Goal: Information Seeking & Learning: Learn about a topic

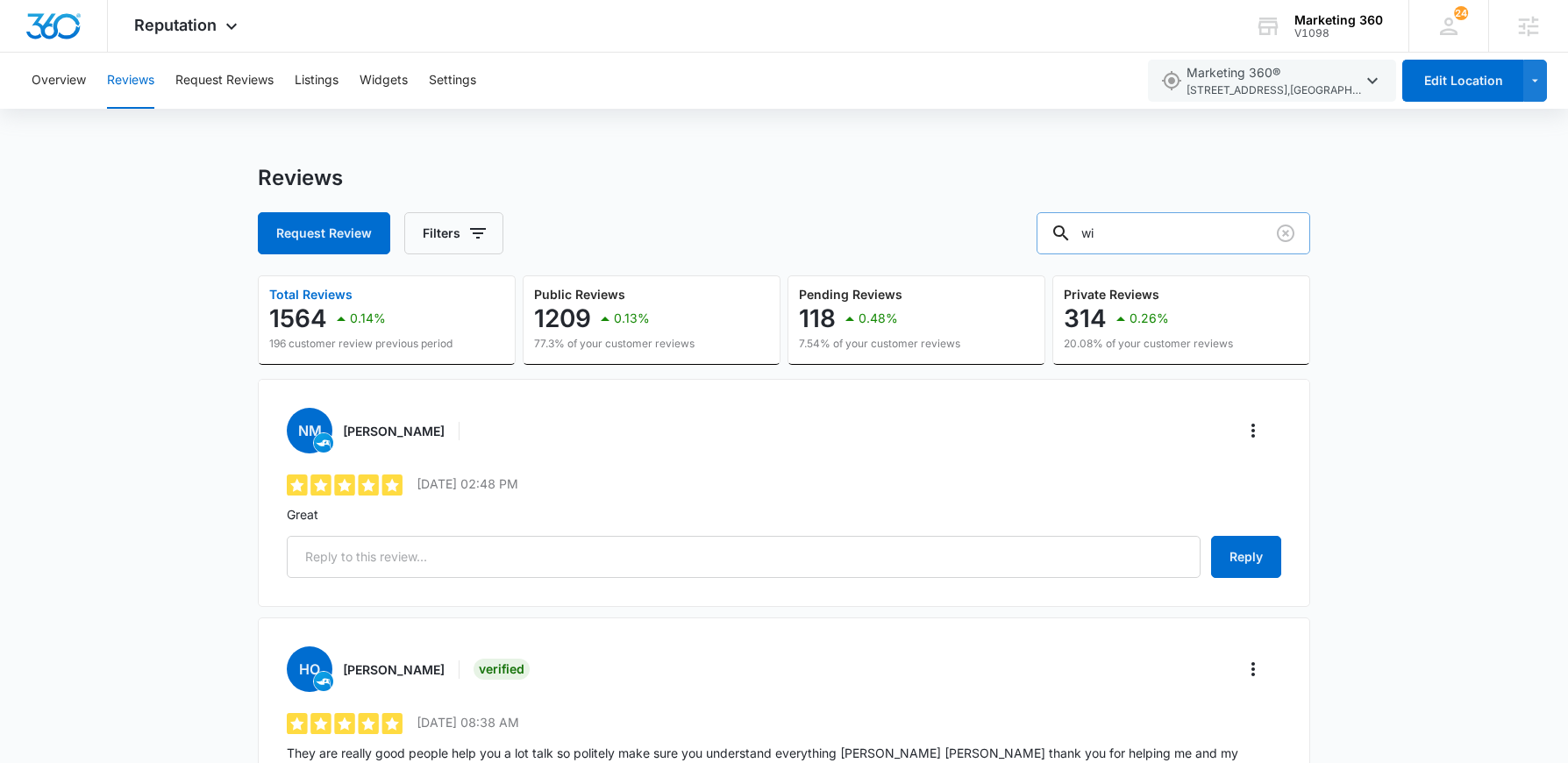
type input "w"
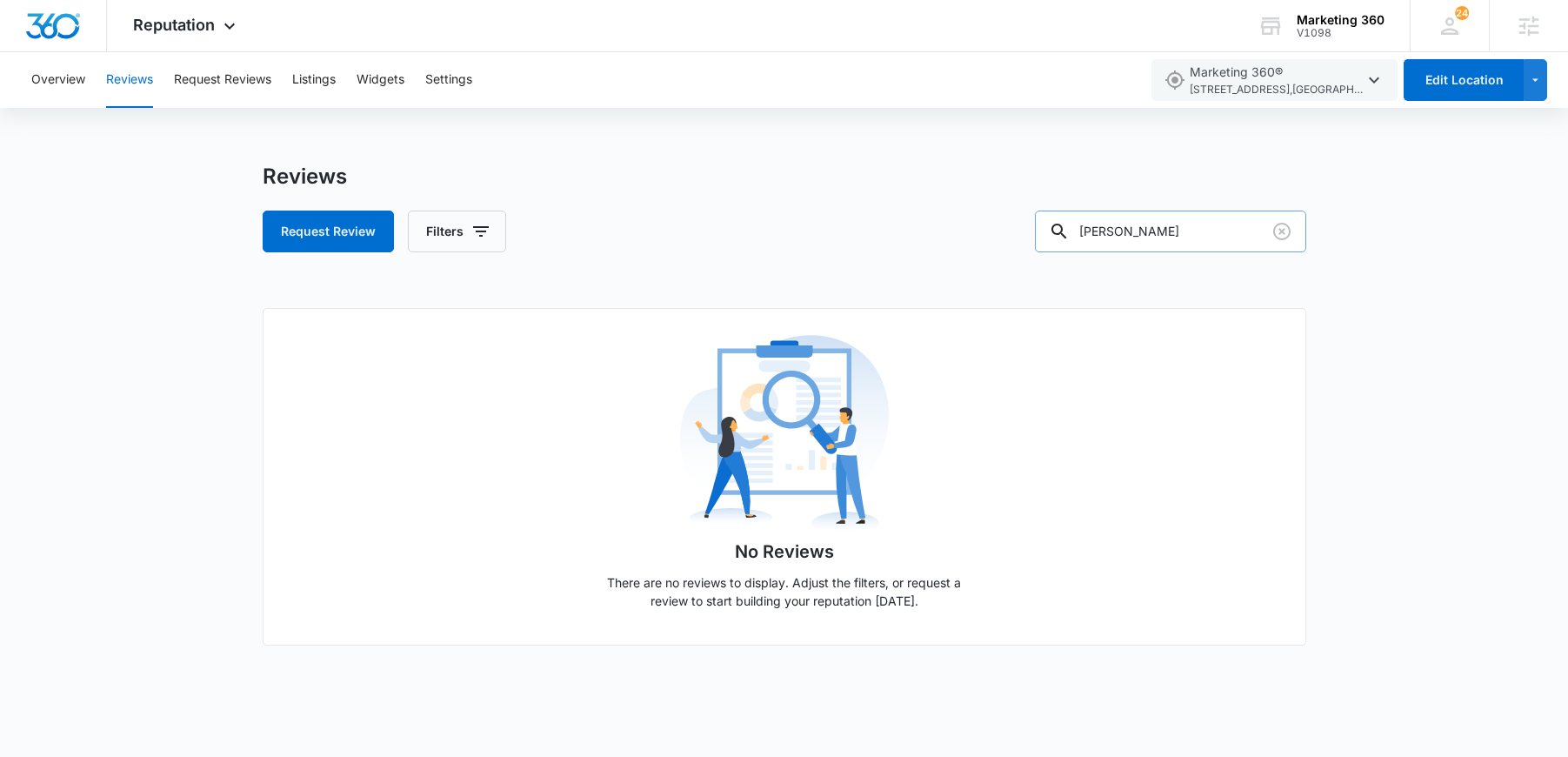
click at [1127, 232] on input "foos" at bounding box center [1171, 231] width 272 height 41
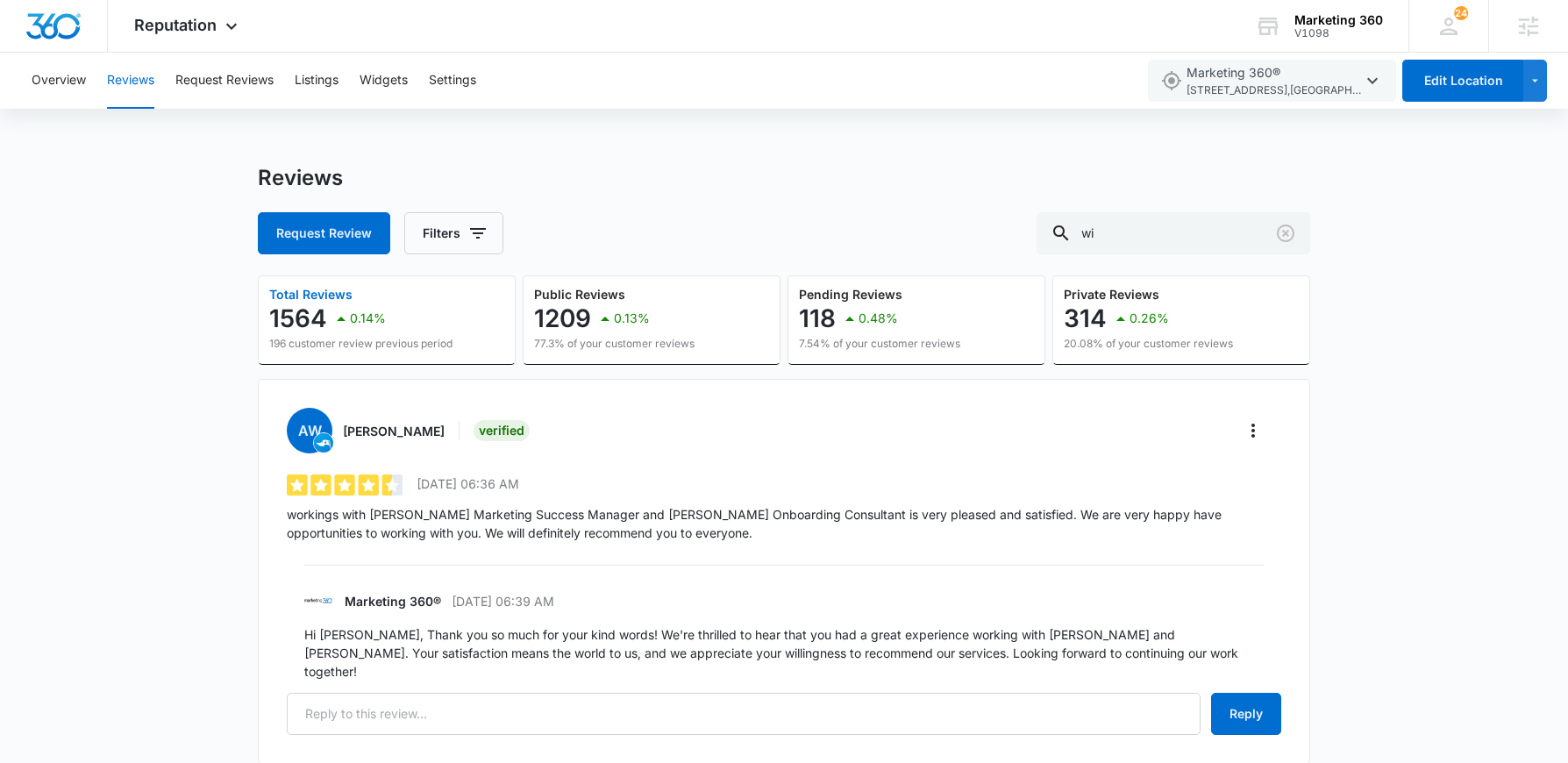
type input "w"
click at [479, 219] on button "Filters" at bounding box center [453, 233] width 99 height 42
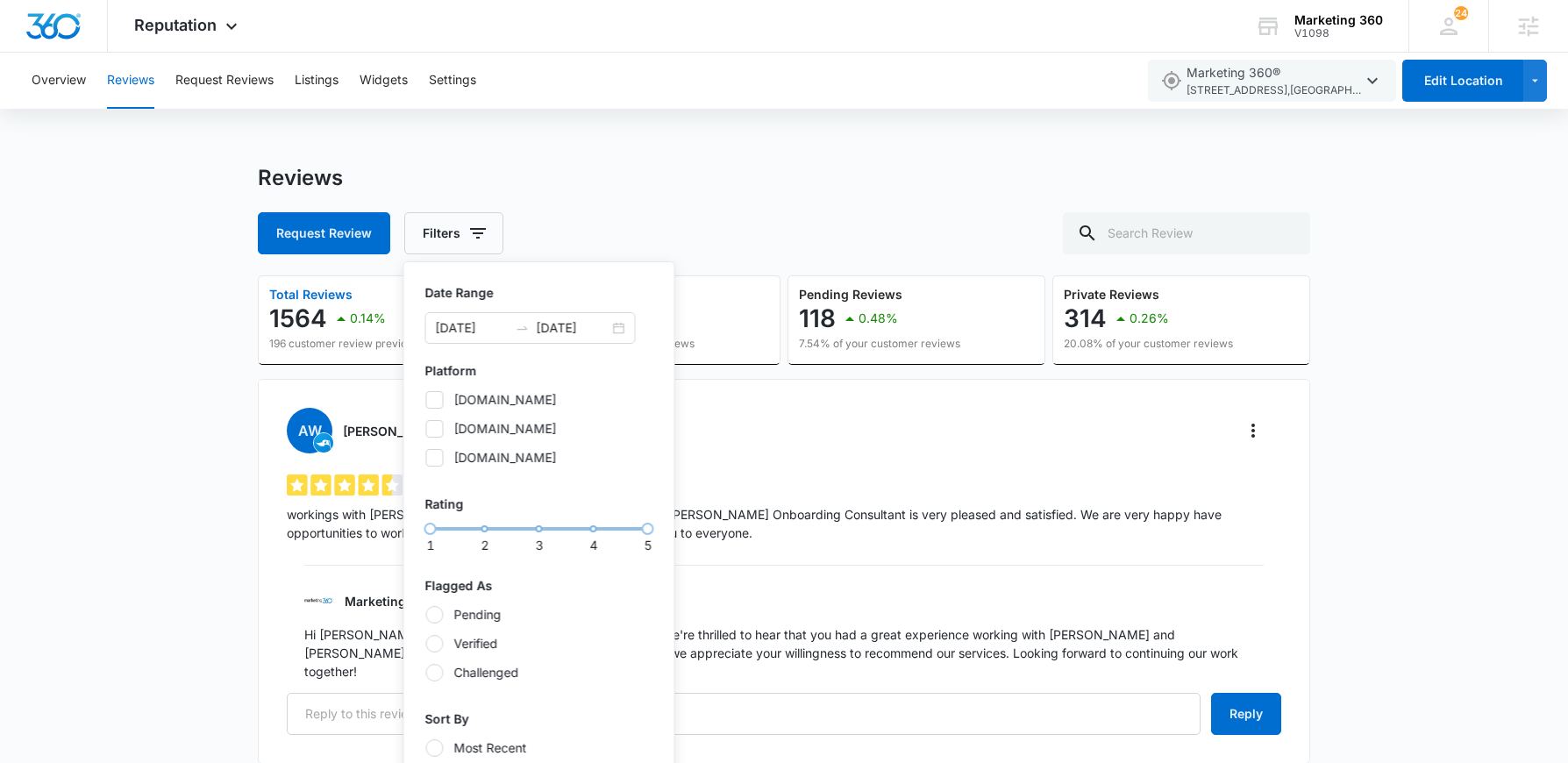
click at [427, 617] on div at bounding box center [434, 615] width 17 height 17
click at [426, 615] on input "Pending" at bounding box center [425, 614] width 1 height 1
radio input "true"
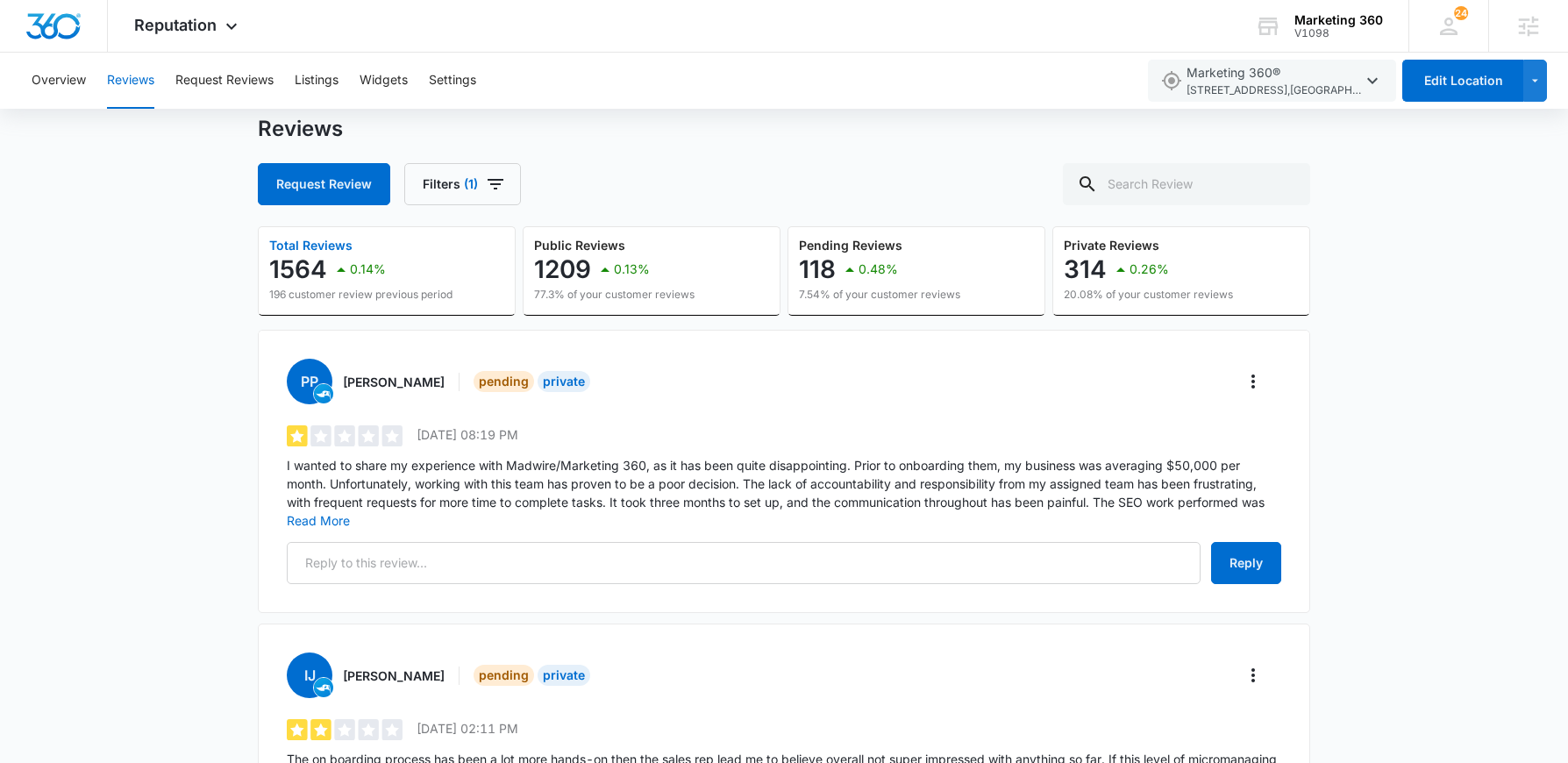
scroll to position [109, 0]
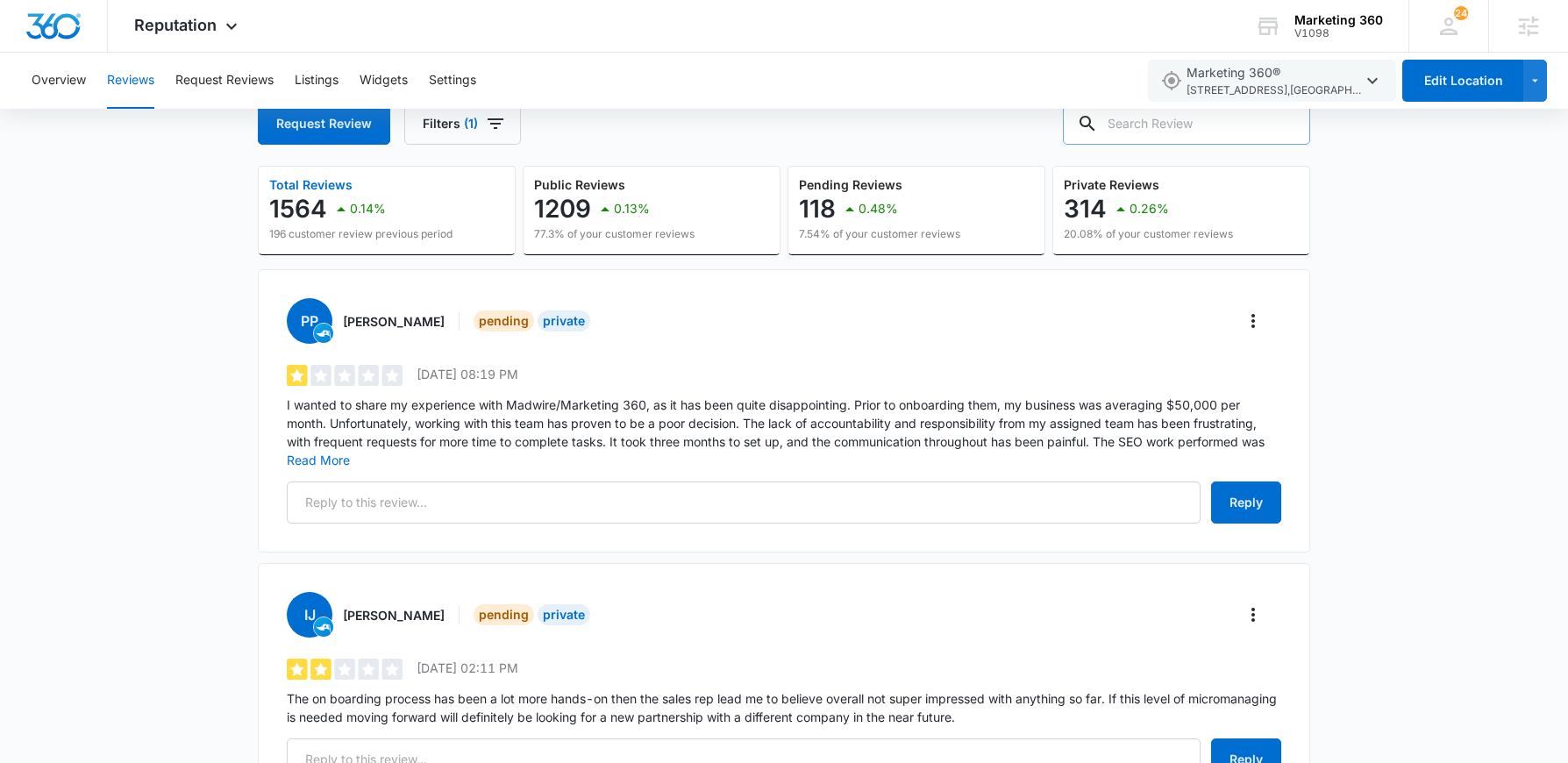
click at [1206, 134] on input "text" at bounding box center [1186, 124] width 247 height 42
type input "will"
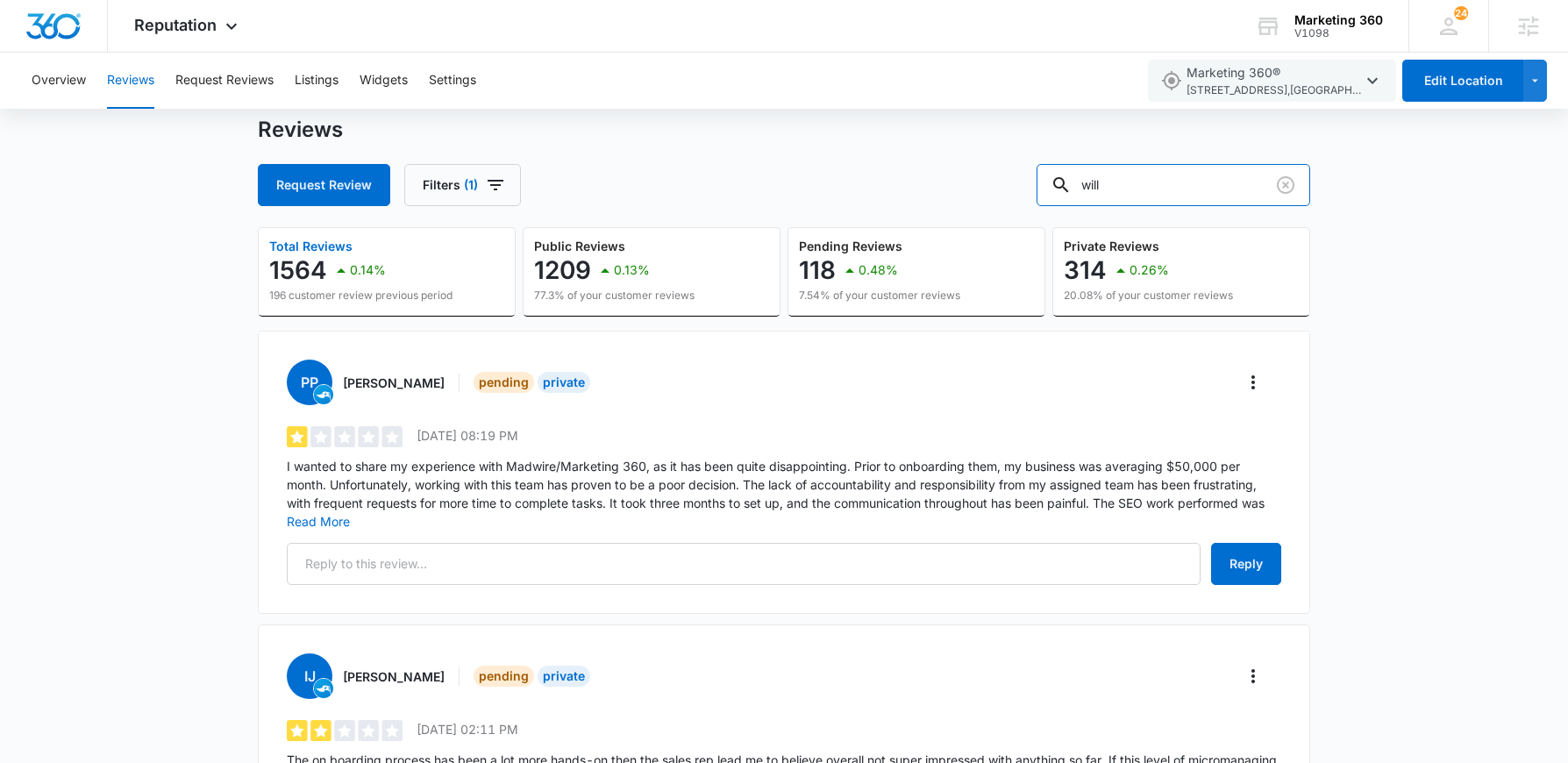
scroll to position [0, 0]
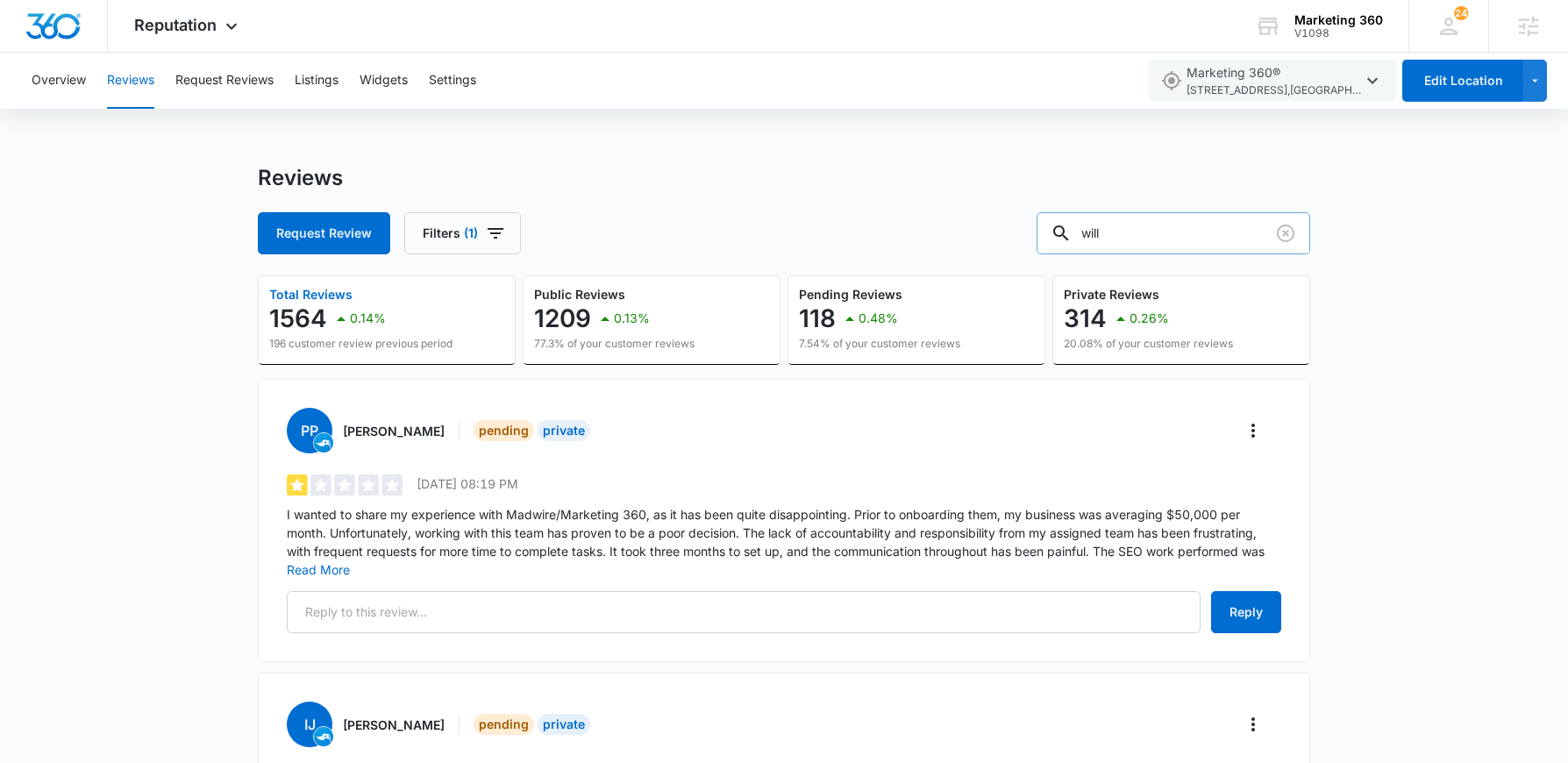
click at [1199, 228] on input "will" at bounding box center [1174, 233] width 274 height 42
click at [1247, 424] on icon "More" at bounding box center [1252, 430] width 21 height 21
click at [507, 233] on button "Filters (1)" at bounding box center [462, 233] width 117 height 42
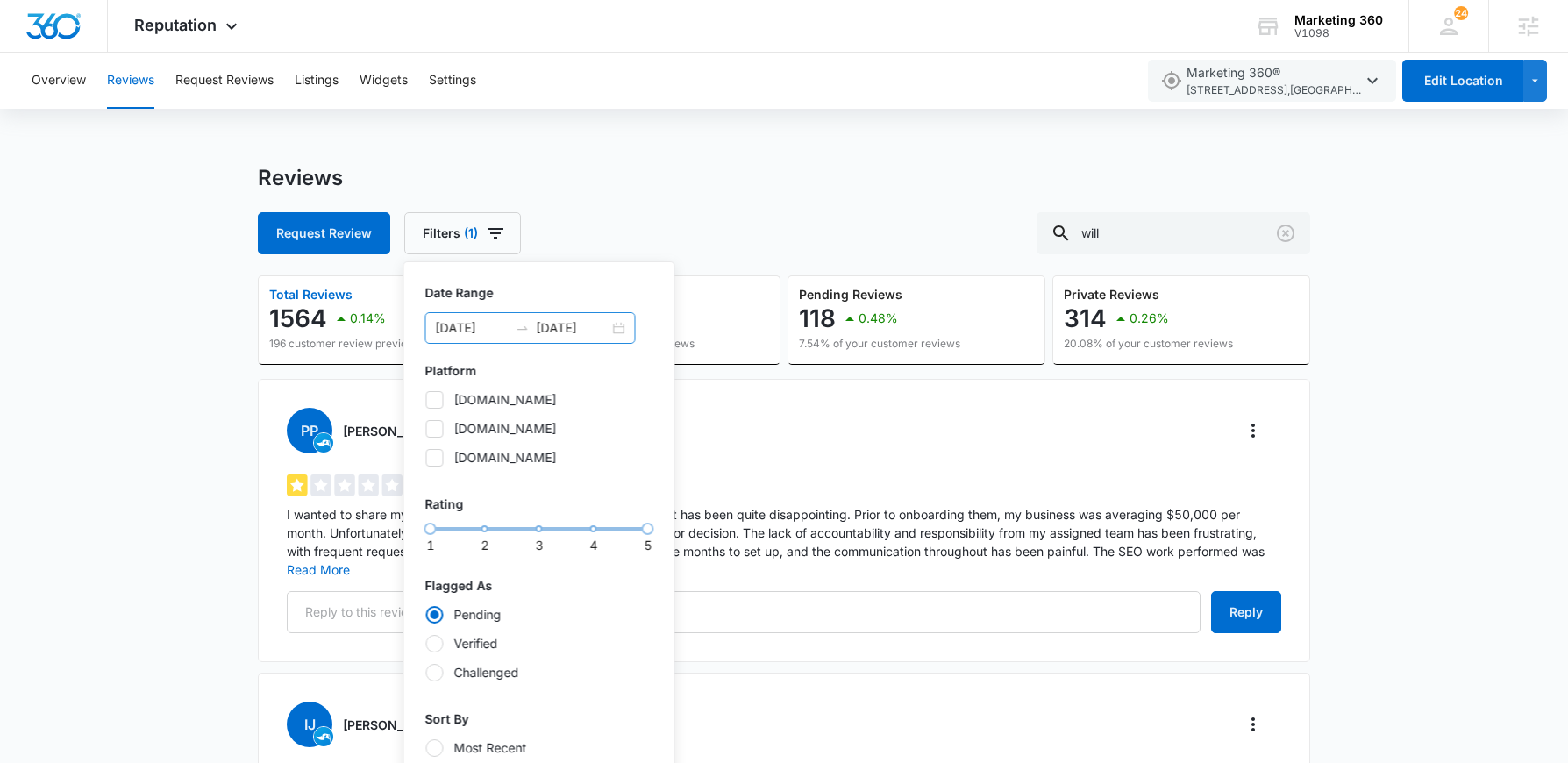
click at [497, 327] on input "09/09/2024" at bounding box center [472, 328] width 73 height 19
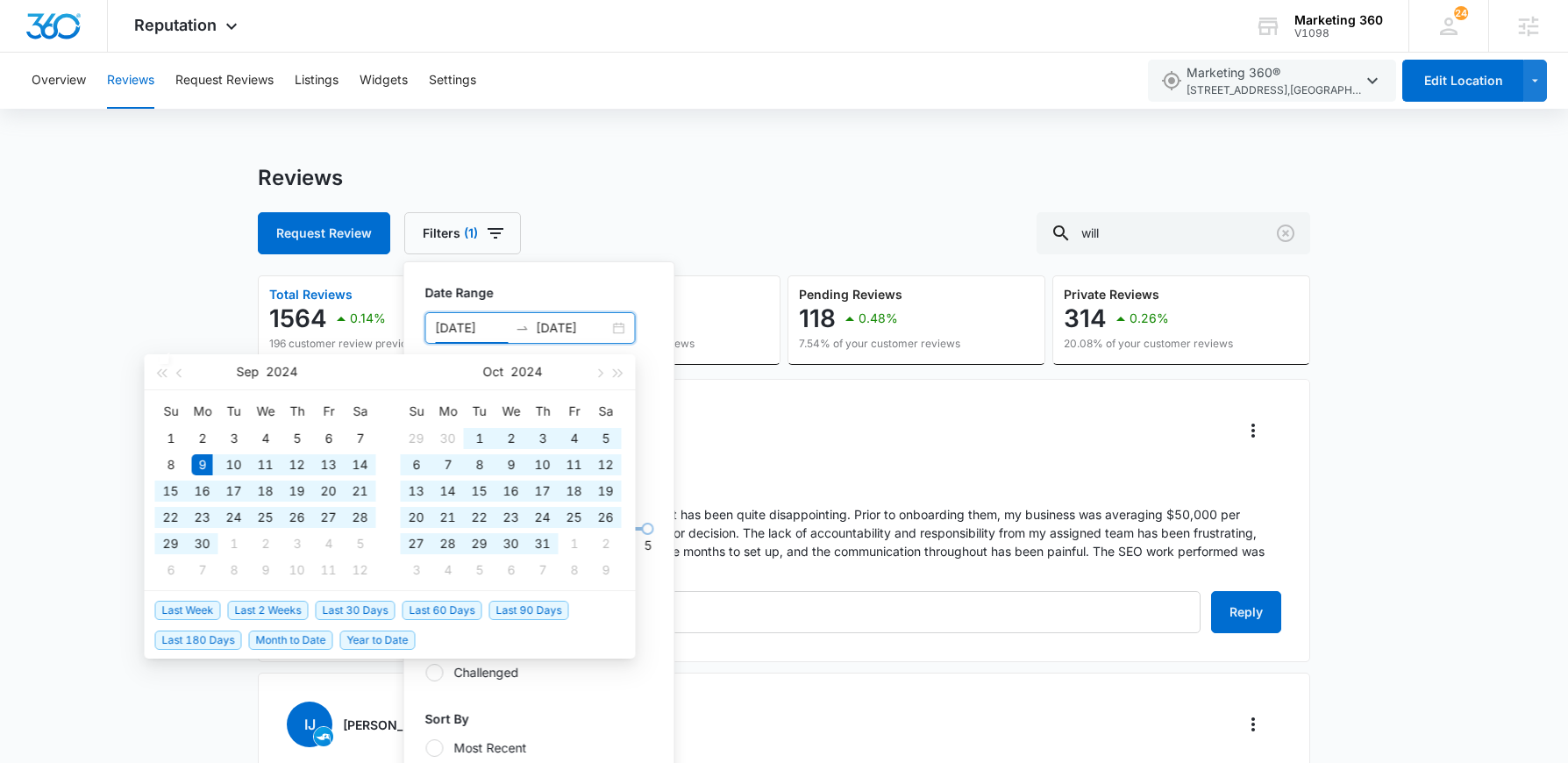
click at [623, 327] on div "09/09/2024 09/09/2025" at bounding box center [529, 327] width 210 height 31
click at [621, 331] on div "09/09/2024 09/09/2025" at bounding box center [529, 327] width 210 height 31
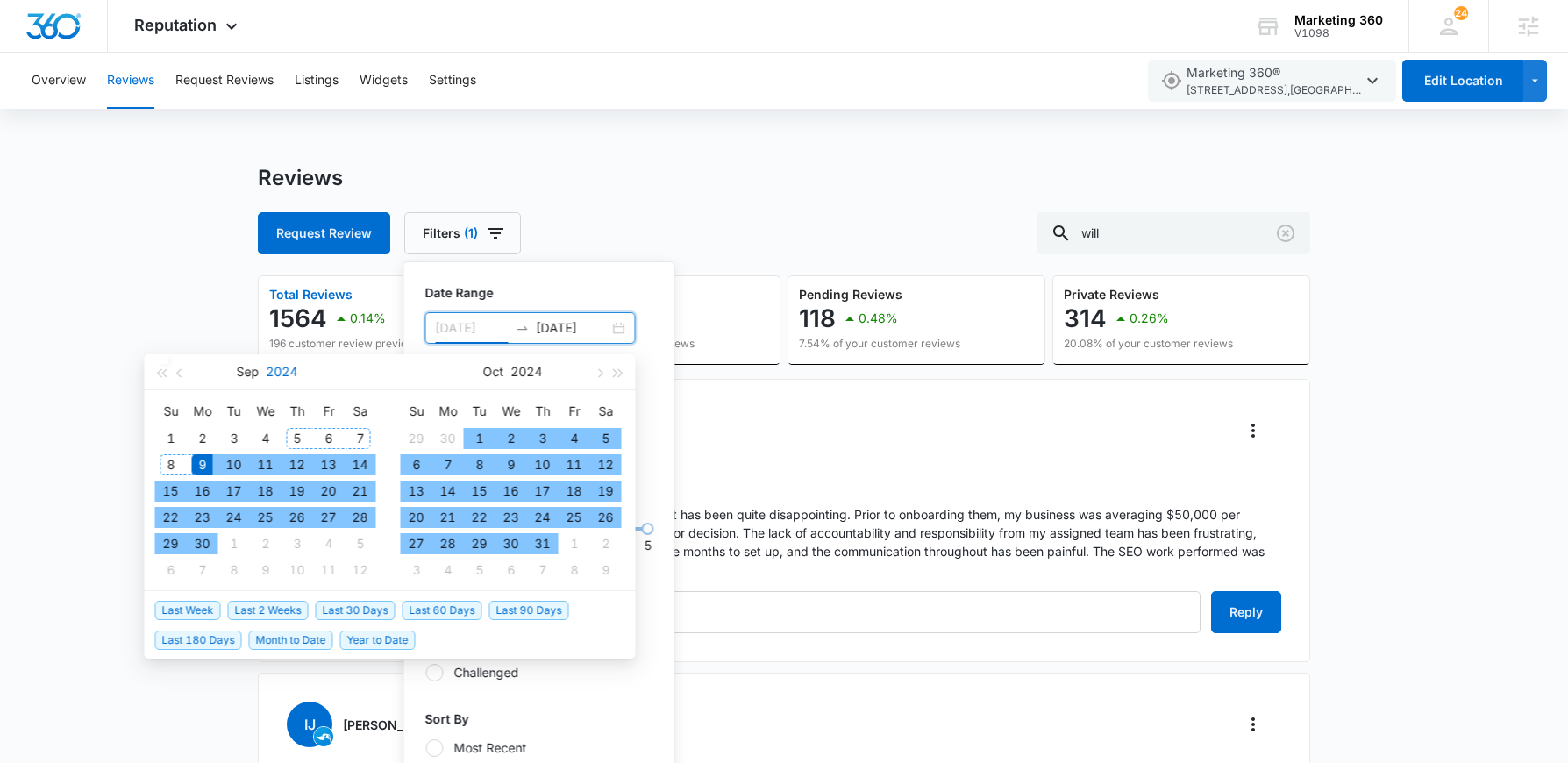
type input "09/09/2024"
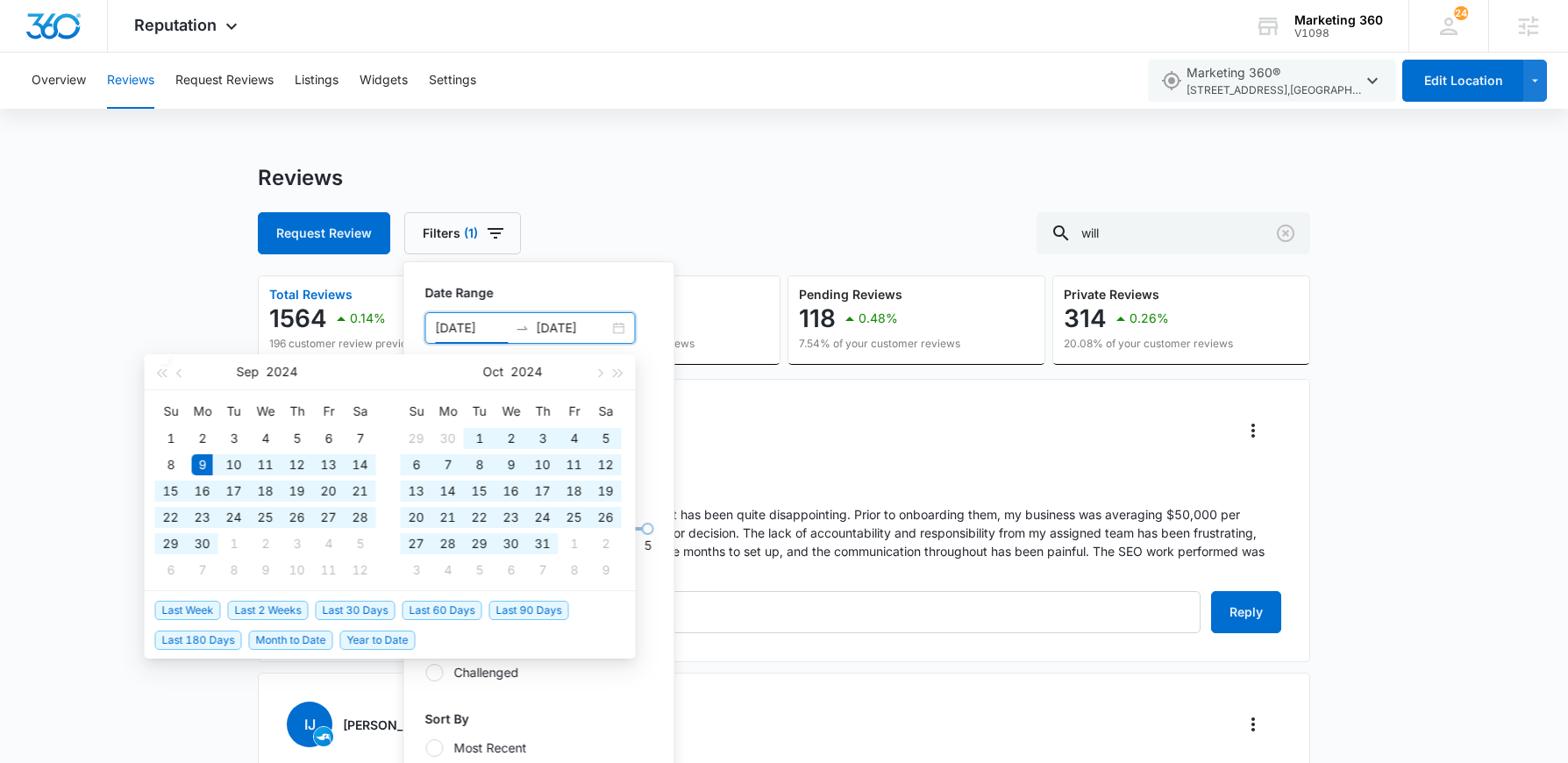
click at [573, 332] on input "09/09/2025" at bounding box center [573, 328] width 73 height 19
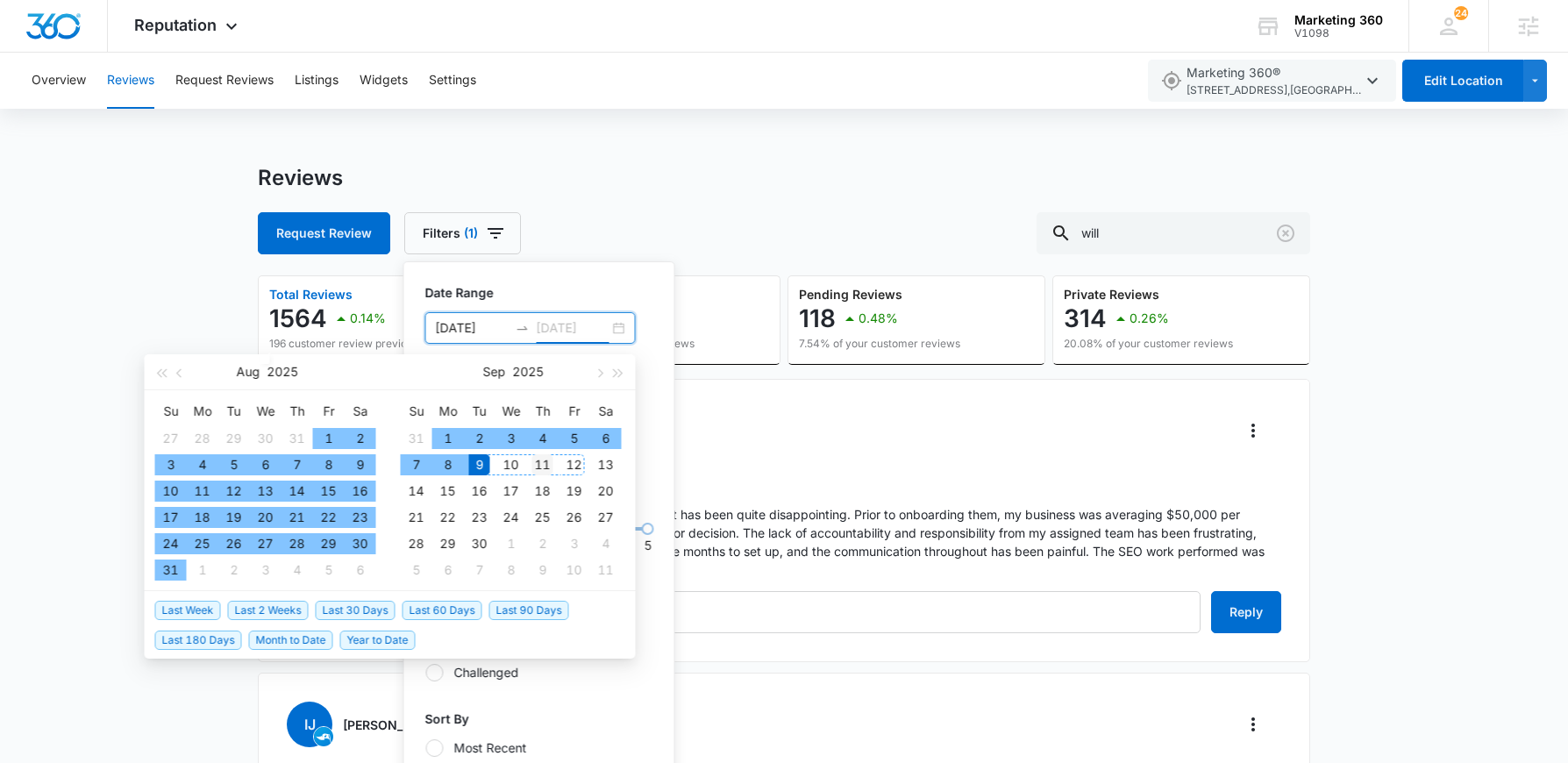
type input "09/11/2025"
click at [545, 460] on div "11" at bounding box center [543, 465] width 21 height 21
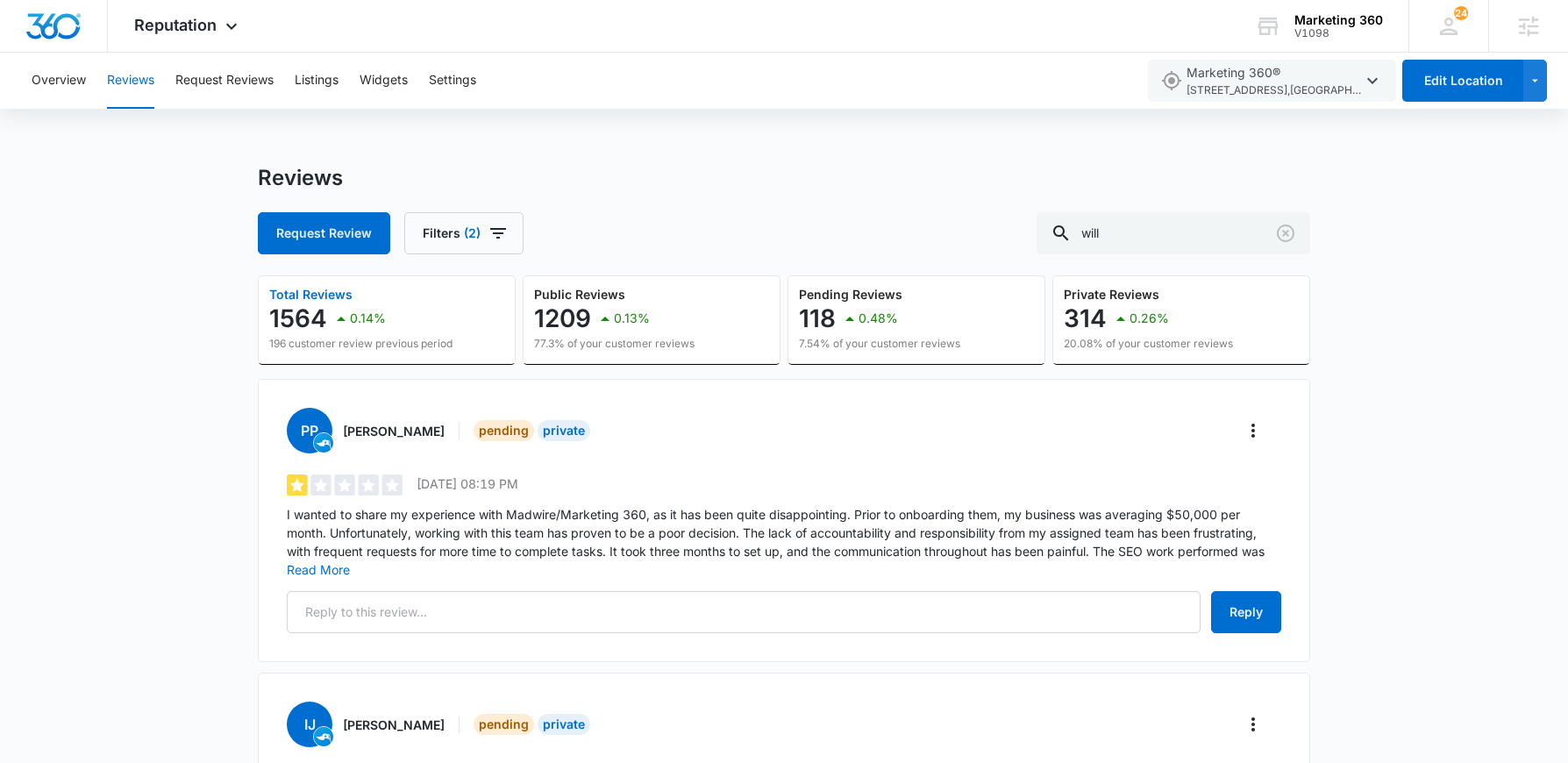
click at [485, 239] on button "Filters (2)" at bounding box center [463, 233] width 119 height 42
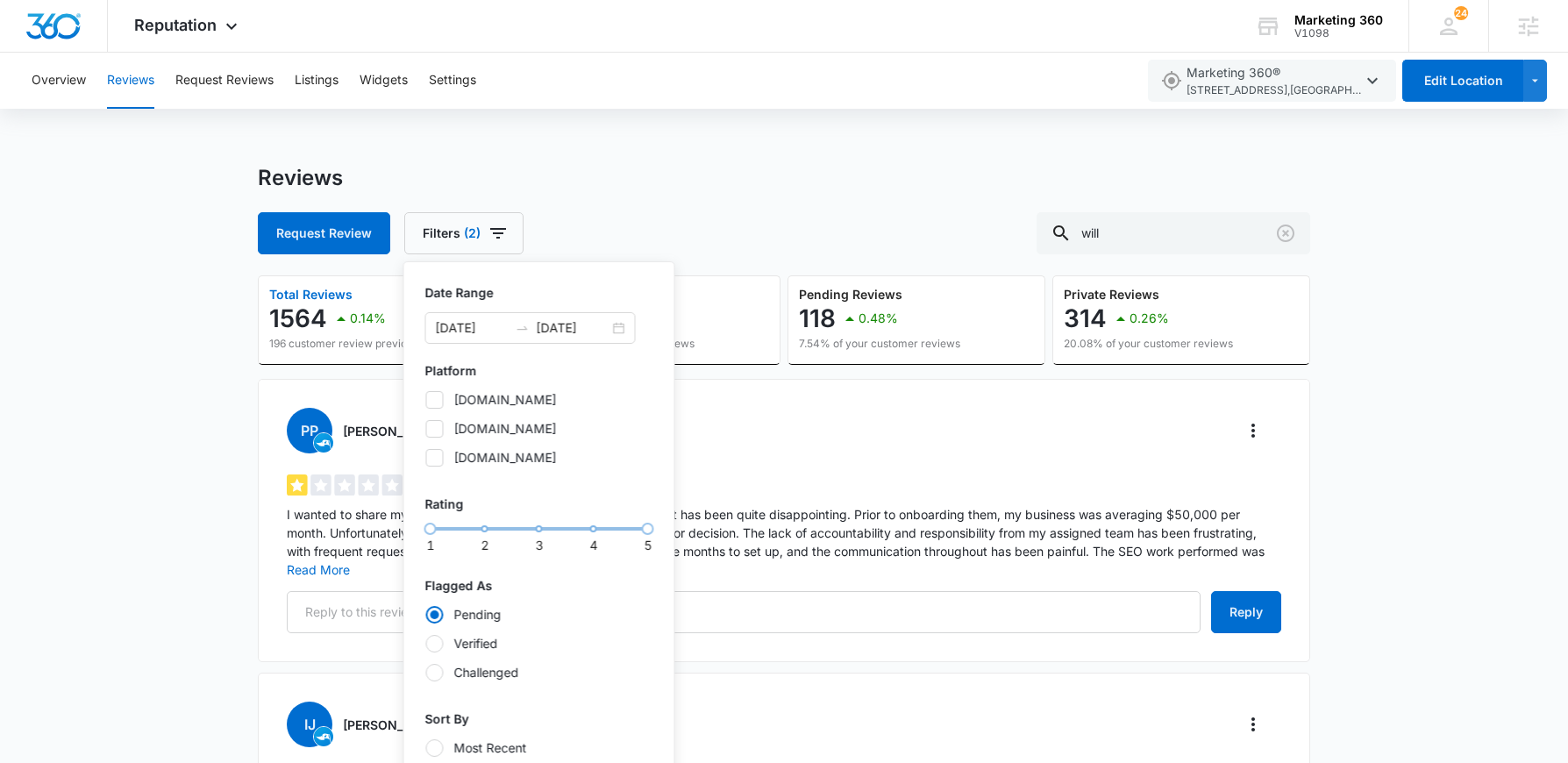
click at [434, 674] on div at bounding box center [434, 672] width 17 height 17
click at [426, 673] on input "Challenged" at bounding box center [425, 672] width 1 height 1
radio input "false"
radio input "true"
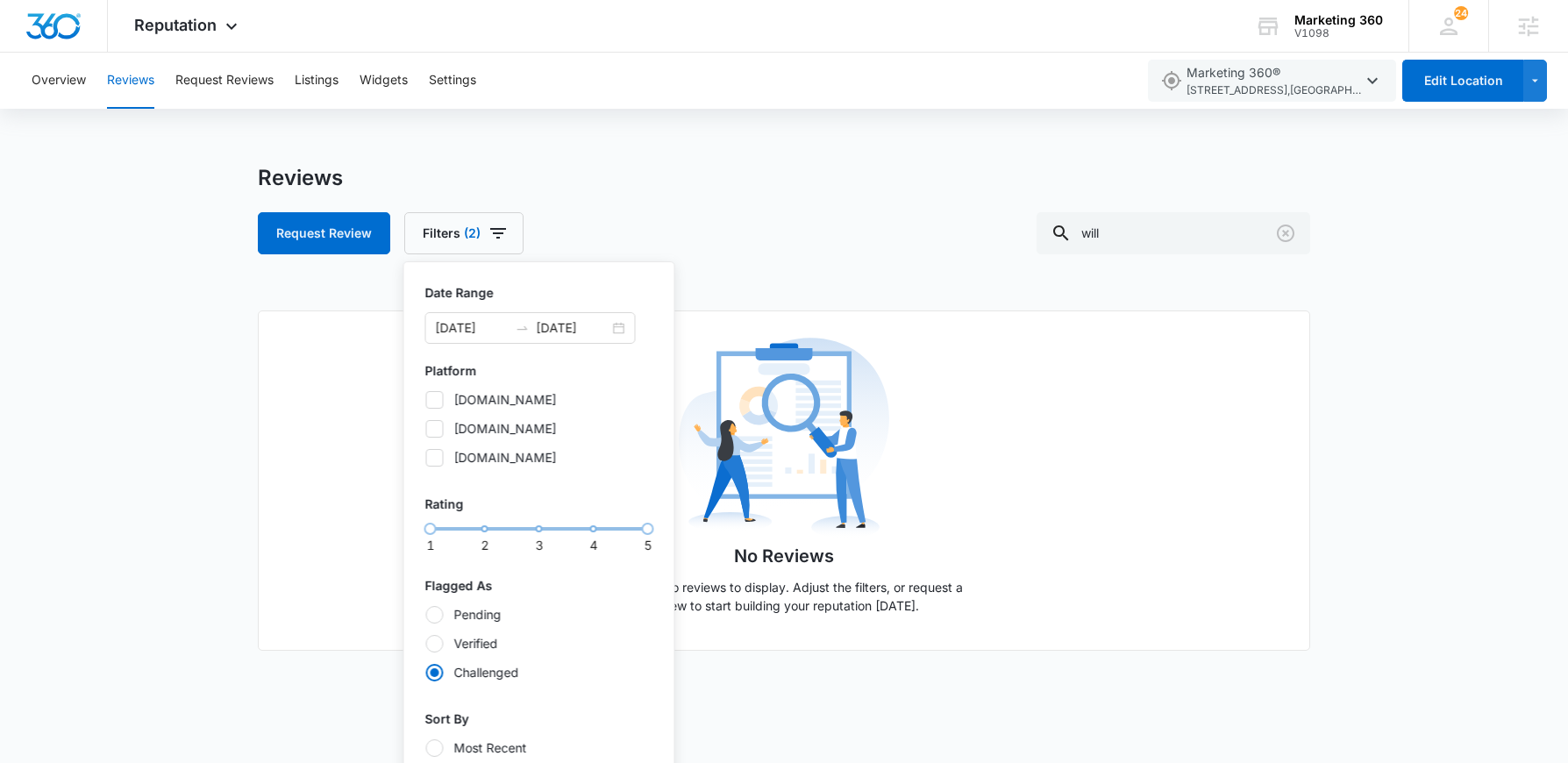
click at [431, 643] on div at bounding box center [434, 643] width 17 height 17
click at [426, 643] on input "Verified" at bounding box center [425, 642] width 1 height 1
radio input "true"
radio input "false"
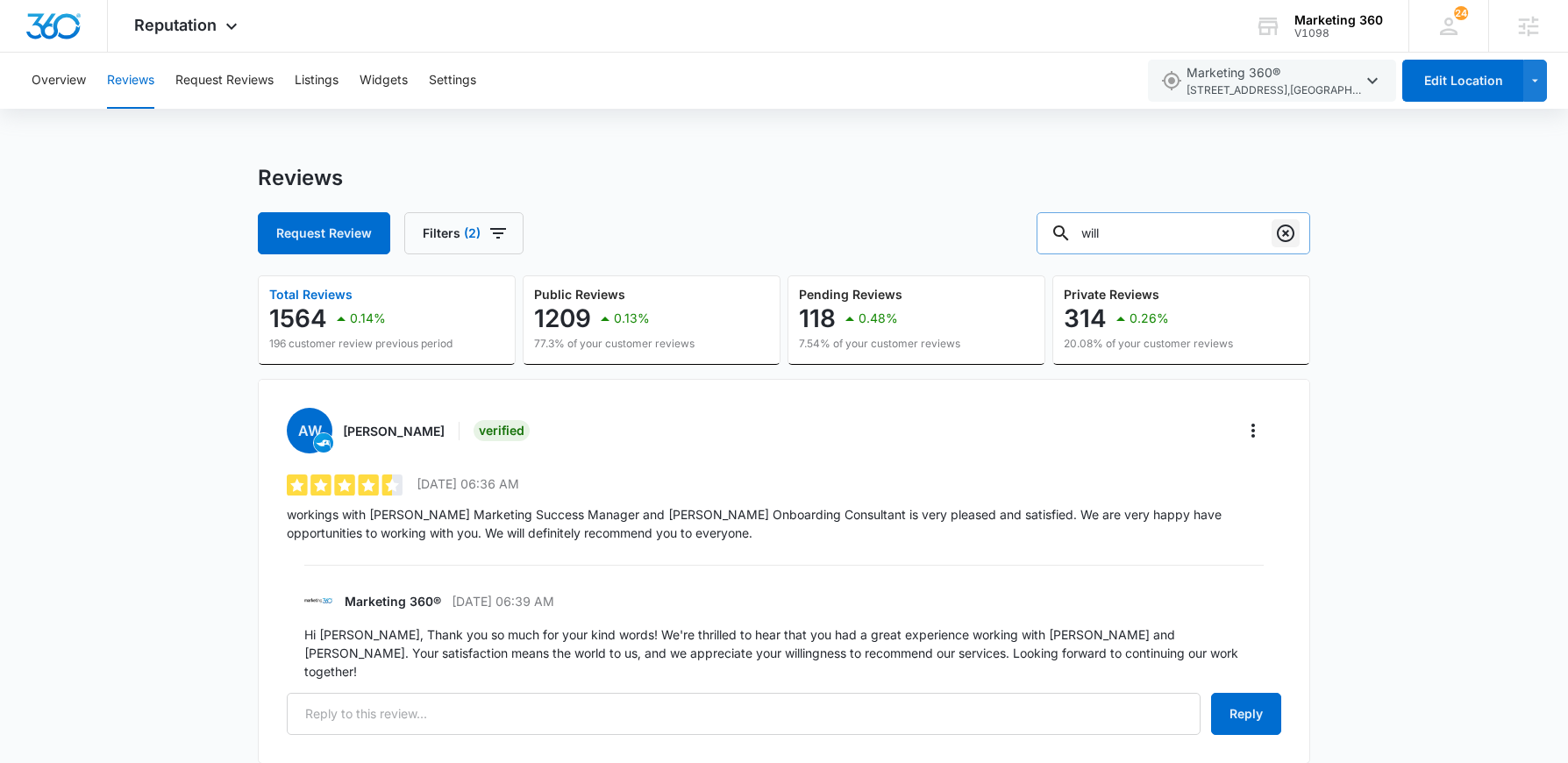
click at [1288, 232] on icon "Clear" at bounding box center [1285, 233] width 21 height 21
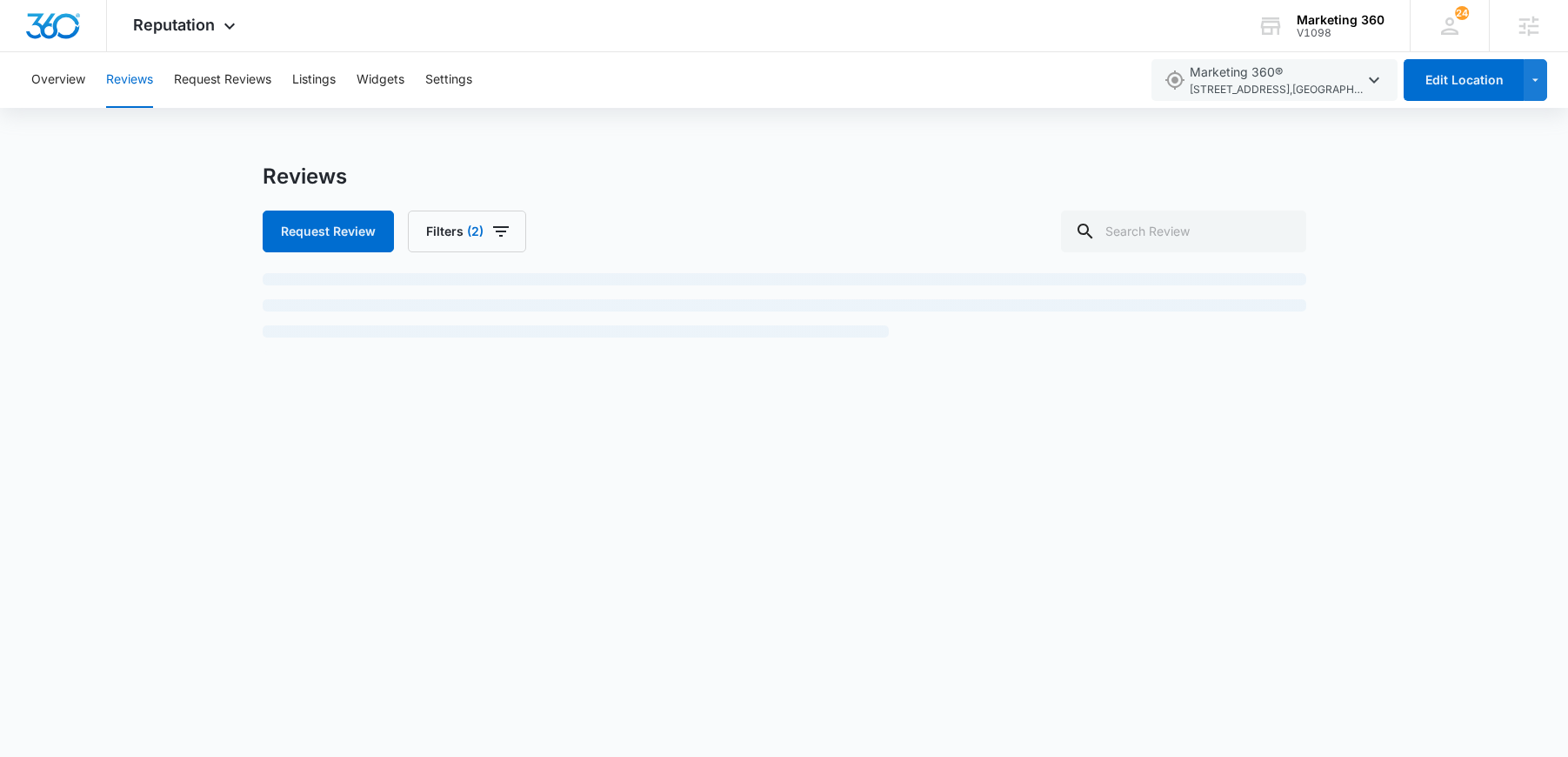
click at [1390, 272] on div "Reviews Request Review Filters (2)" at bounding box center [784, 267] width 1568 height 208
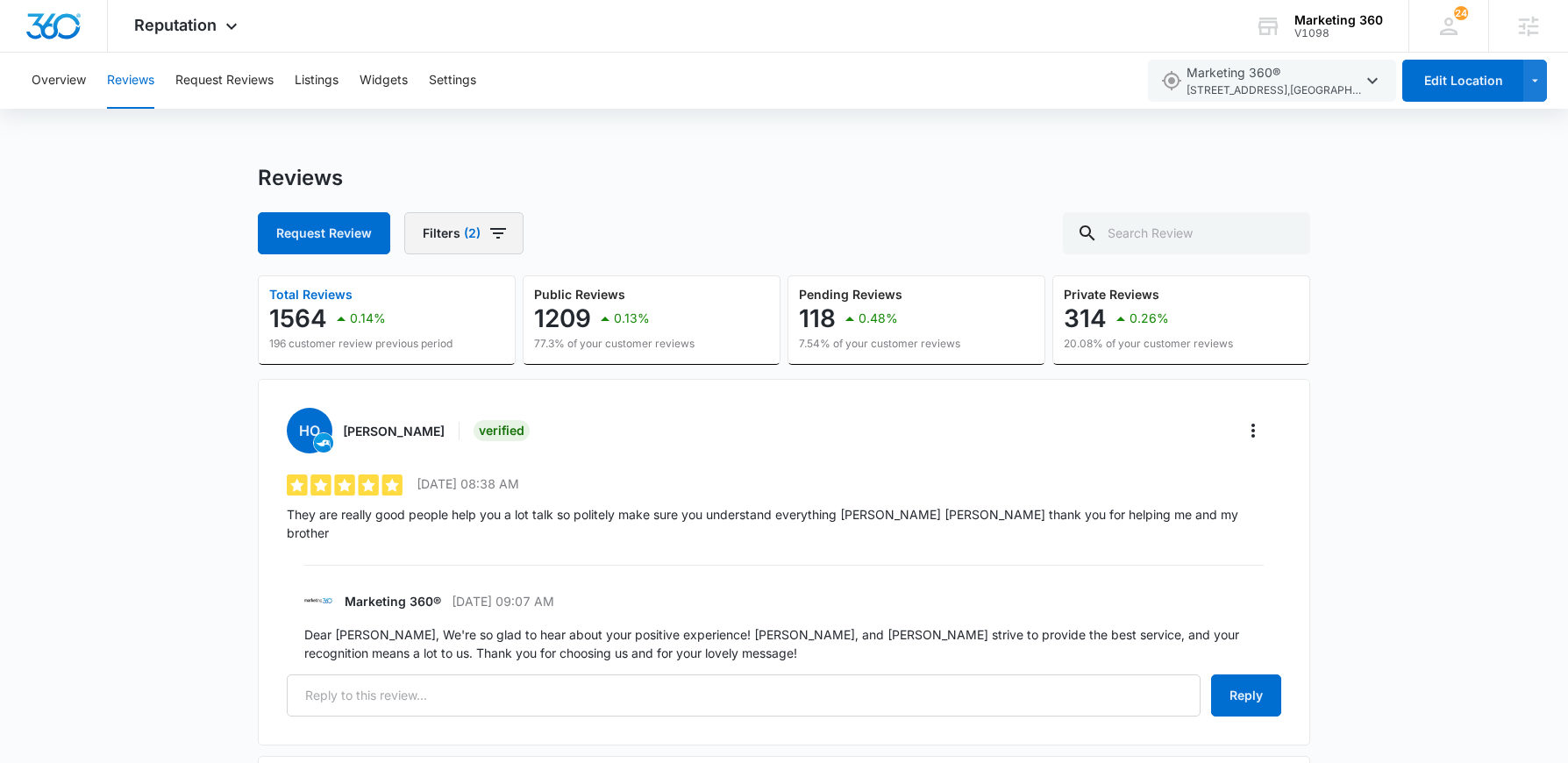
click at [493, 232] on icon "button" at bounding box center [498, 233] width 21 height 21
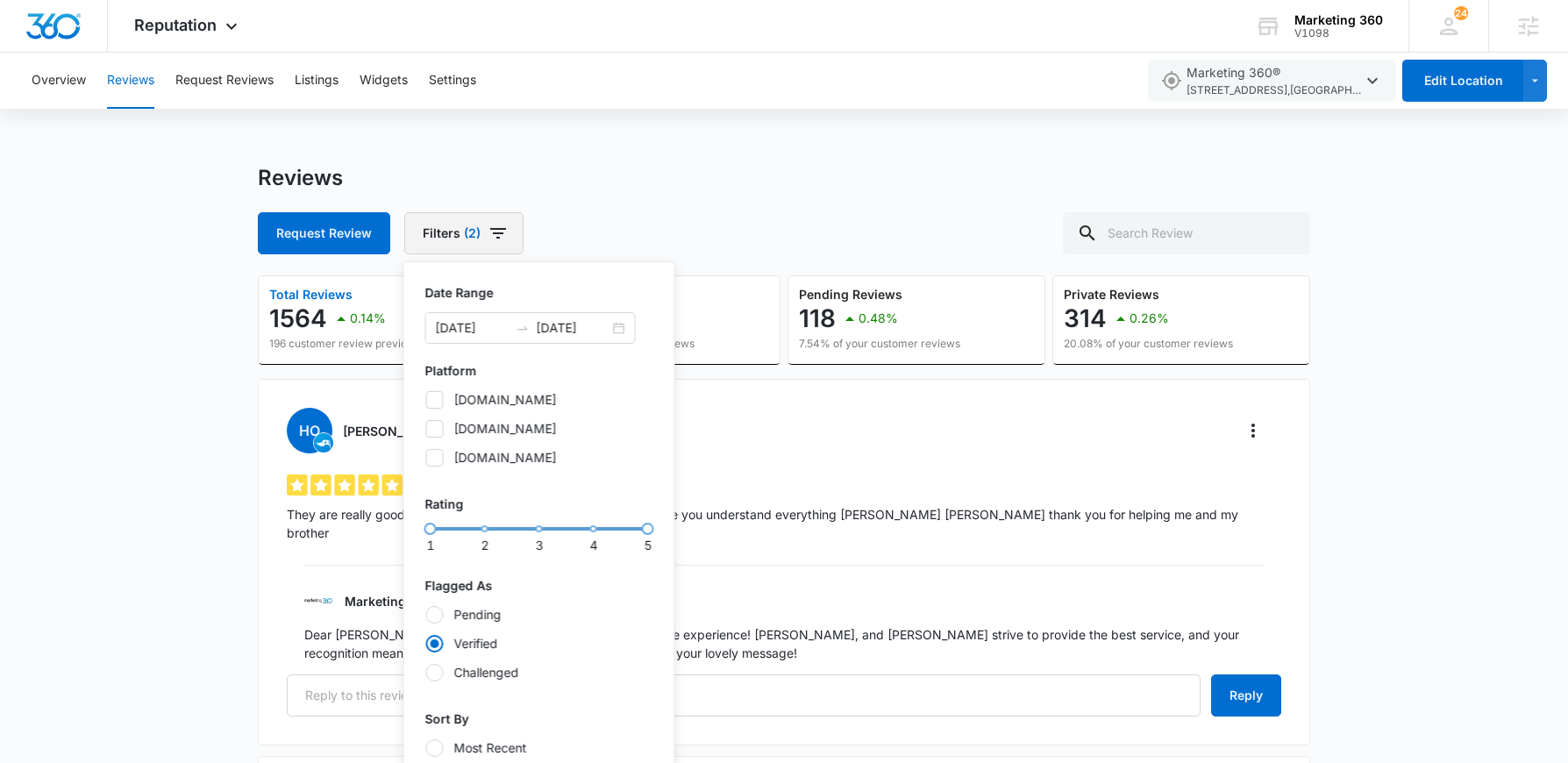
click at [482, 530] on div "1 2 3 4 5" at bounding box center [539, 528] width 218 height 10
click at [435, 527] on div "1 2 3 4 5" at bounding box center [539, 528] width 218 height 10
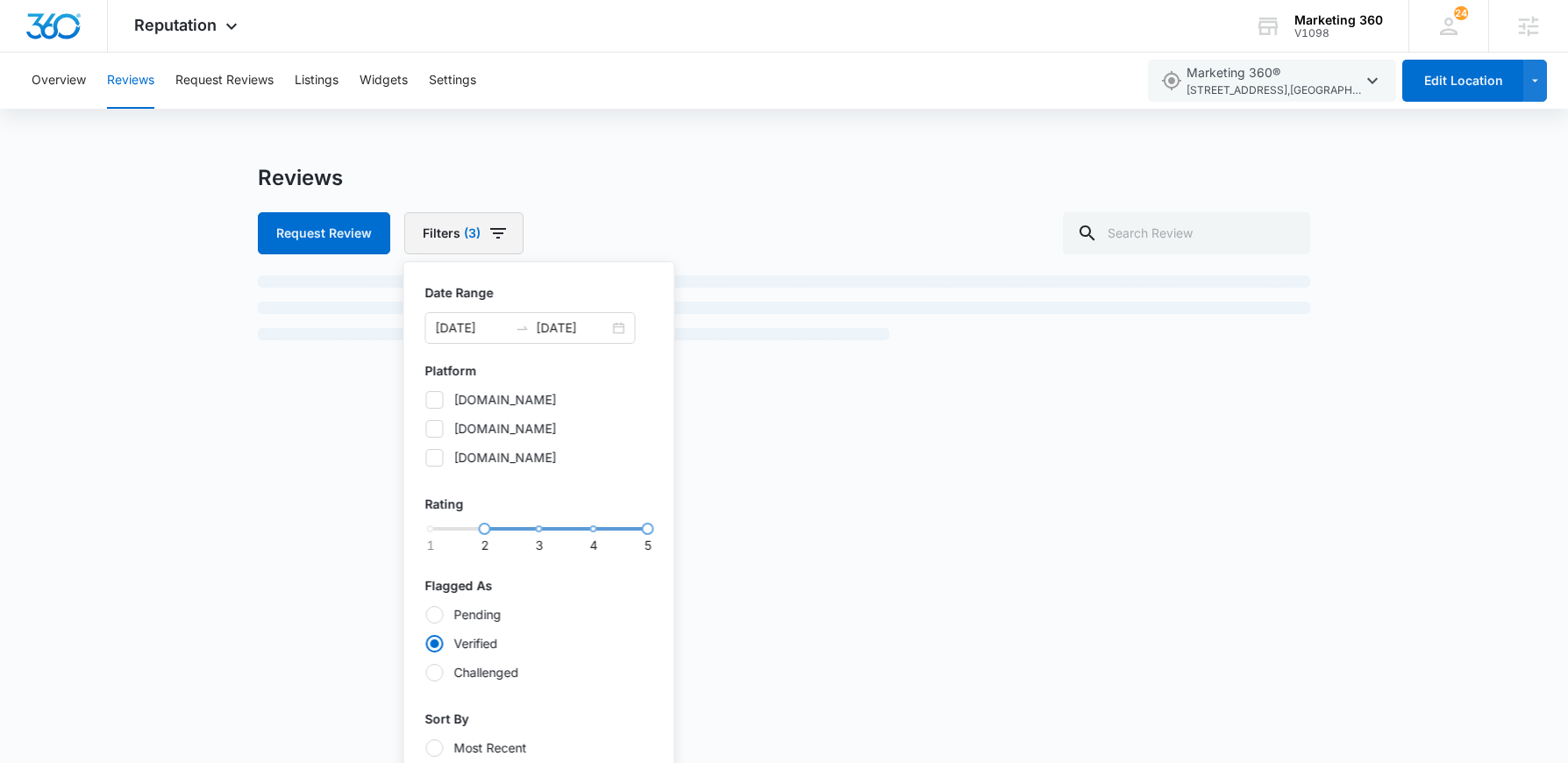
click at [493, 526] on div "1 2 3 4 5" at bounding box center [539, 528] width 218 height 10
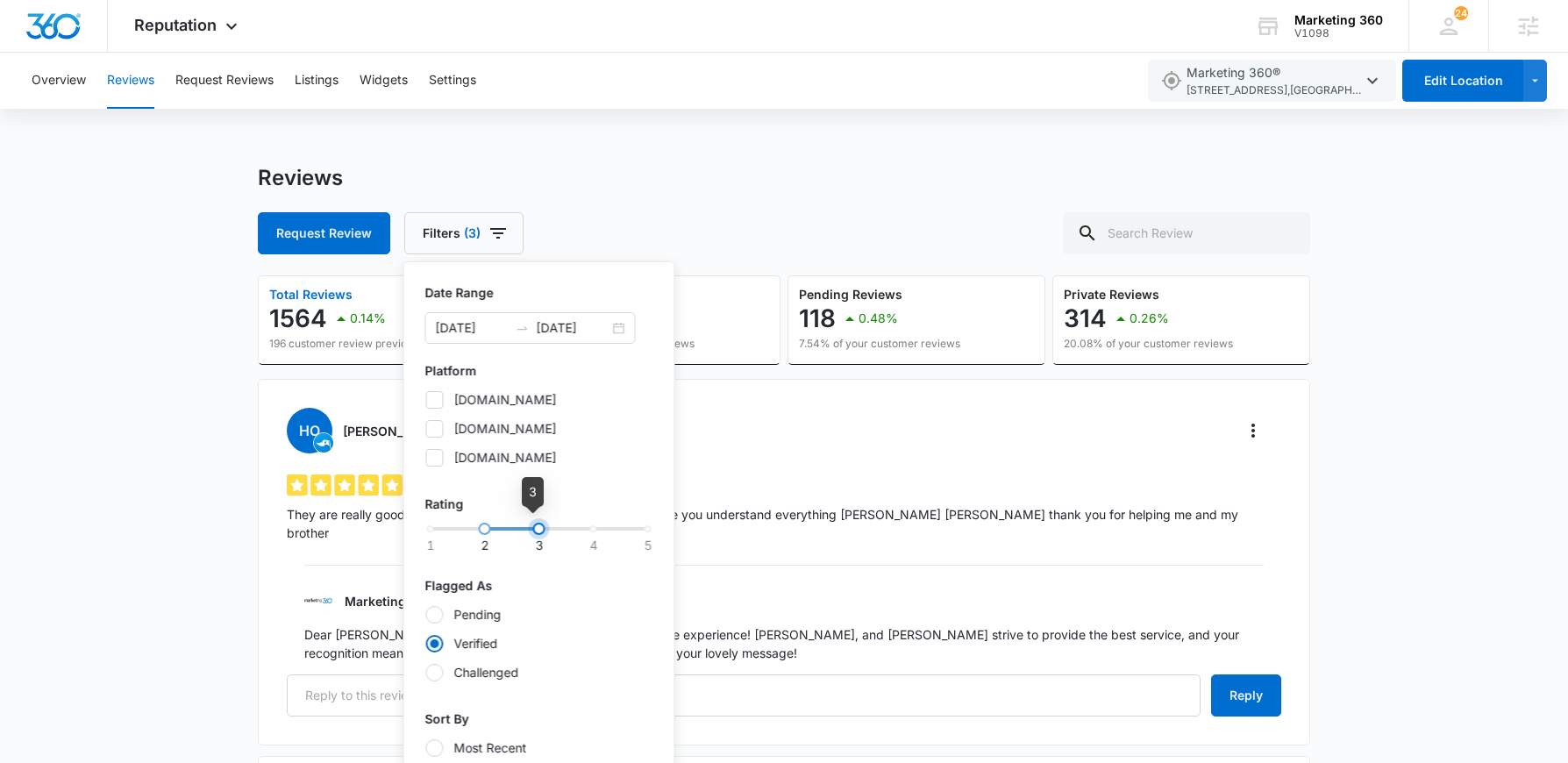
drag, startPoint x: 629, startPoint y: 526, endPoint x: 507, endPoint y: 526, distance: 122.0
click at [507, 526] on div "1 2 3 4 5" at bounding box center [539, 528] width 218 height 10
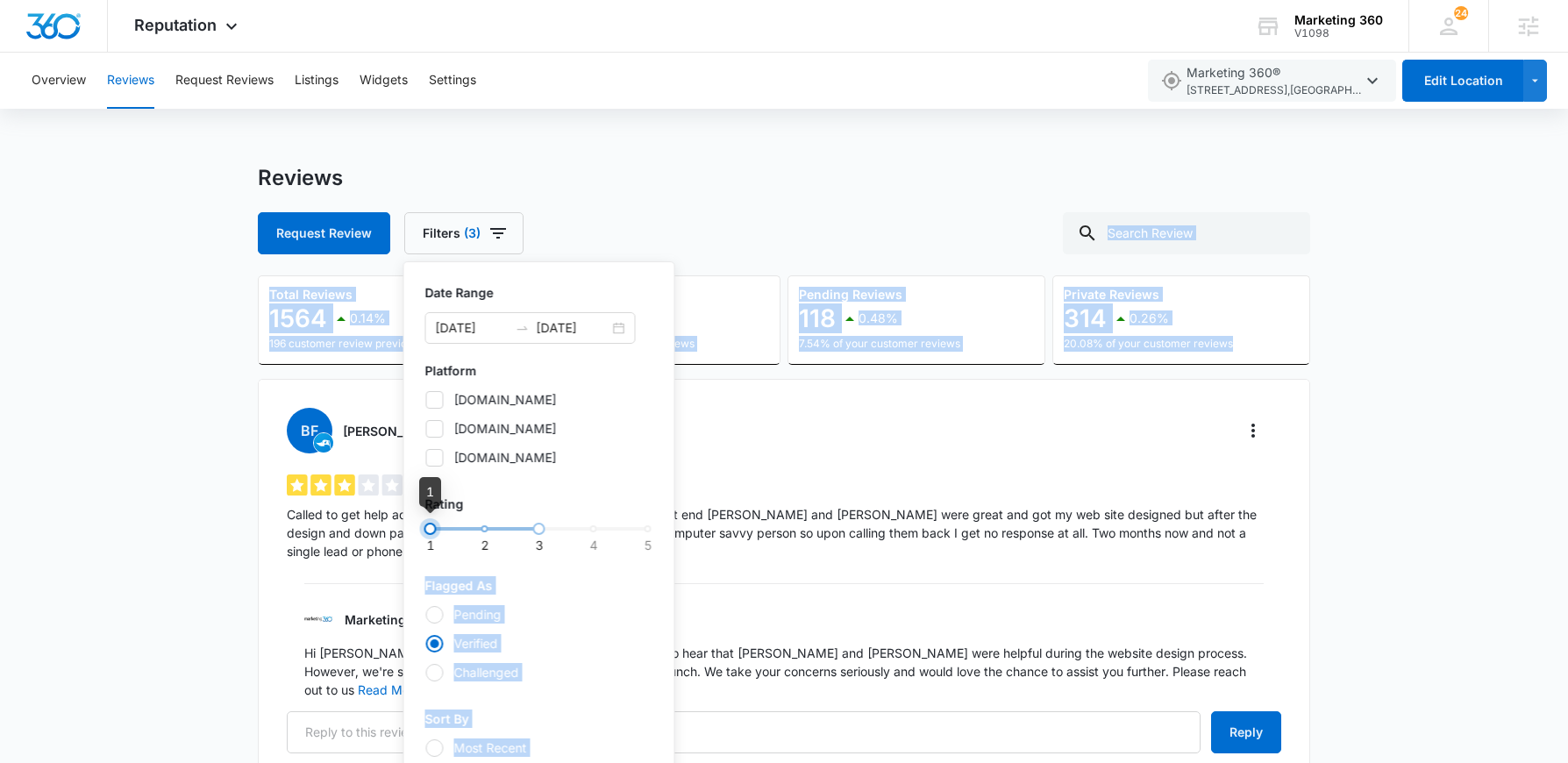
drag, startPoint x: 480, startPoint y: 526, endPoint x: 402, endPoint y: 528, distance: 78.0
click at [402, 528] on div "Reviews Request Review Filters (3) Date Range 09/09/2024 09/11/2025 Platform to…" at bounding box center [783, 510] width 1052 height 692
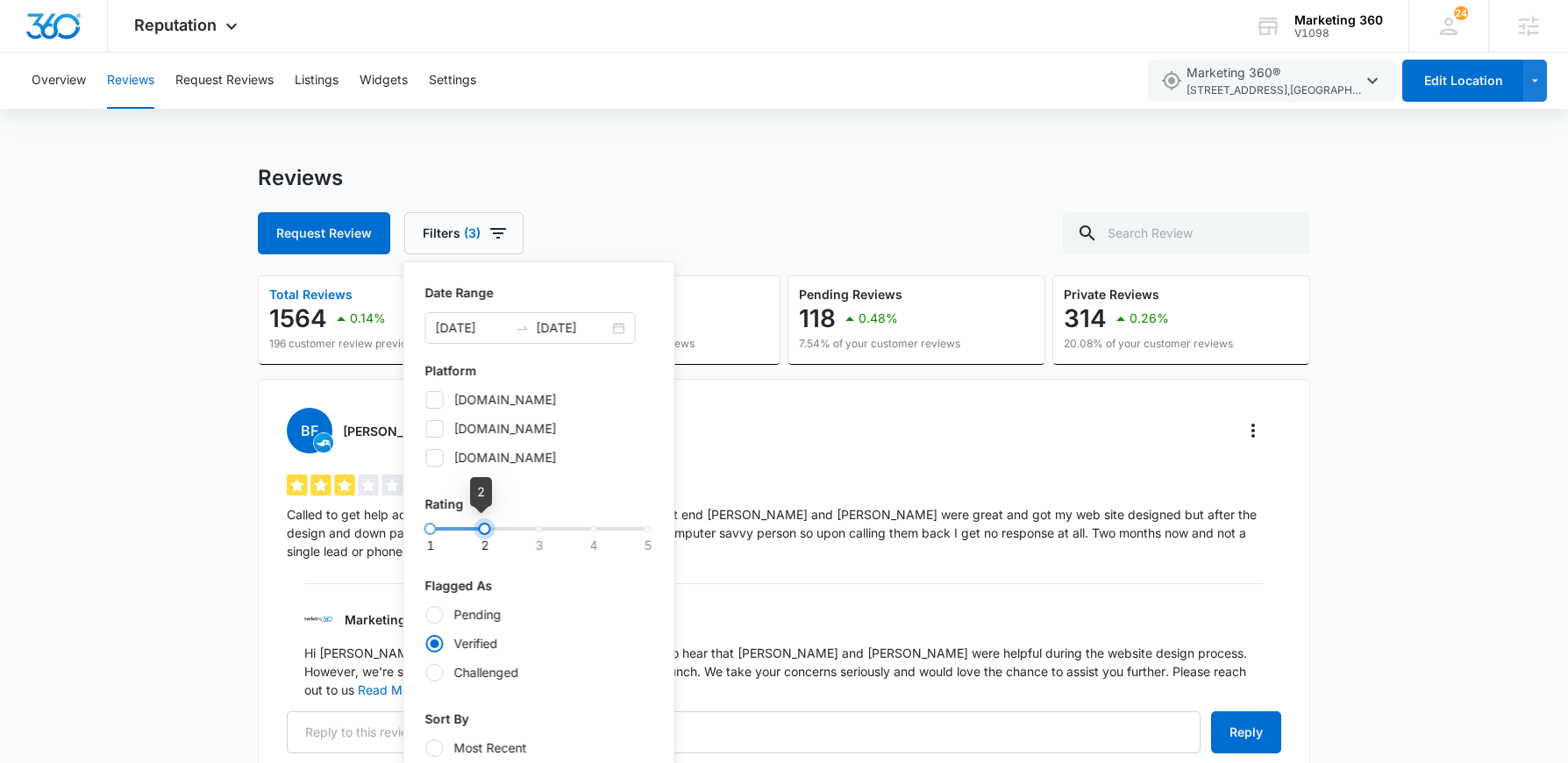
drag, startPoint x: 530, startPoint y: 526, endPoint x: 489, endPoint y: 530, distance: 41.2
click at [489, 530] on div at bounding box center [485, 528] width 12 height 12
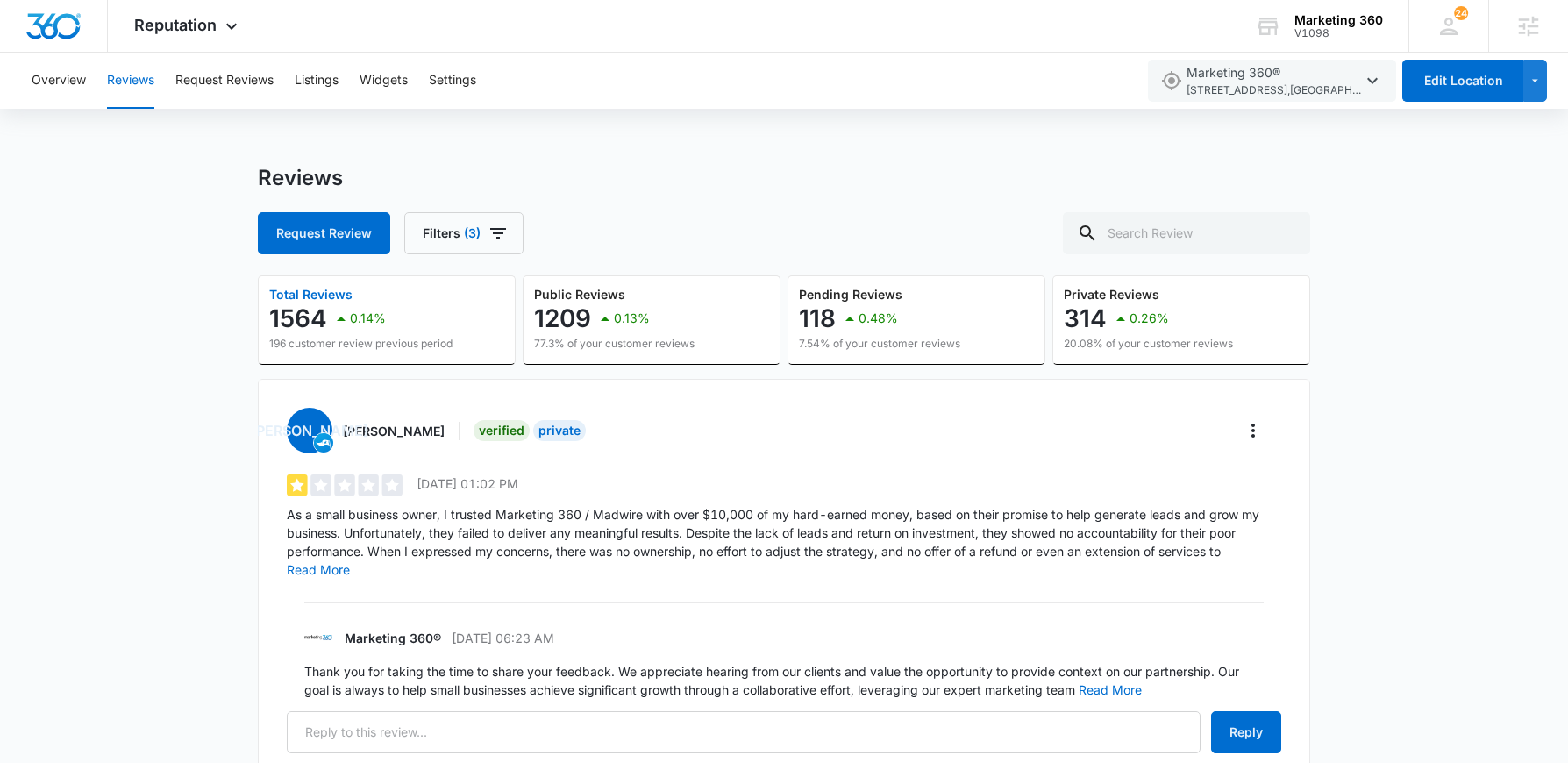
click at [131, 394] on div "Reviews Request Review Filters (3) Total Reviews 1564 0.14% 196 customer review…" at bounding box center [784, 510] width 1568 height 692
click at [508, 229] on button "Filters (3)" at bounding box center [463, 233] width 119 height 42
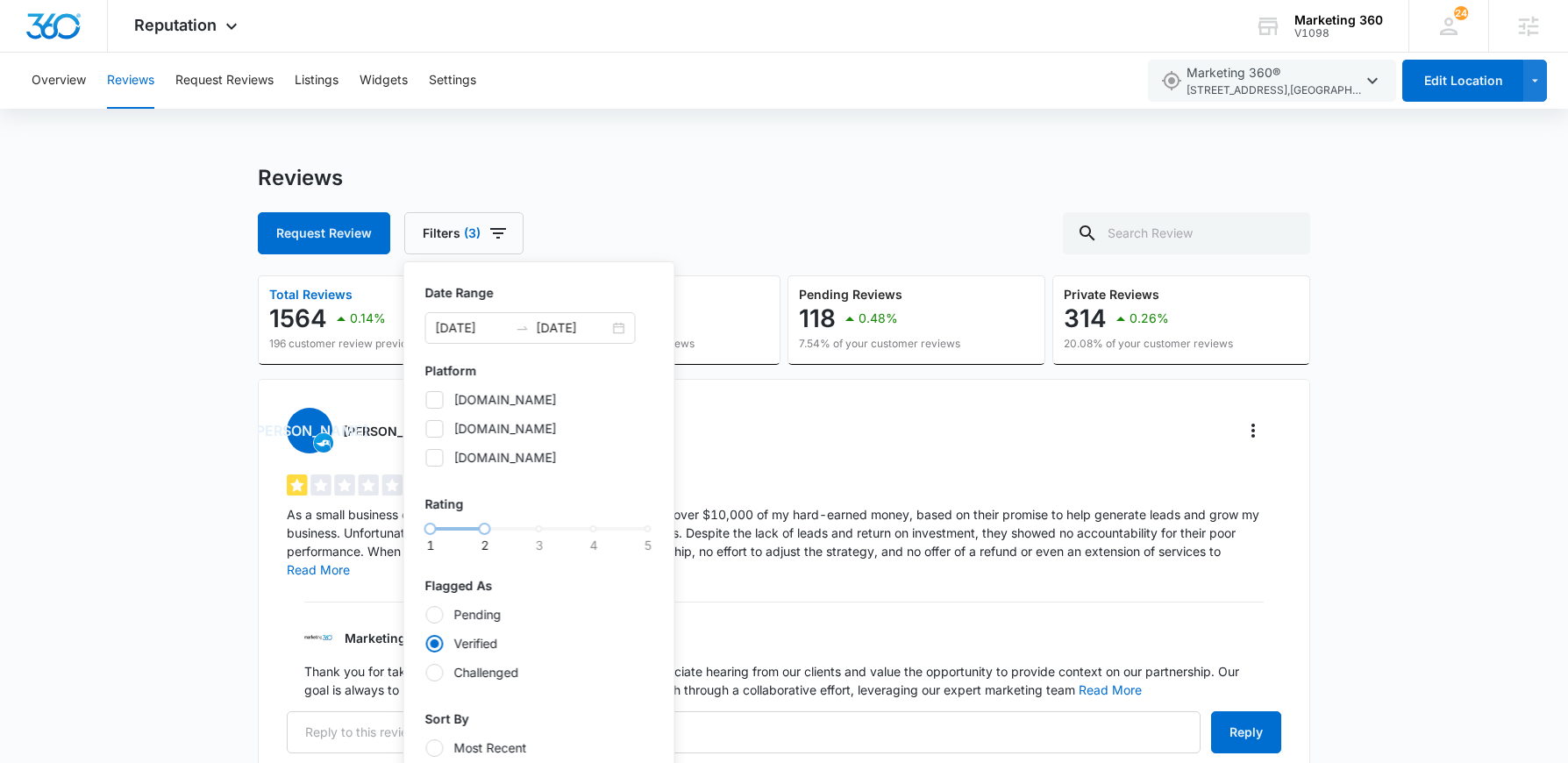
click at [436, 618] on div at bounding box center [434, 615] width 17 height 17
click at [426, 615] on input "Pending" at bounding box center [425, 614] width 1 height 1
radio input "true"
radio input "false"
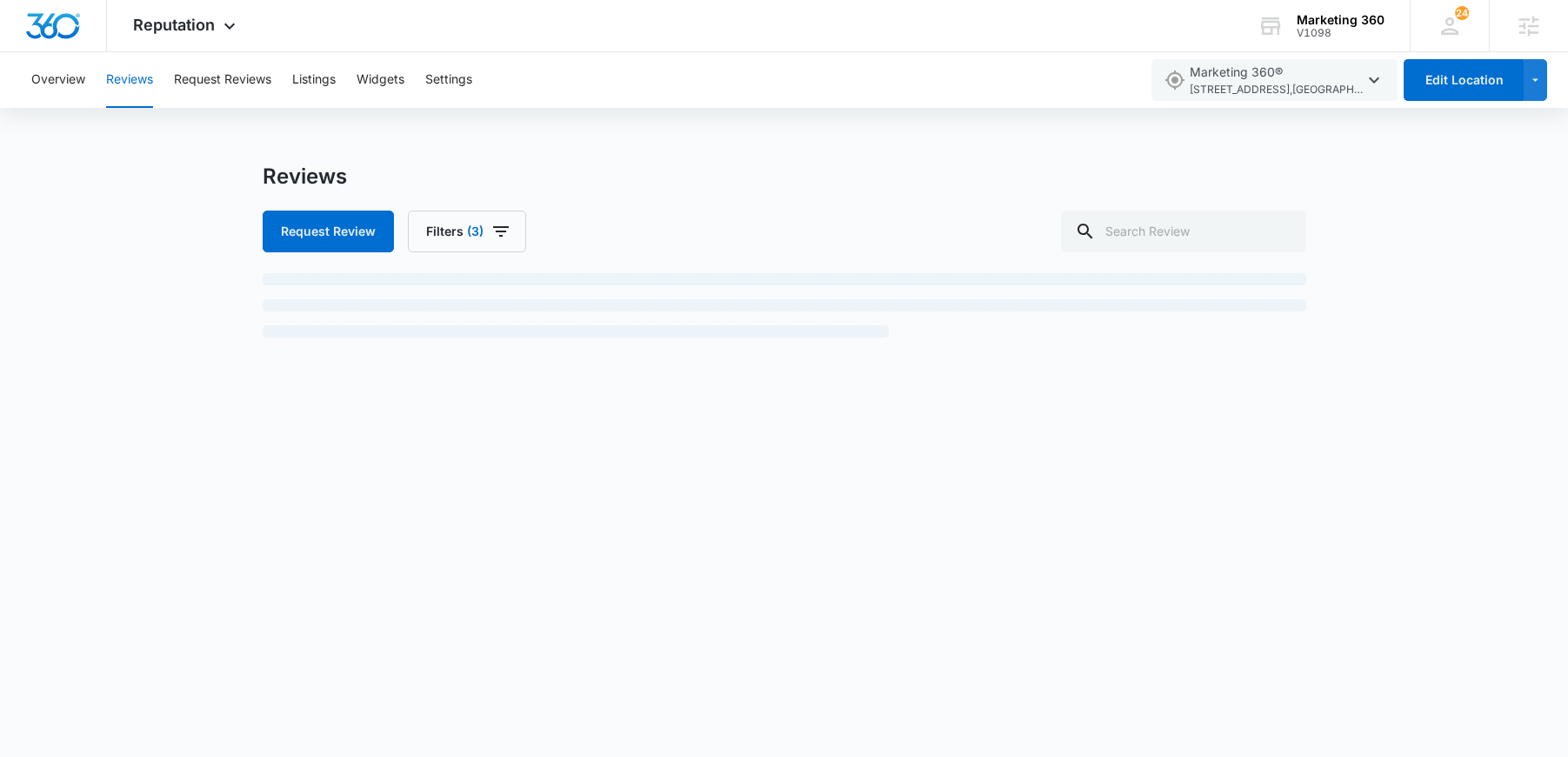
click at [78, 353] on div "Reviews Request Review Filters (3)" at bounding box center [784, 267] width 1568 height 208
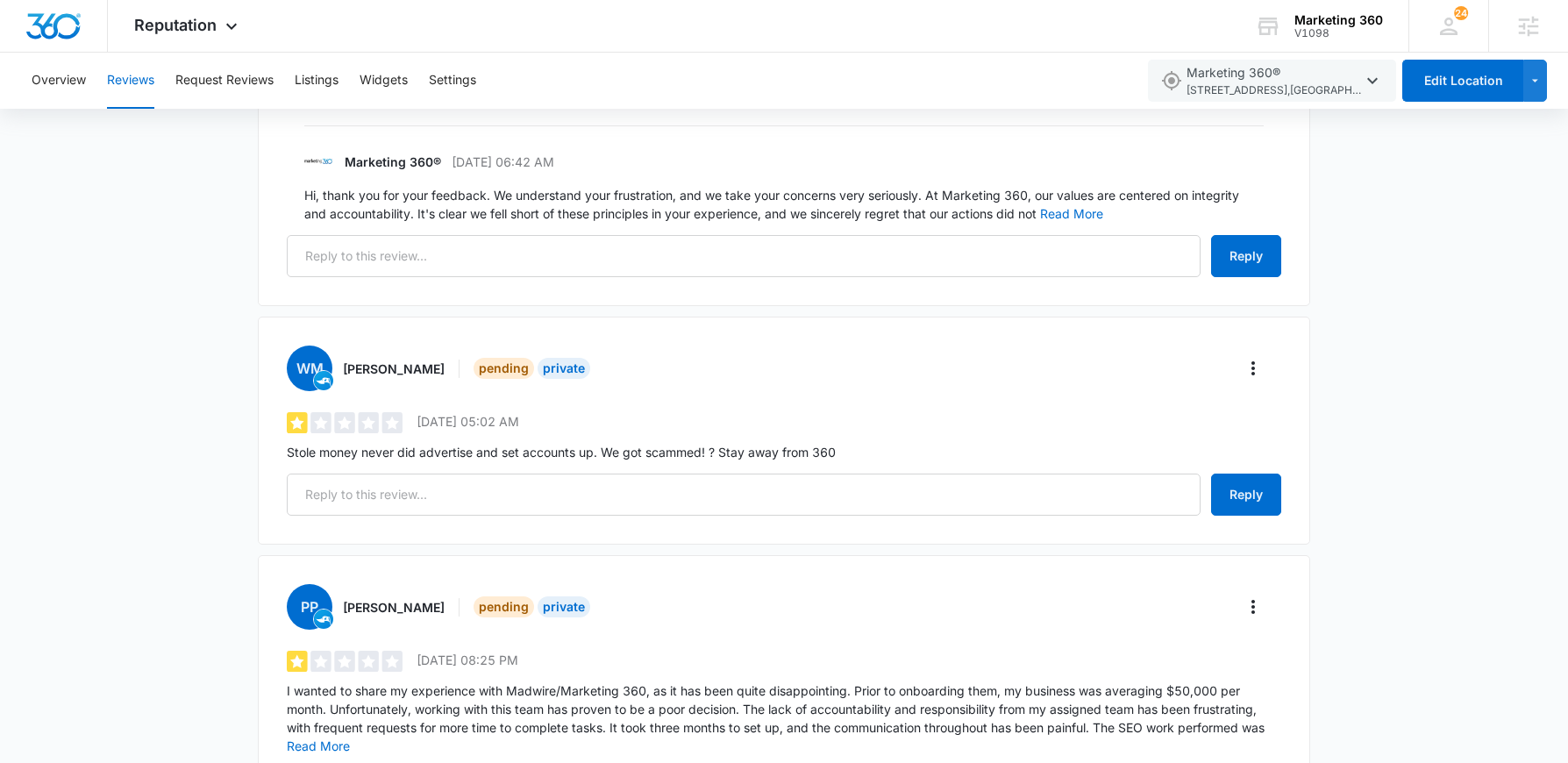
scroll to position [497, 0]
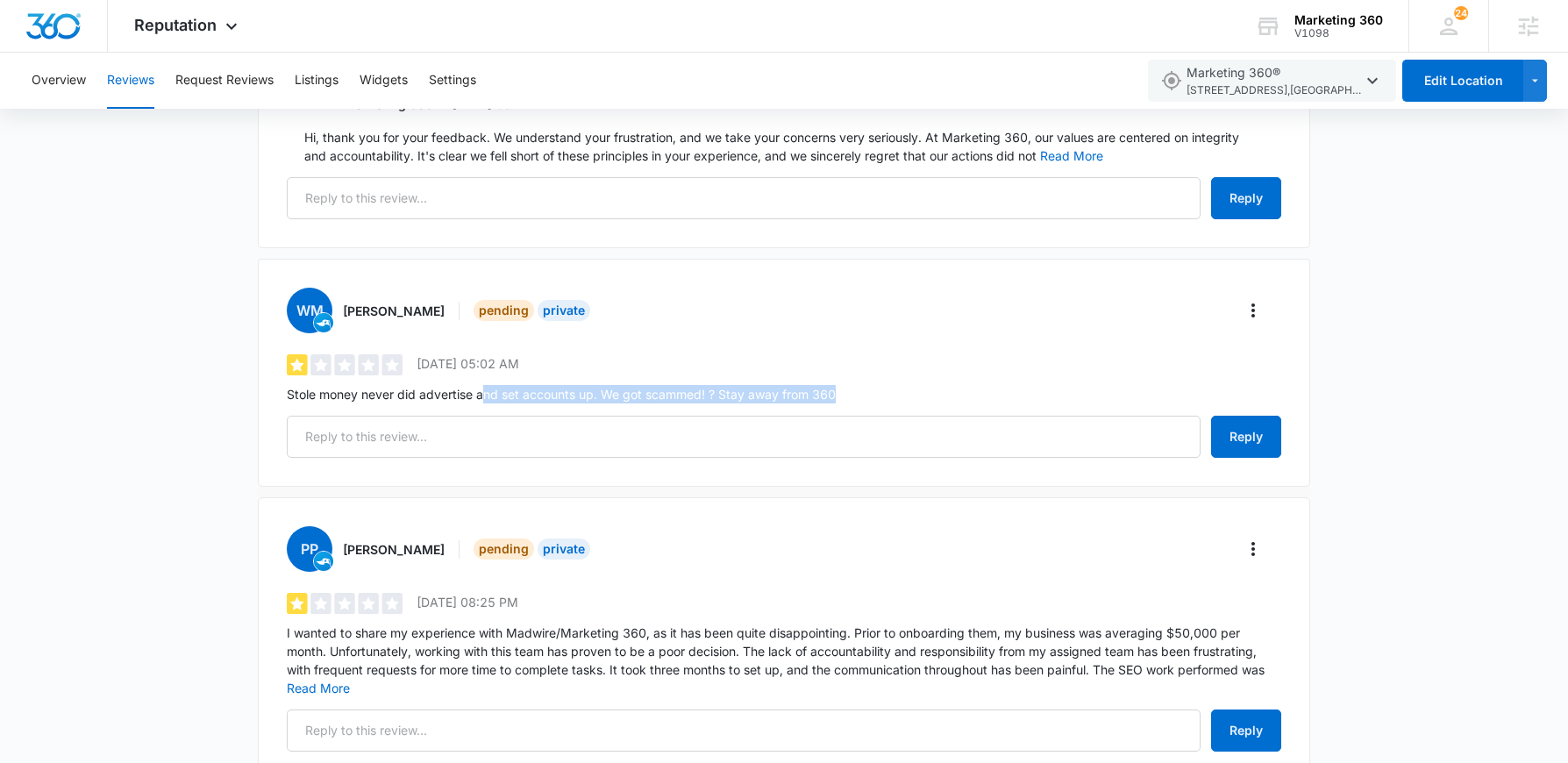
drag, startPoint x: 485, startPoint y: 391, endPoint x: 874, endPoint y: 391, distance: 389.0
click at [874, 391] on p "Stole money never did advertise and set accounts up. We got scammed! ? Stay awa…" at bounding box center [784, 393] width 994 height 18
click at [872, 391] on p "Stole money never did advertise and set accounts up. We got scammed! ? Stay awa…" at bounding box center [784, 393] width 994 height 18
drag, startPoint x: 346, startPoint y: 312, endPoint x: 419, endPoint y: 315, distance: 73.1
click at [419, 315] on div "Willie Moore" at bounding box center [401, 310] width 117 height 18
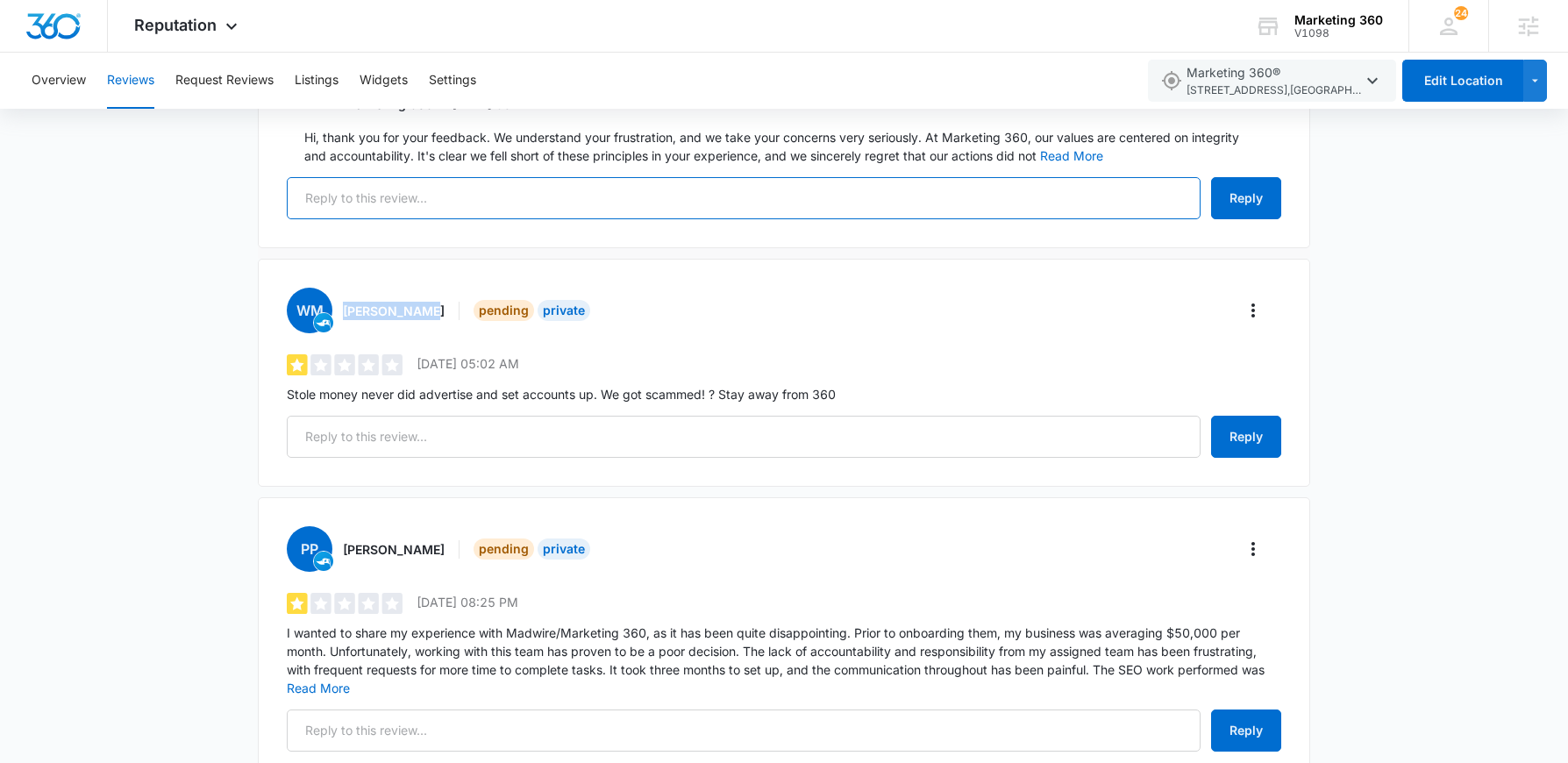
click at [425, 194] on input "text" at bounding box center [743, 198] width 913 height 42
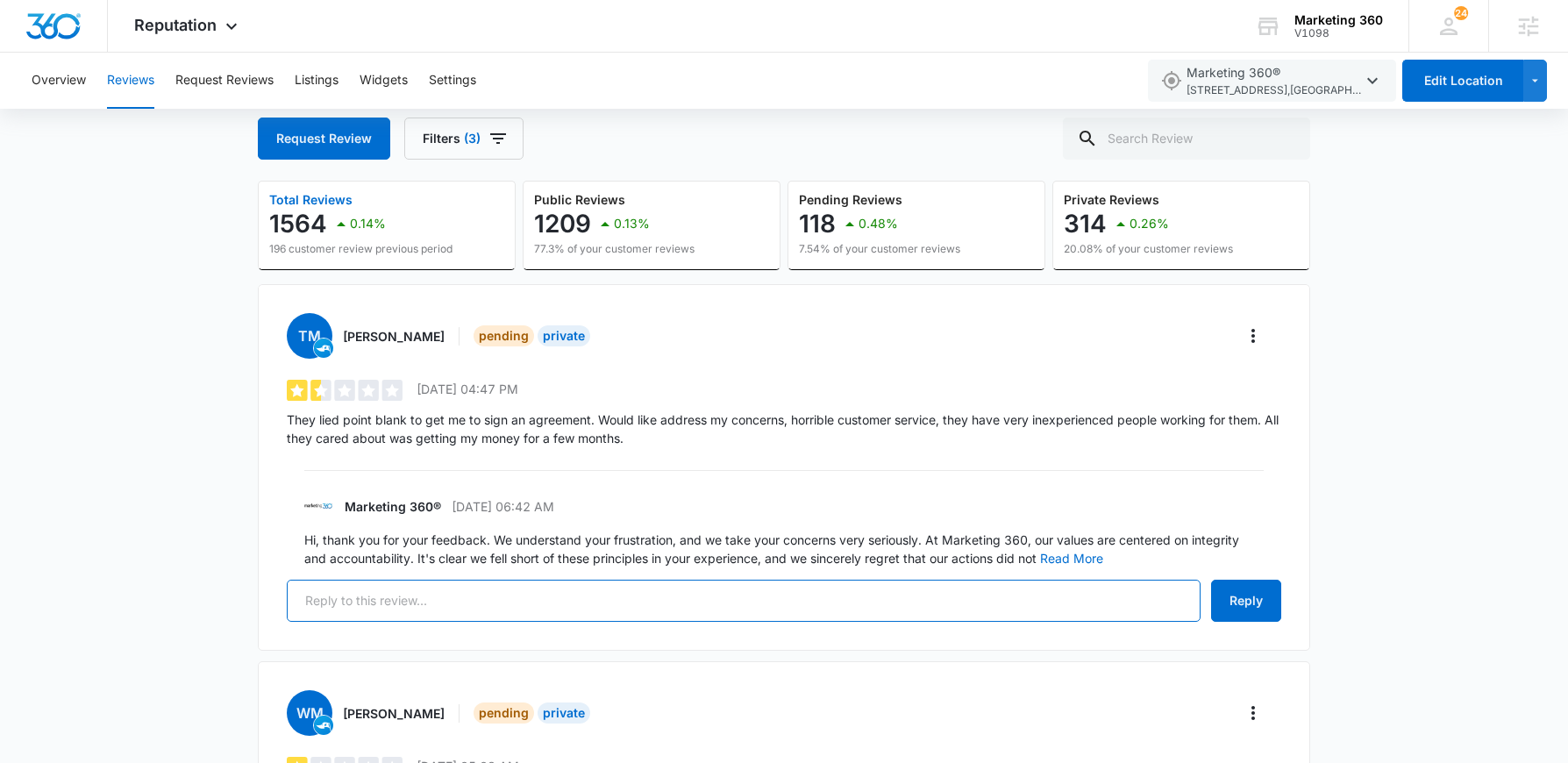
scroll to position [94, 0]
click at [503, 139] on icon "button" at bounding box center [498, 140] width 21 height 21
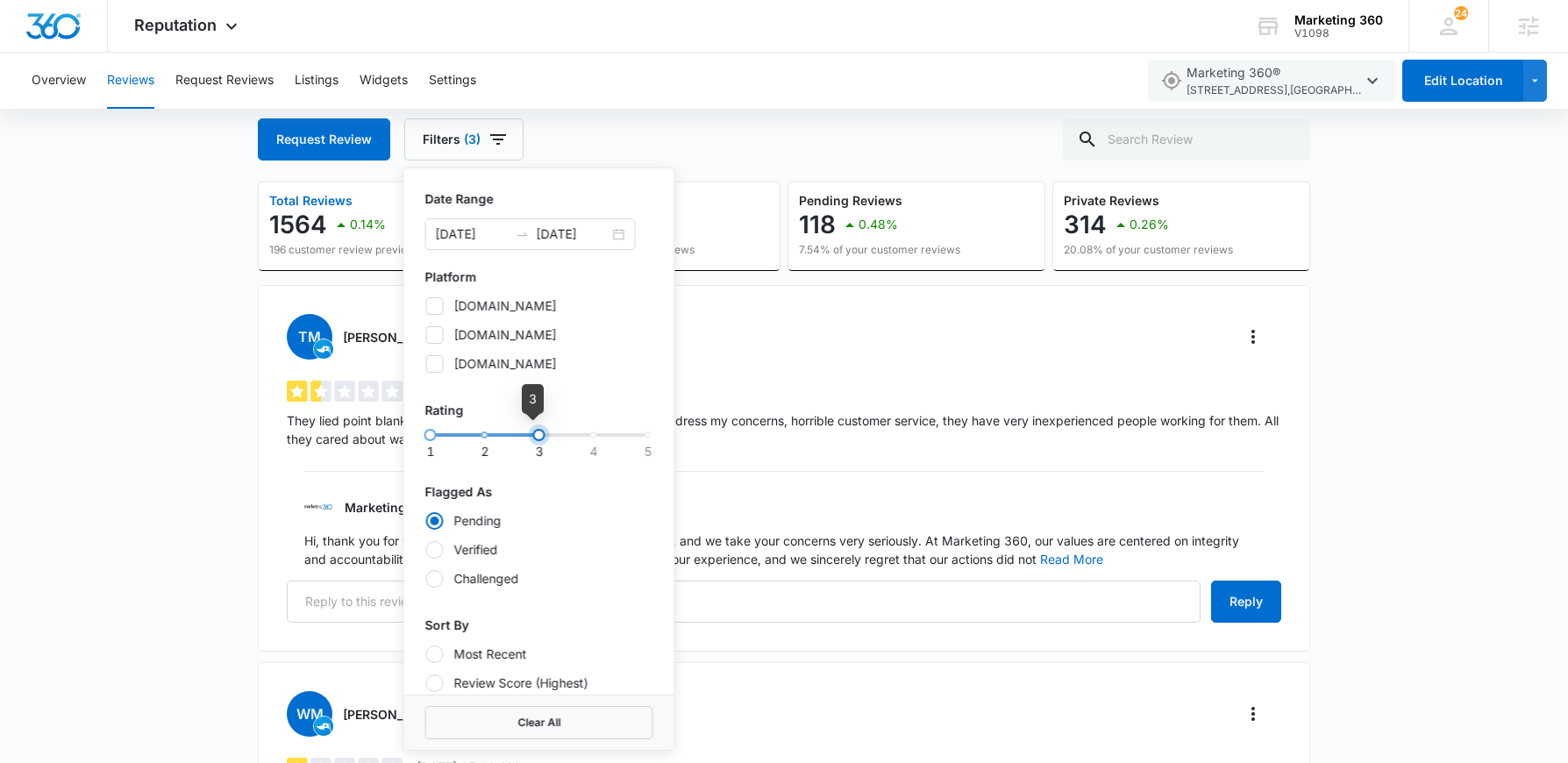
drag, startPoint x: 485, startPoint y: 436, endPoint x: 522, endPoint y: 431, distance: 37.3
click at [533, 431] on div at bounding box center [539, 434] width 12 height 12
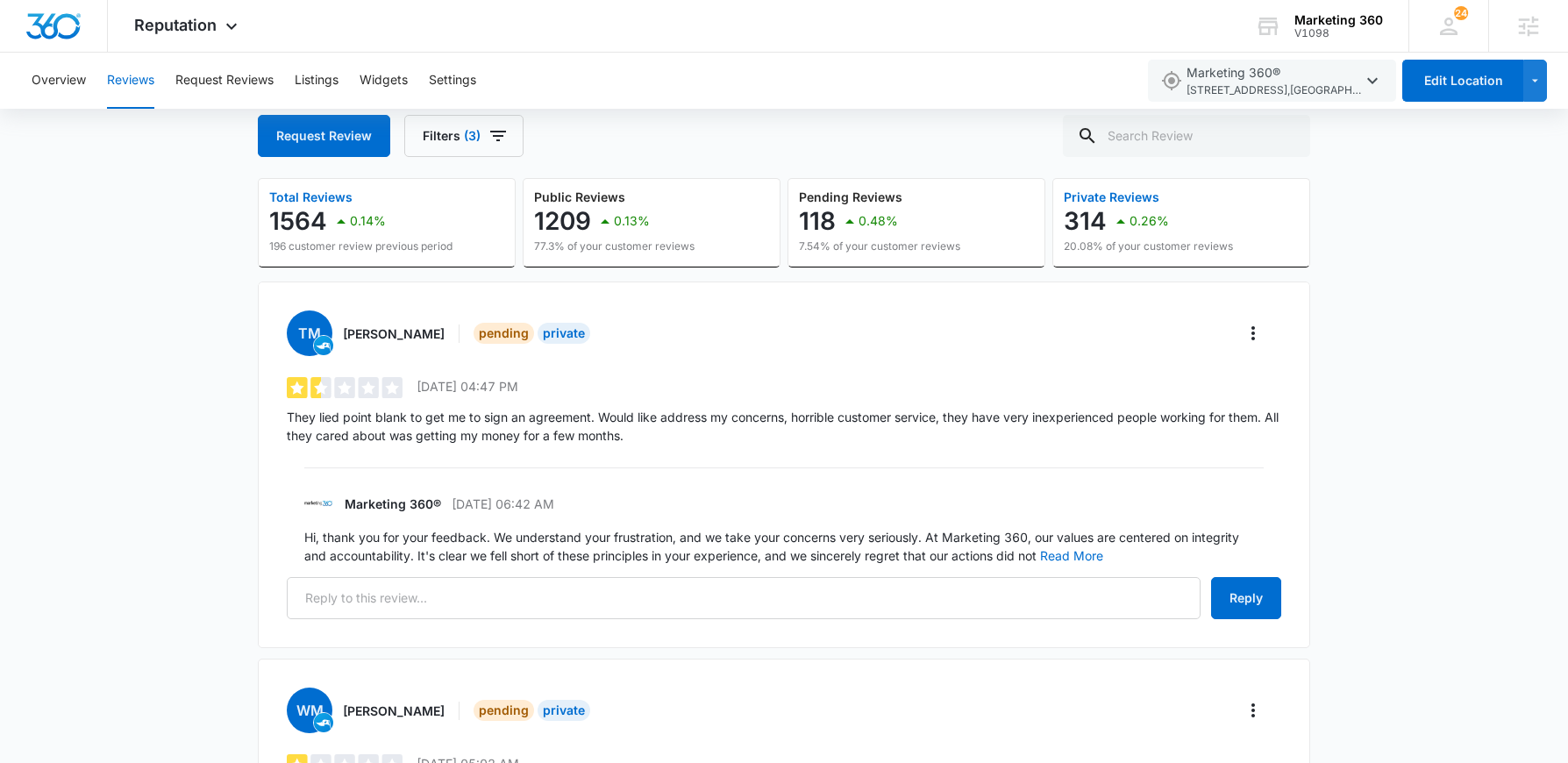
scroll to position [0, 0]
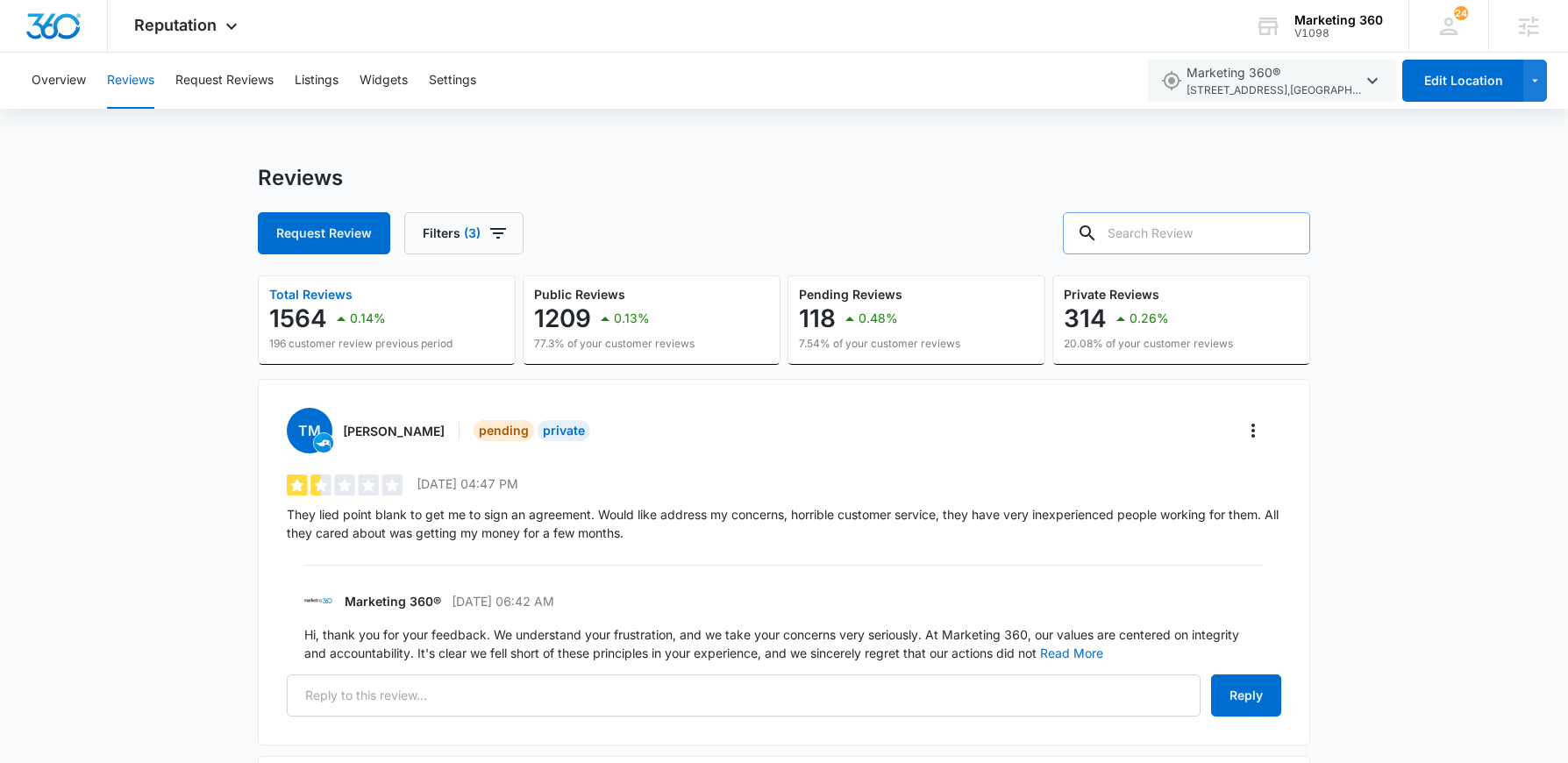
click at [1184, 227] on input "text" at bounding box center [1186, 233] width 247 height 42
type input "bill"
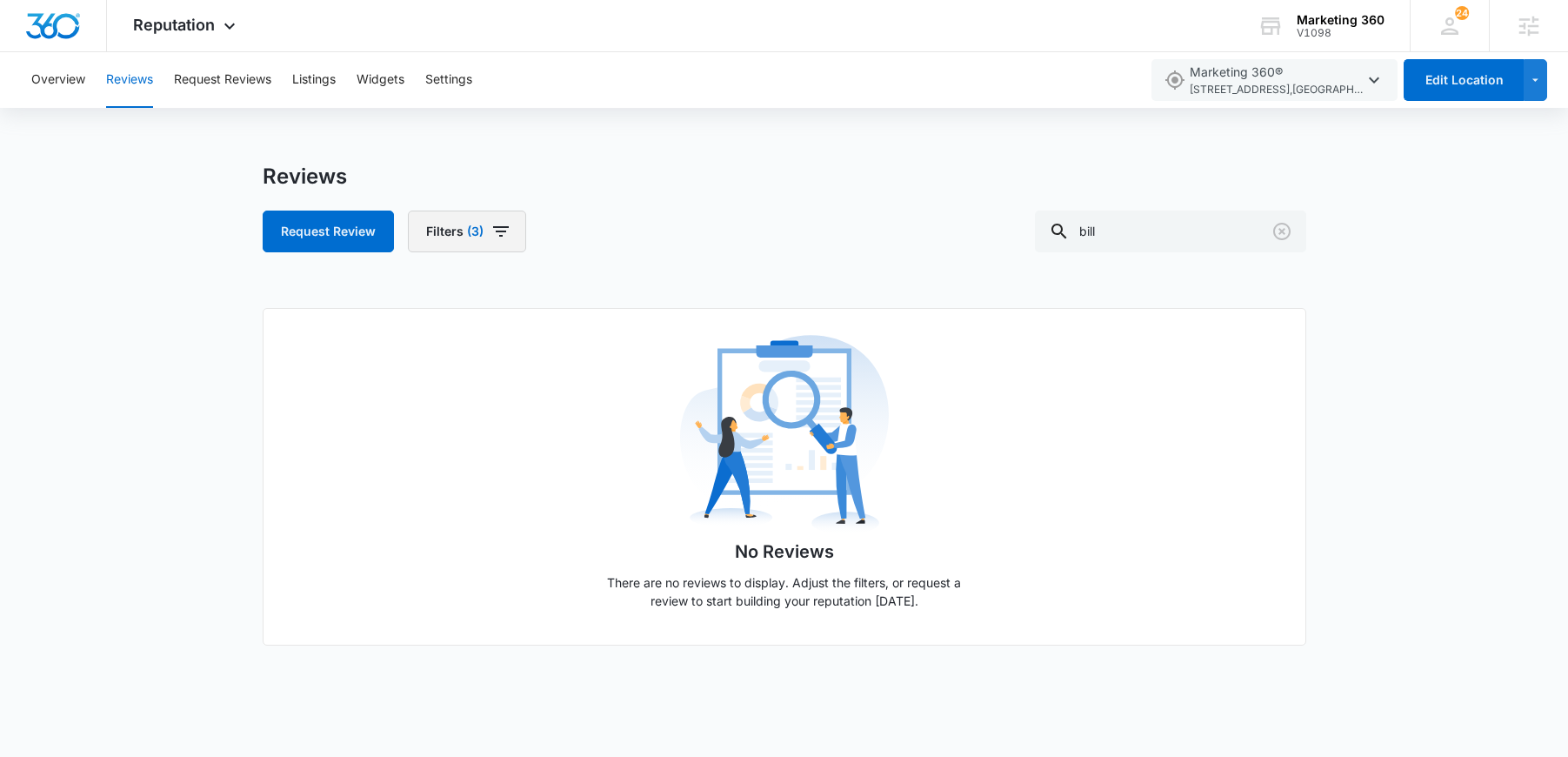
click at [500, 234] on icon "button" at bounding box center [501, 231] width 21 height 21
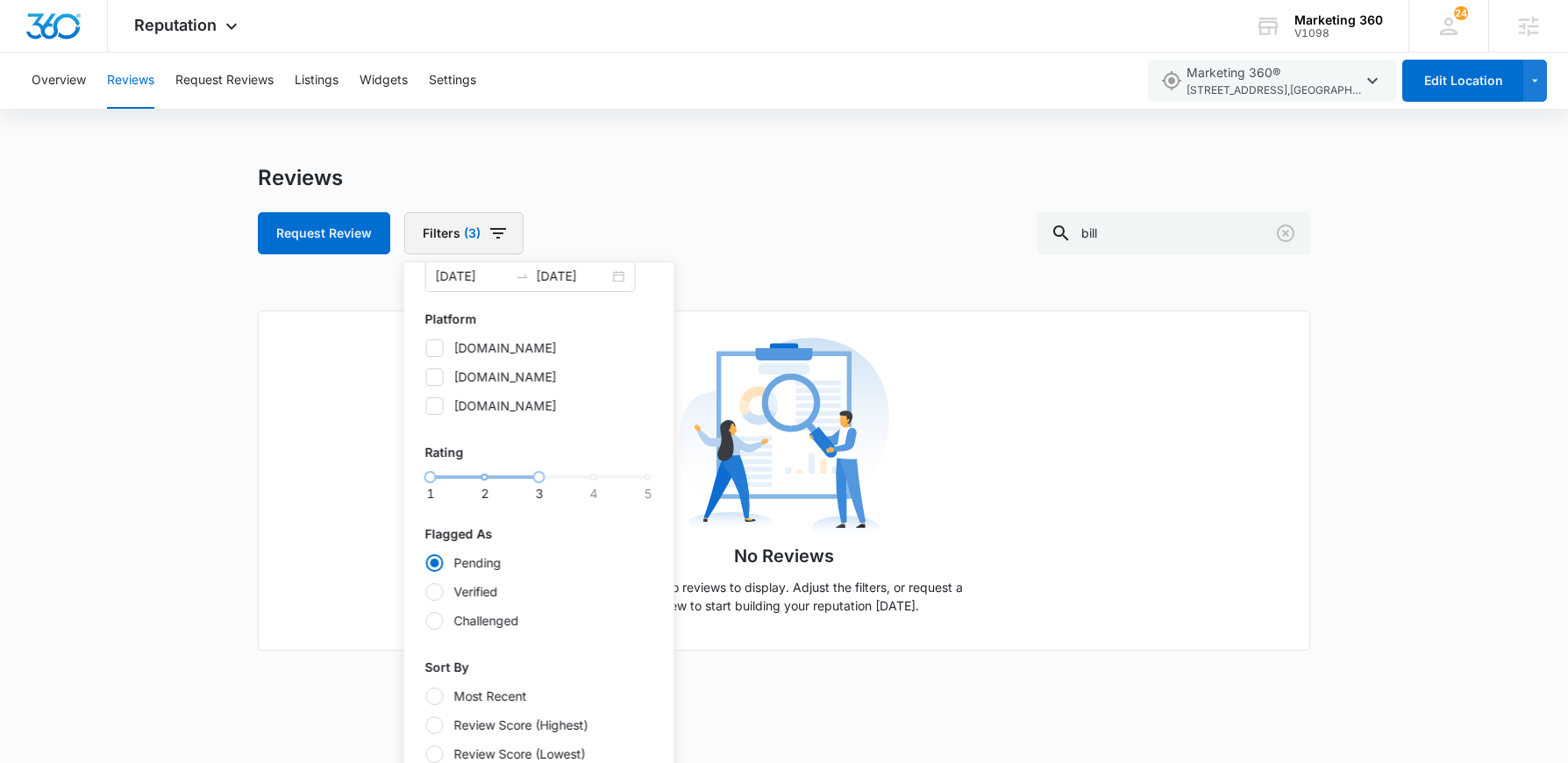
scroll to position [58, 0]
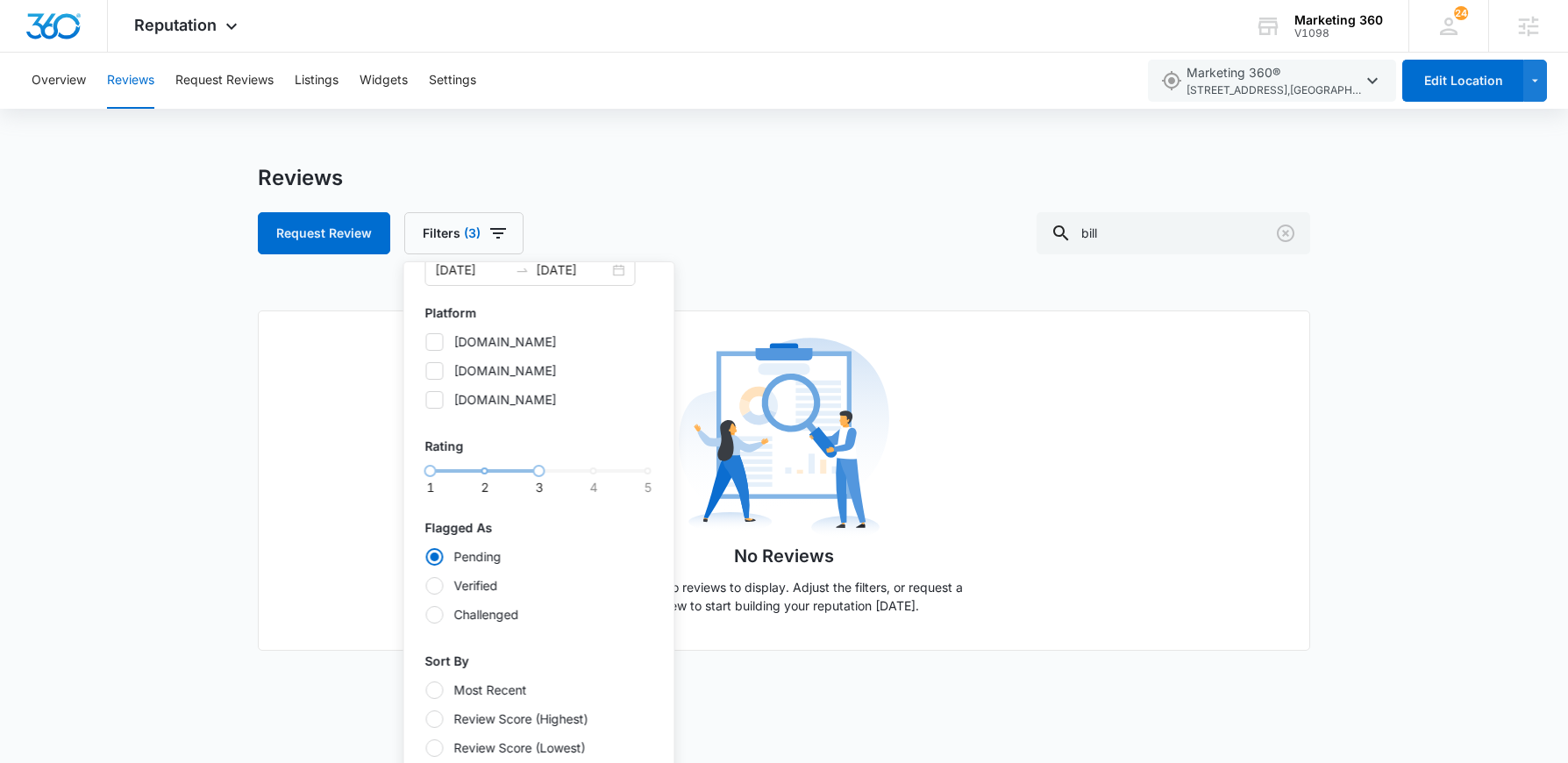
click at [439, 620] on div at bounding box center [434, 615] width 17 height 17
click at [426, 615] on input "Challenged" at bounding box center [425, 614] width 1 height 1
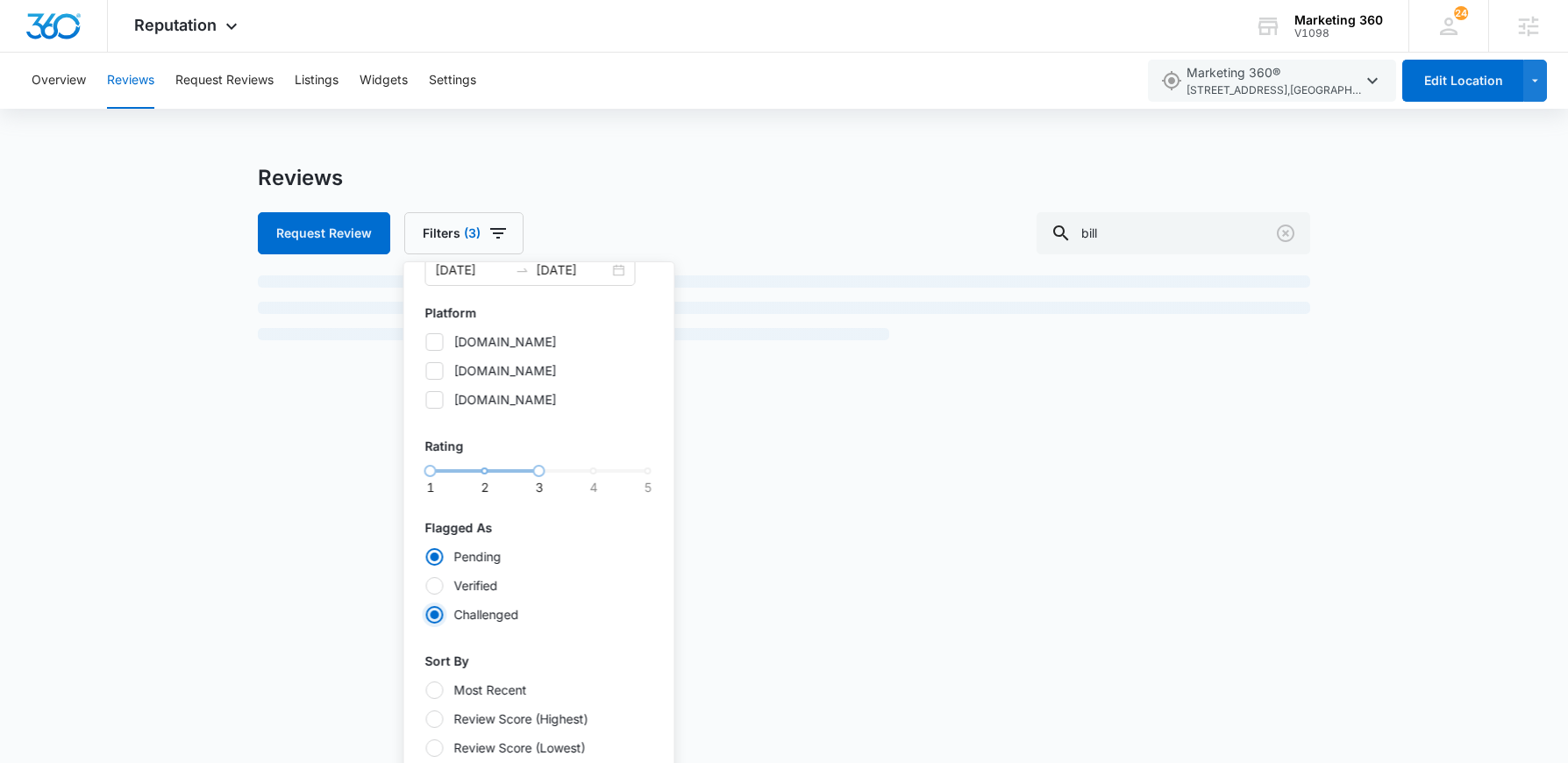
radio input "false"
radio input "true"
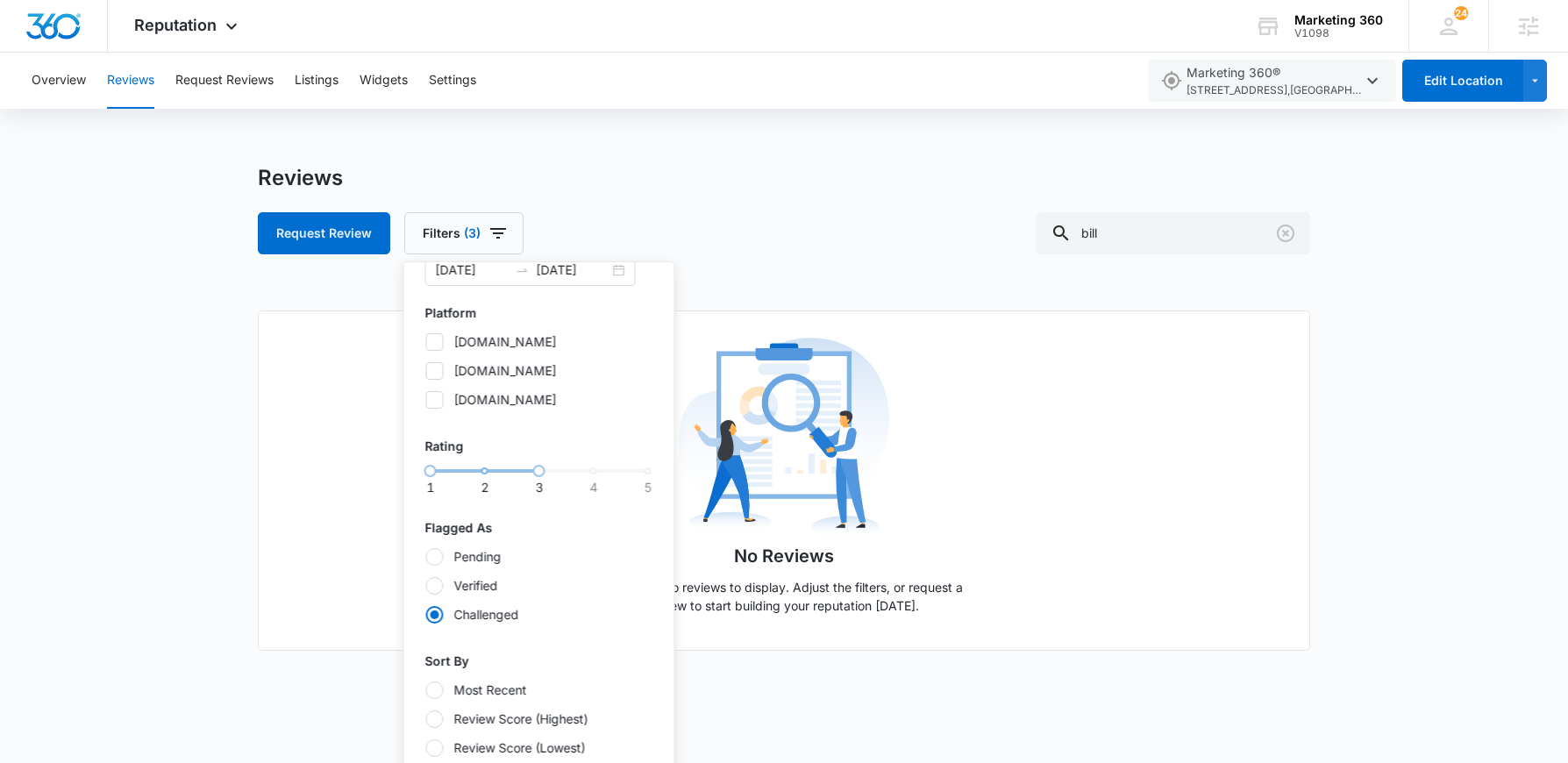
click at [436, 579] on div at bounding box center [434, 585] width 17 height 17
click at [426, 584] on input "Verified" at bounding box center [425, 584] width 1 height 1
radio input "true"
radio input "false"
click at [430, 556] on div at bounding box center [434, 557] width 17 height 17
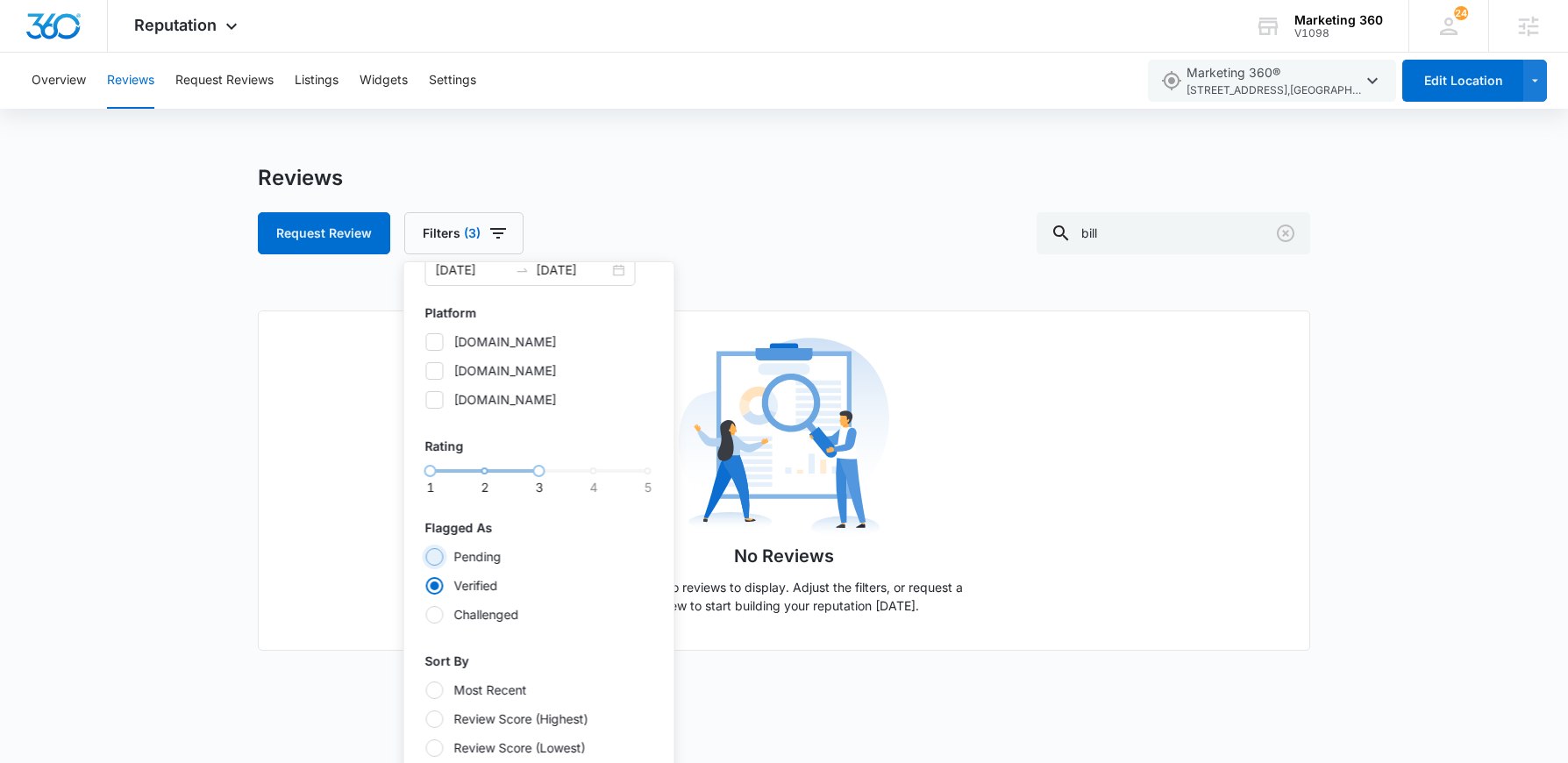
click at [426, 556] on input "Pending" at bounding box center [425, 556] width 1 height 1
radio input "true"
radio input "false"
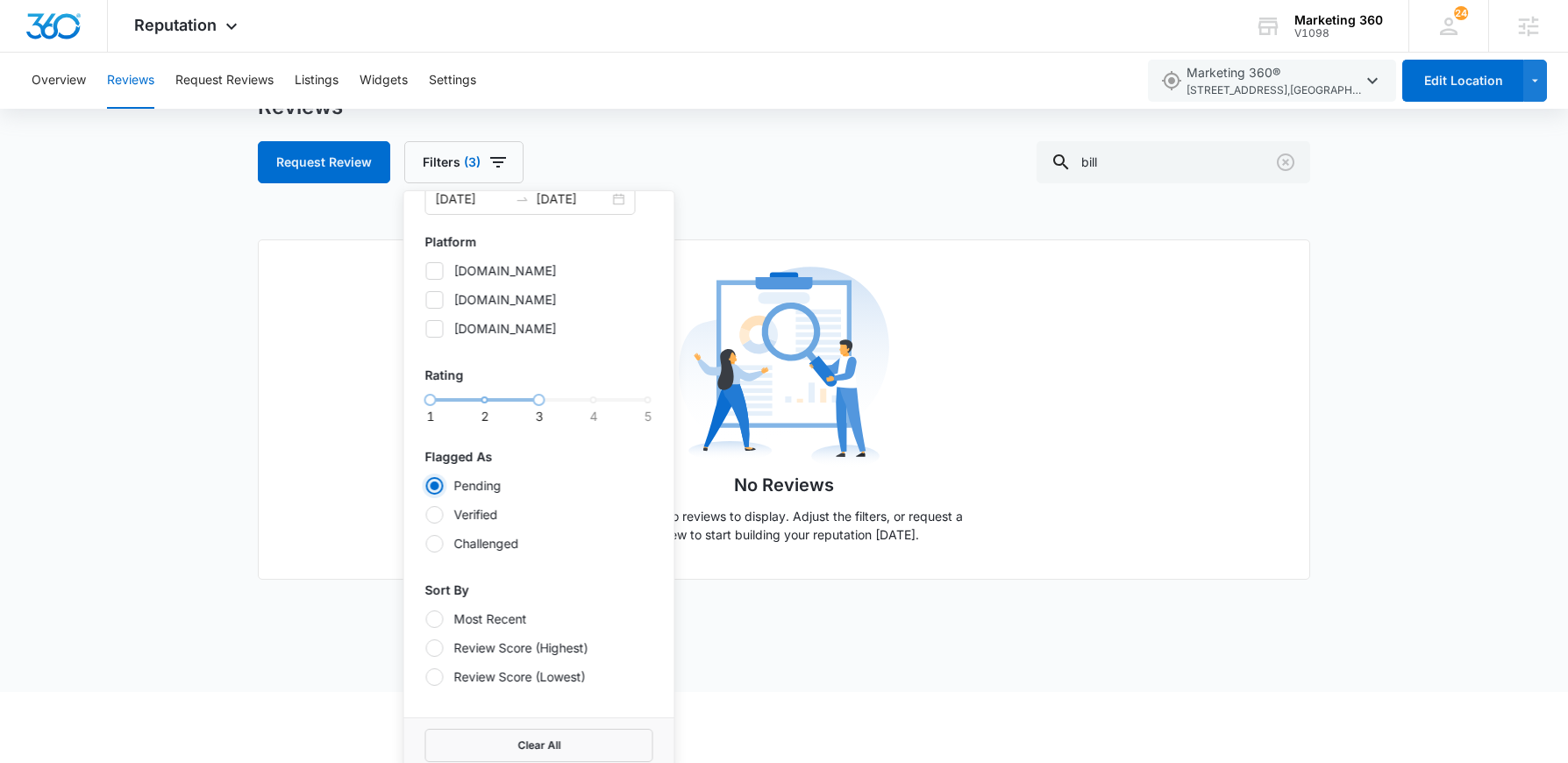
scroll to position [82, 0]
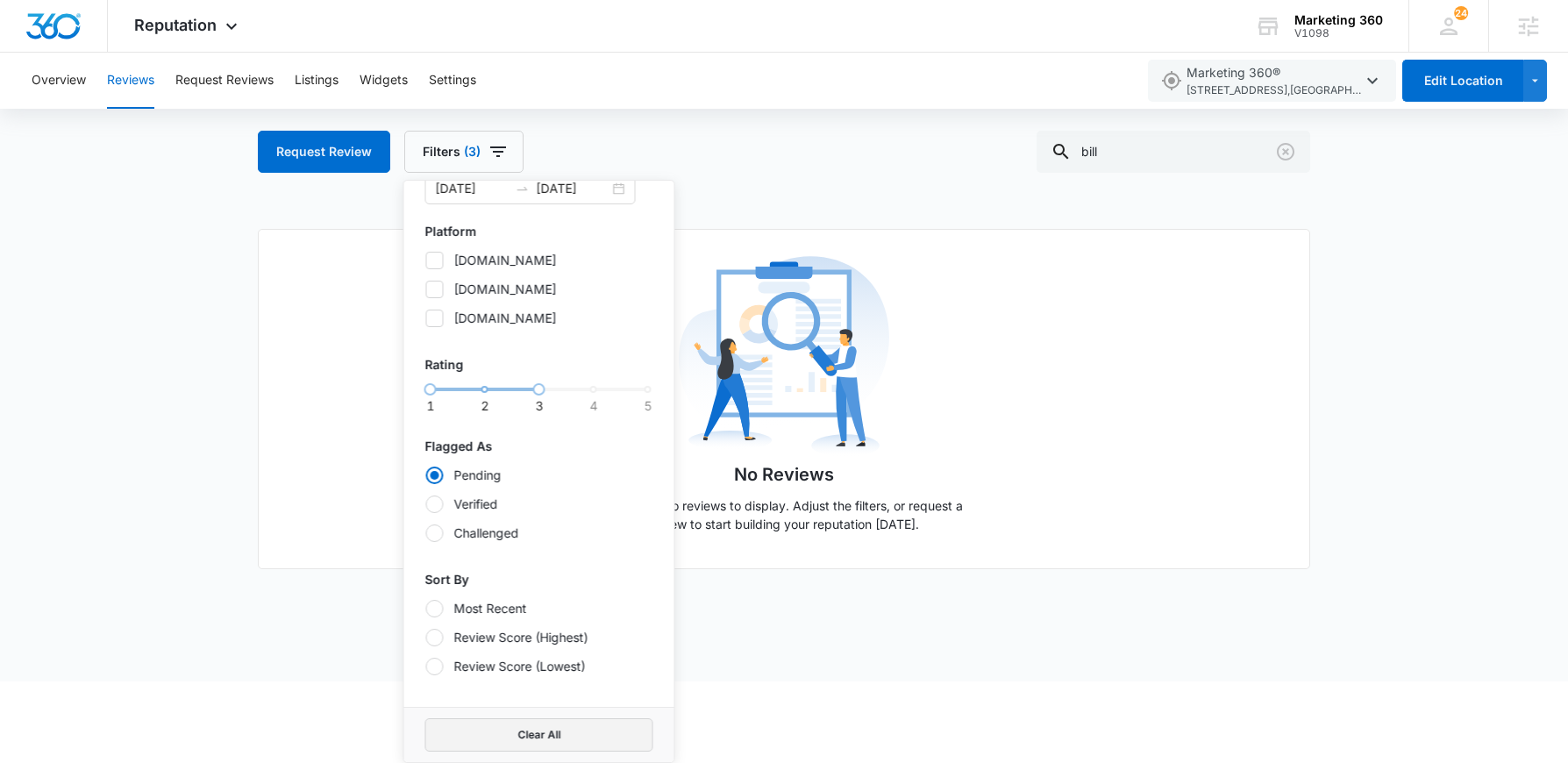
click at [544, 737] on button "Clear All" at bounding box center [539, 734] width 228 height 33
radio input "false"
type input "09/09/2025"
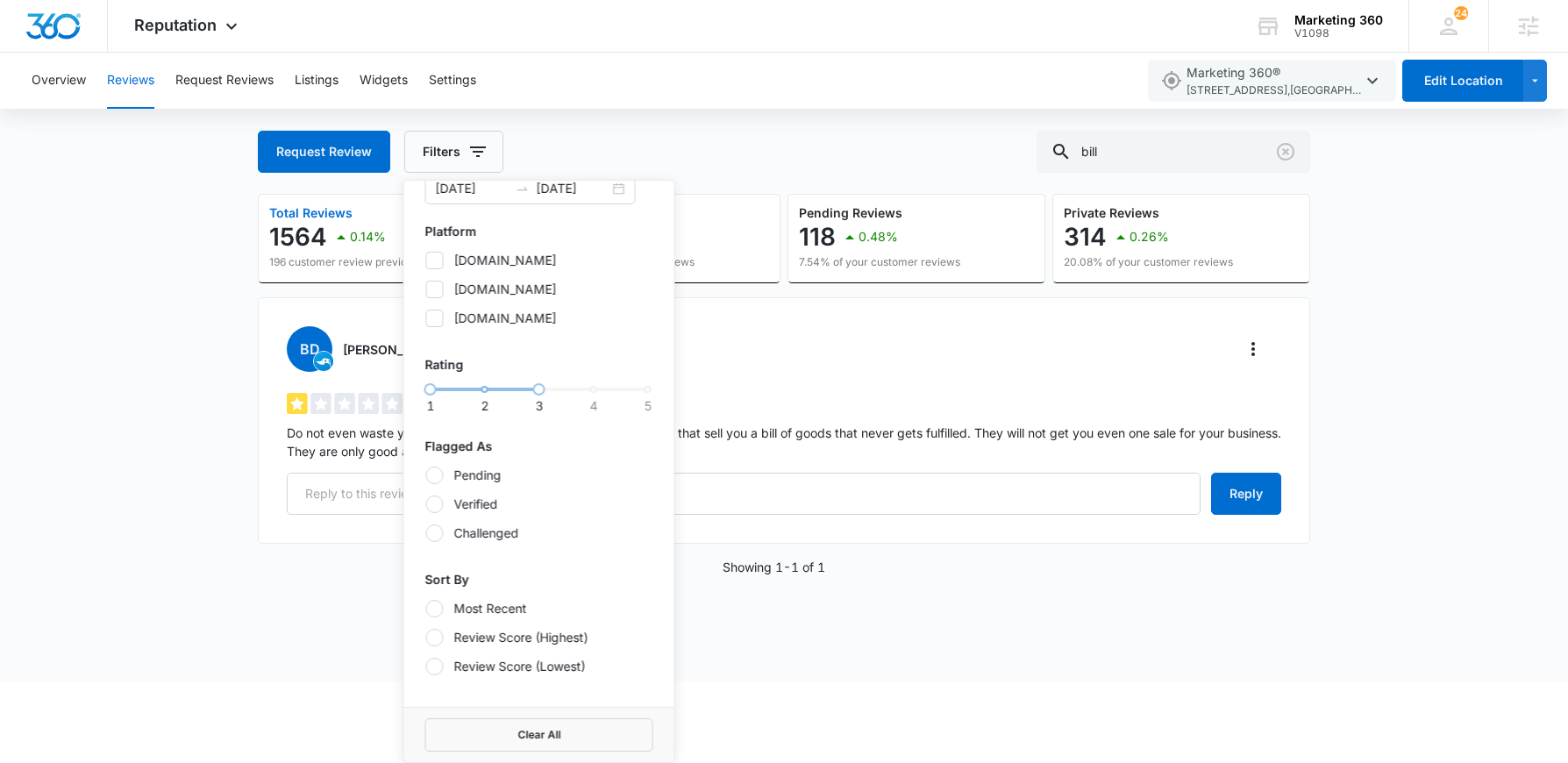
click at [438, 471] on div at bounding box center [434, 475] width 17 height 17
click at [426, 474] on input "Pending" at bounding box center [425, 474] width 1 height 1
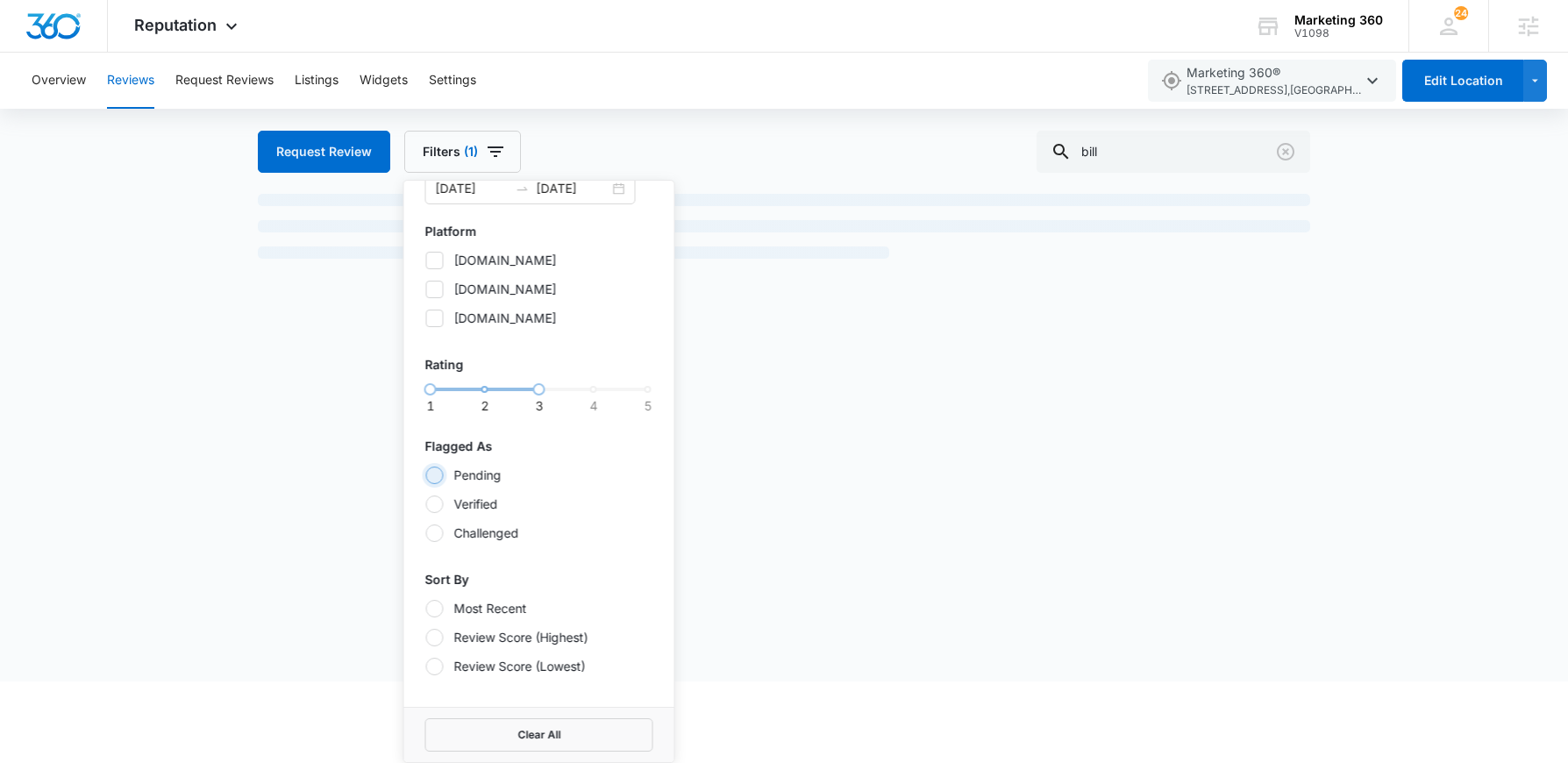
radio input "true"
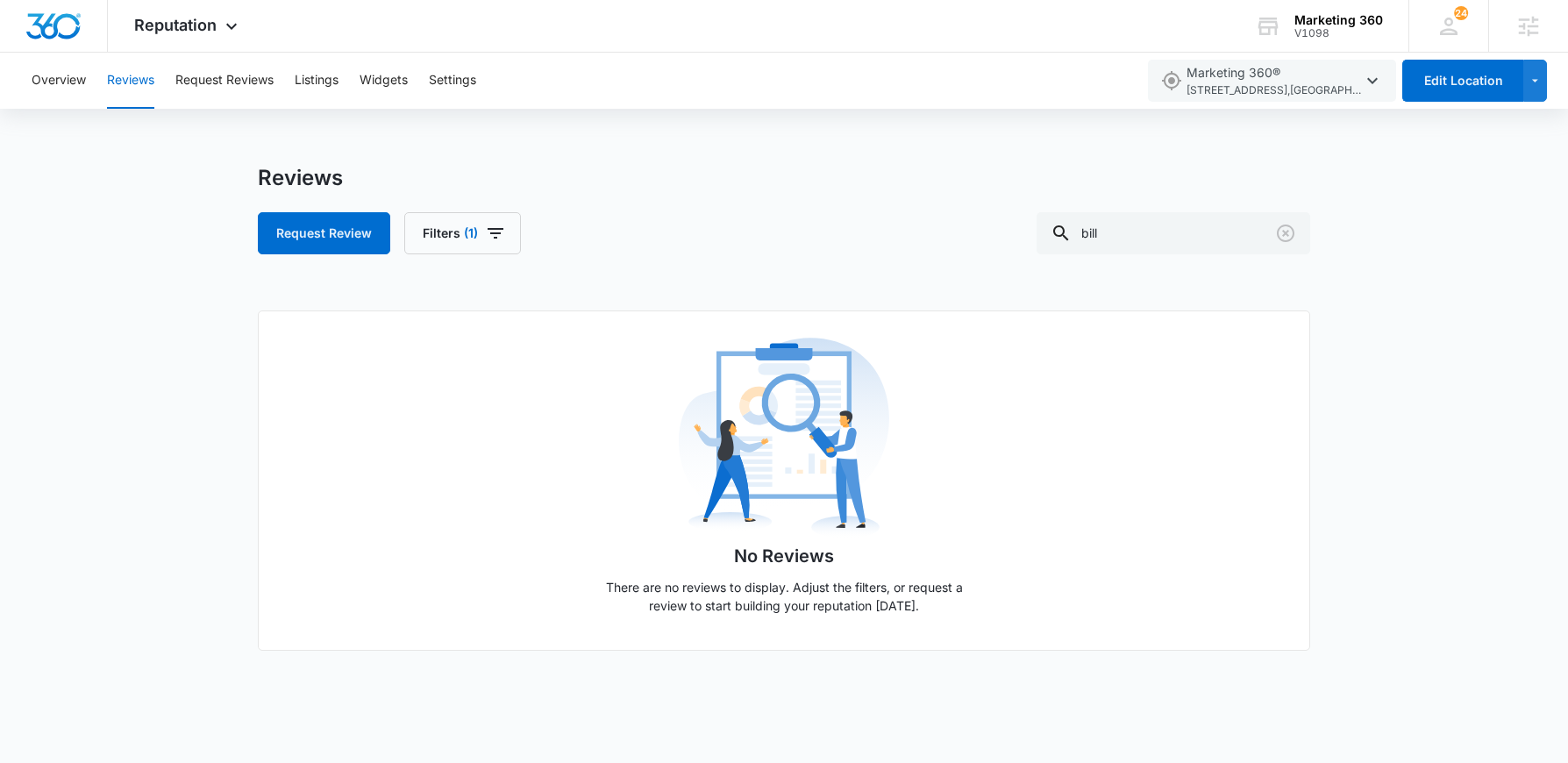
scroll to position [0, 0]
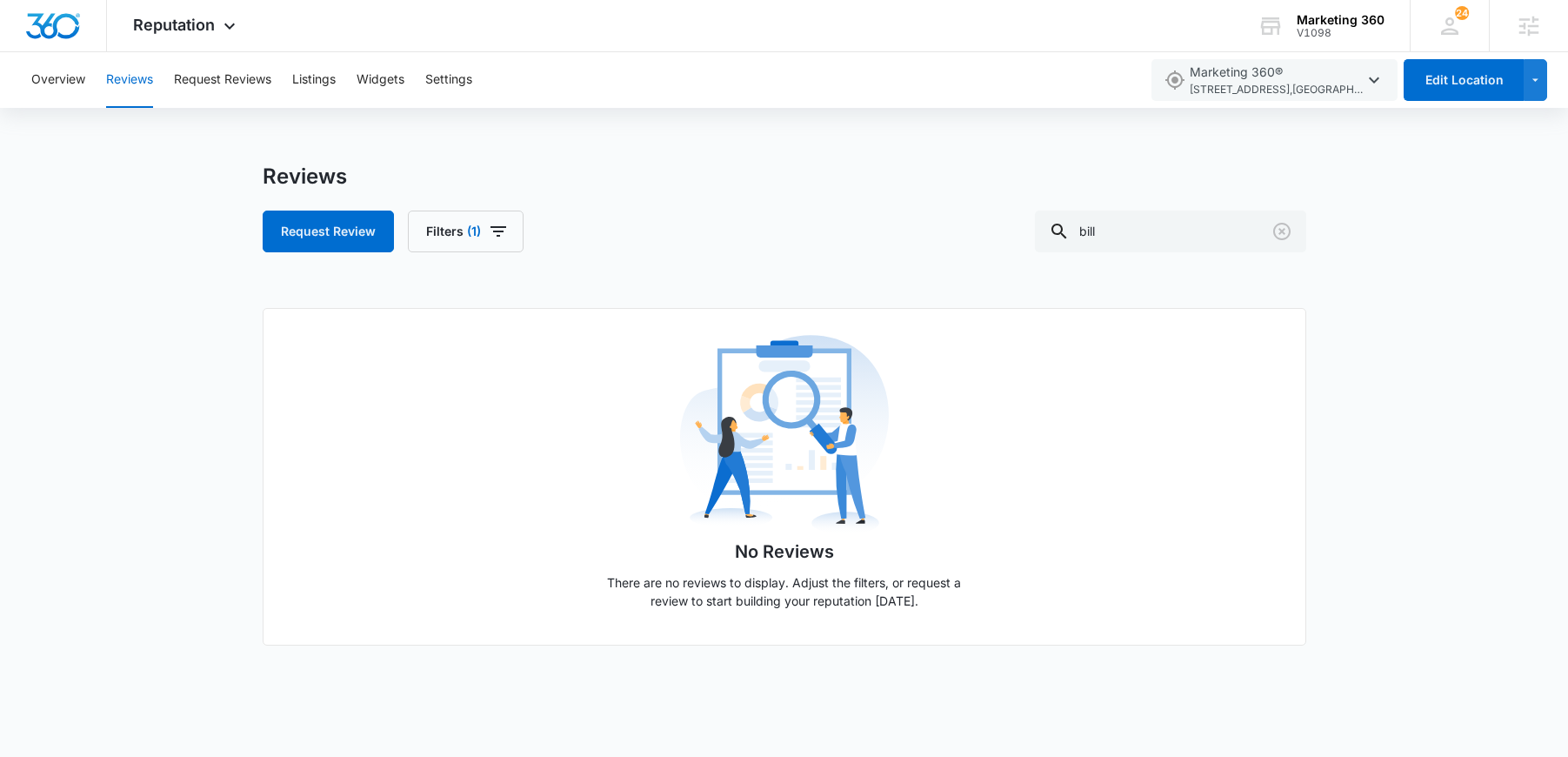
click at [171, 371] on div "Reviews Request Review Filters (1) bill No Reviews There are no reviews to disp…" at bounding box center [784, 421] width 1568 height 517
click at [500, 224] on icon "button" at bounding box center [499, 231] width 21 height 21
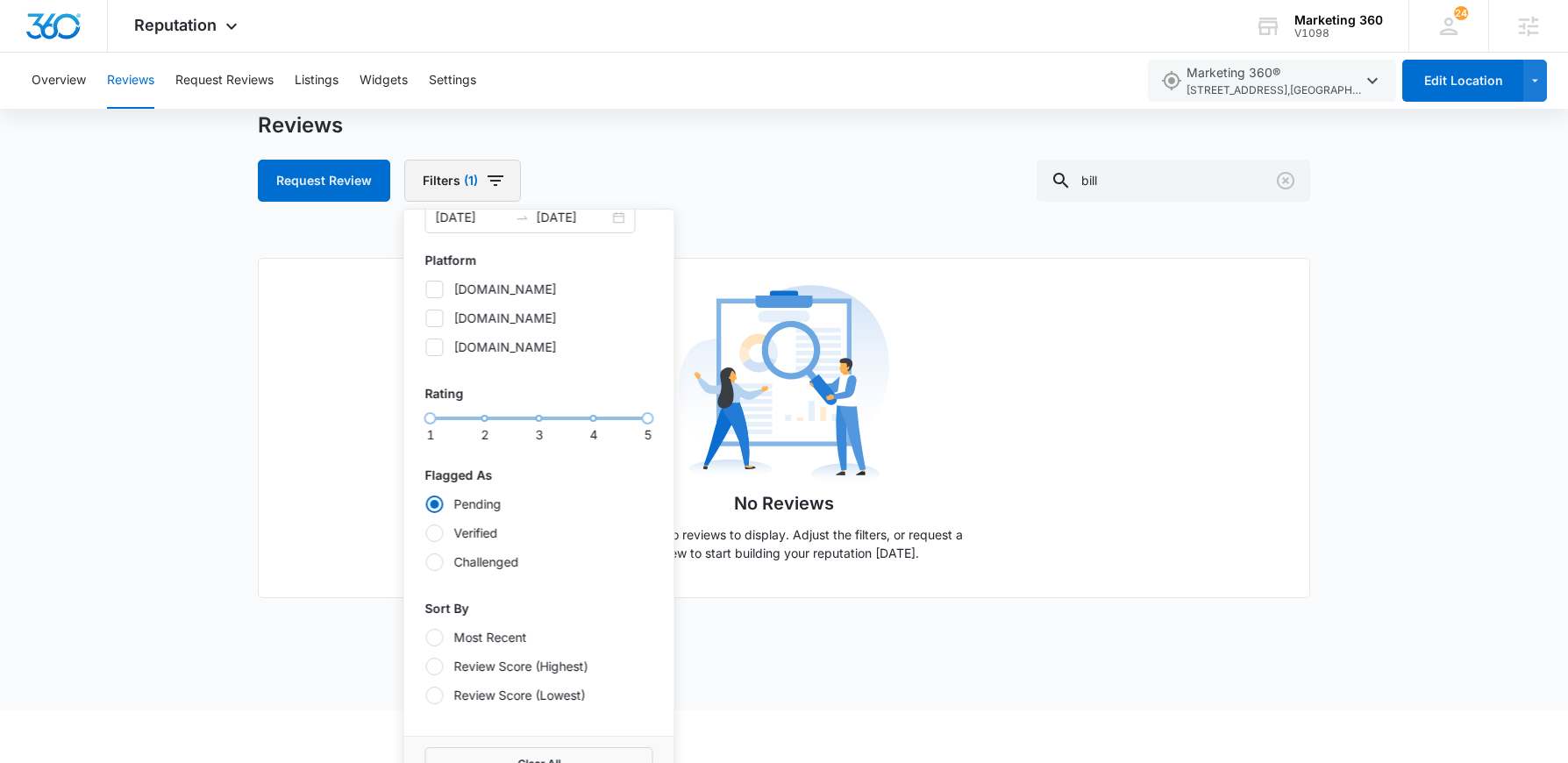
scroll to position [82, 0]
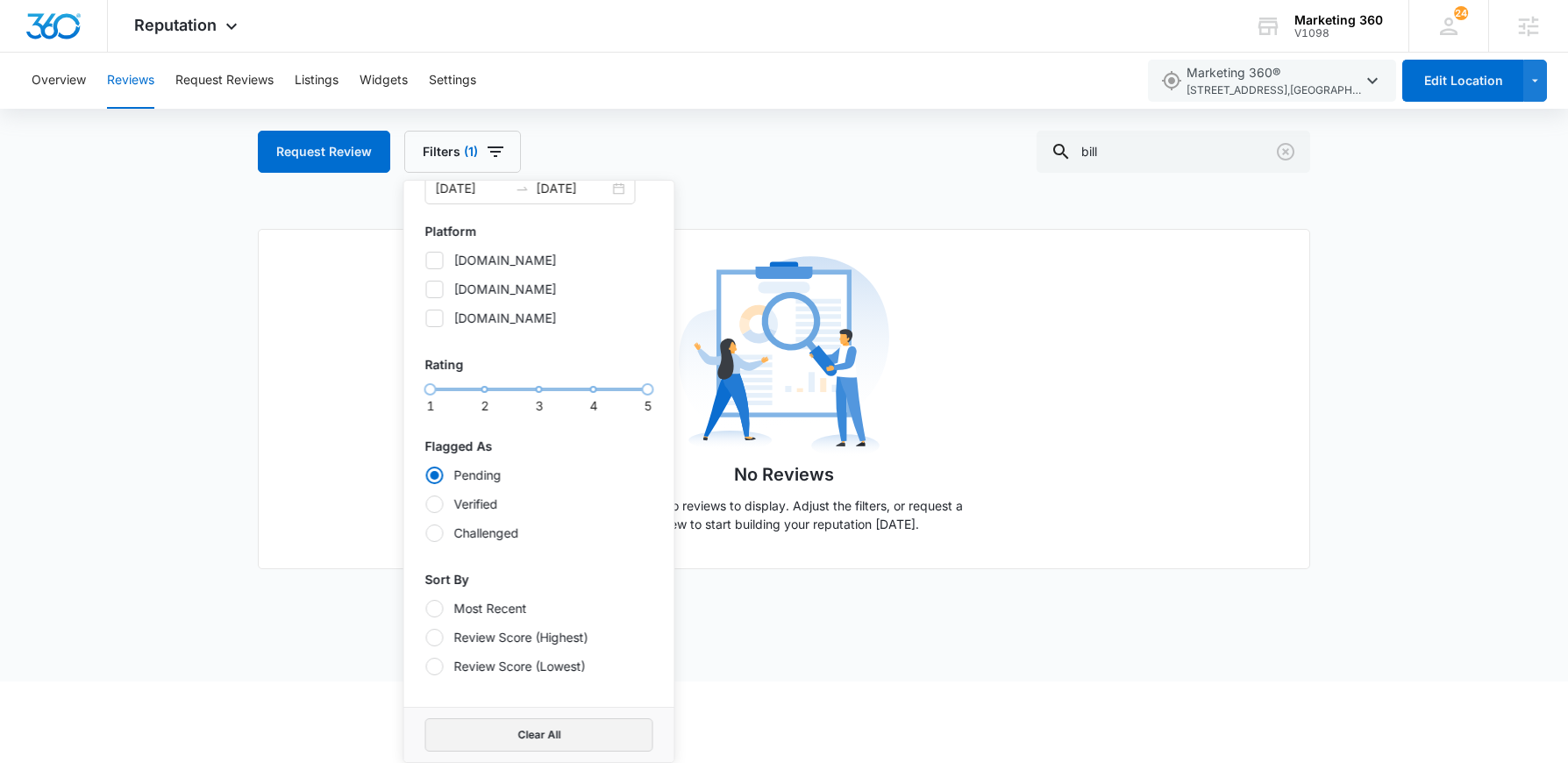
click at [475, 719] on button "Clear All" at bounding box center [539, 734] width 228 height 33
radio input "false"
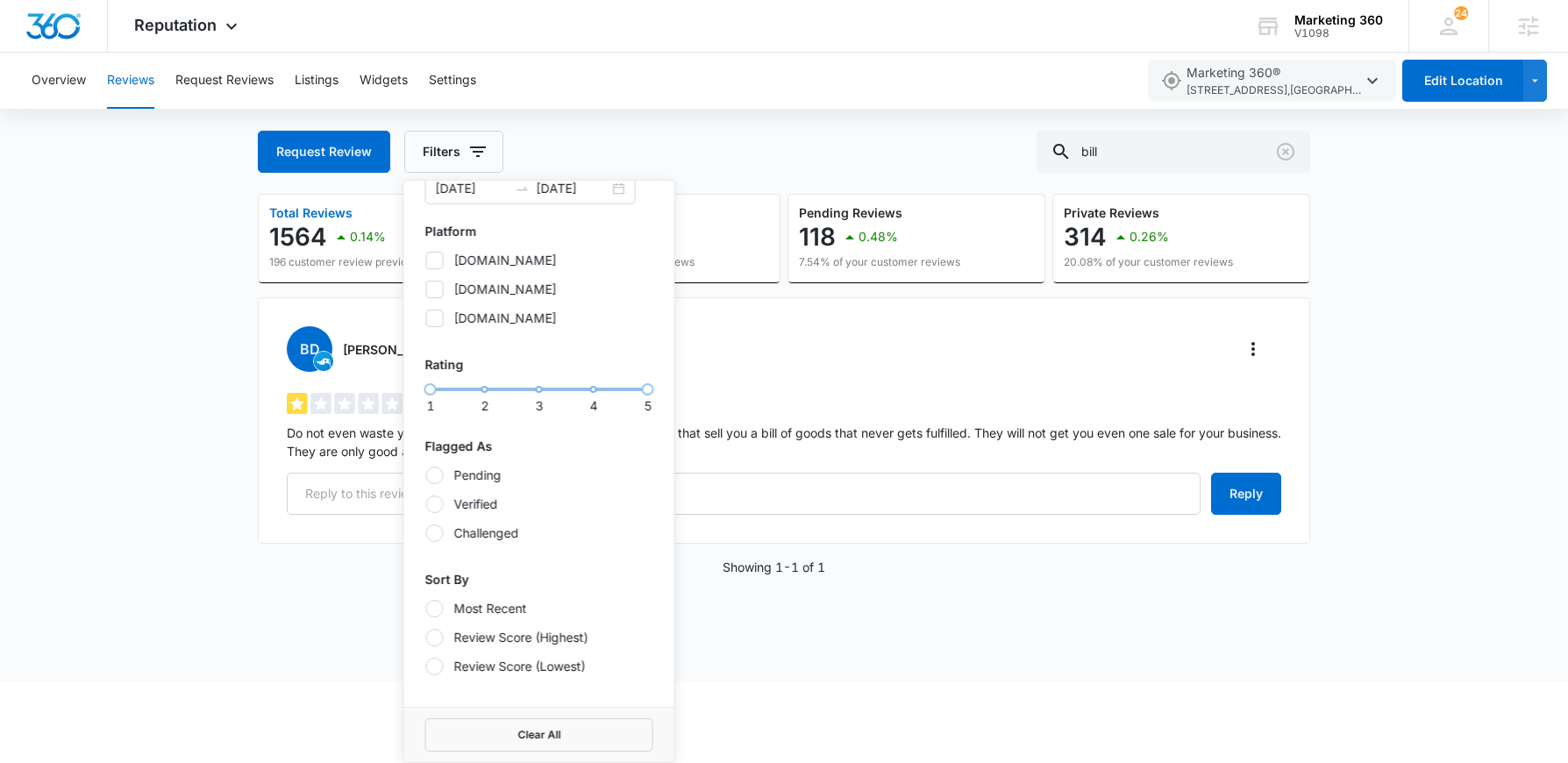
click at [434, 604] on div at bounding box center [434, 608] width 17 height 17
click at [426, 607] on input "Most Recent" at bounding box center [425, 607] width 1 height 1
radio input "true"
click at [436, 256] on icon at bounding box center [434, 260] width 16 height 16
click at [426, 259] on input "topratedlocal.com" at bounding box center [425, 259] width 1 height 1
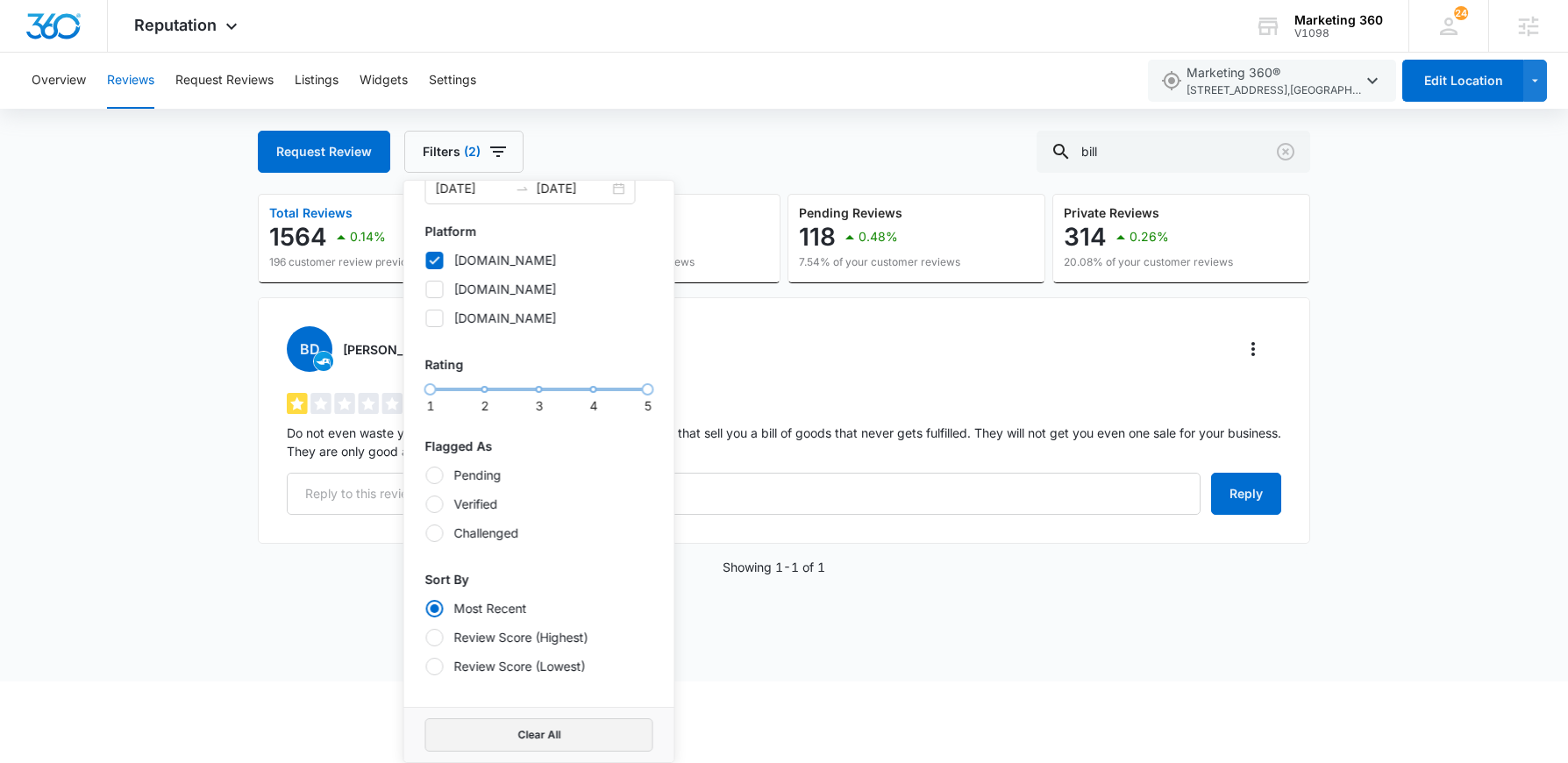
click at [558, 729] on button "Clear All" at bounding box center [539, 734] width 228 height 33
checkbox input "false"
radio input "false"
drag, startPoint x: 626, startPoint y: 390, endPoint x: 548, endPoint y: 385, distance: 78.2
click at [548, 385] on div "1 2 3 4 5" at bounding box center [539, 389] width 218 height 10
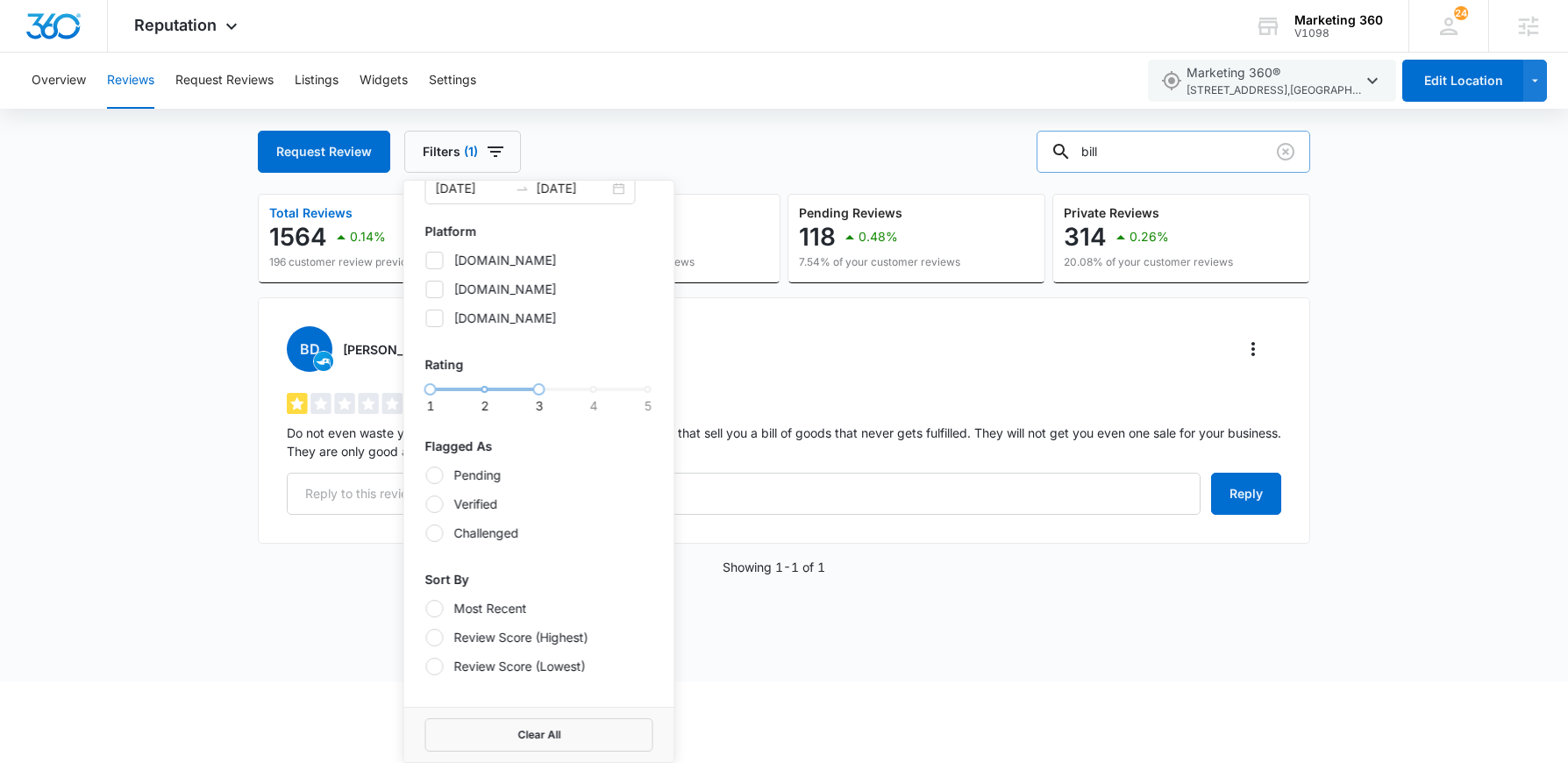
scroll to position [0, 0]
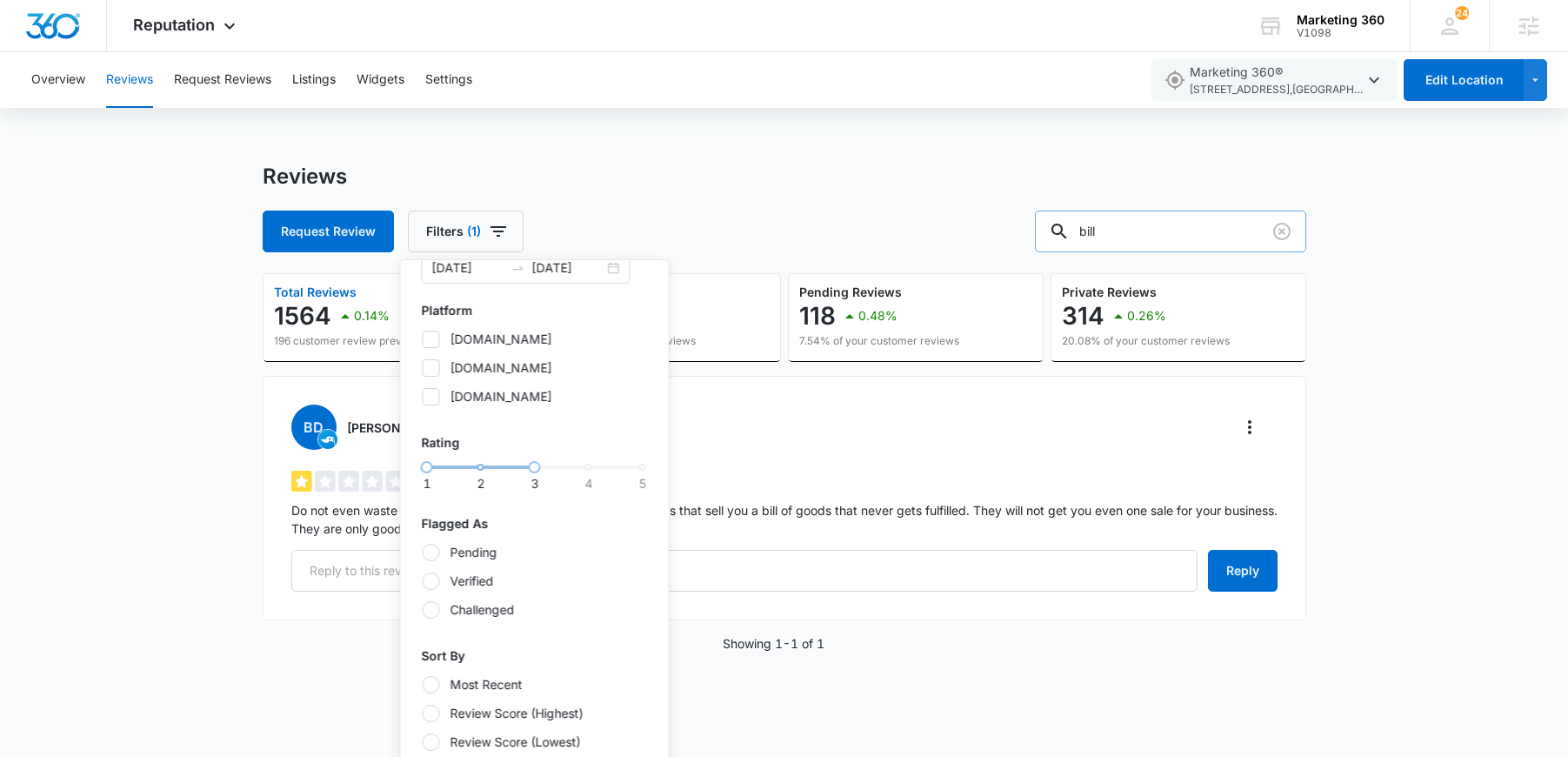
click at [1142, 159] on div "Overview Reviews Request Reviews Listings Widgets Settings Marketing 360® 3405 …" at bounding box center [784, 372] width 1568 height 642
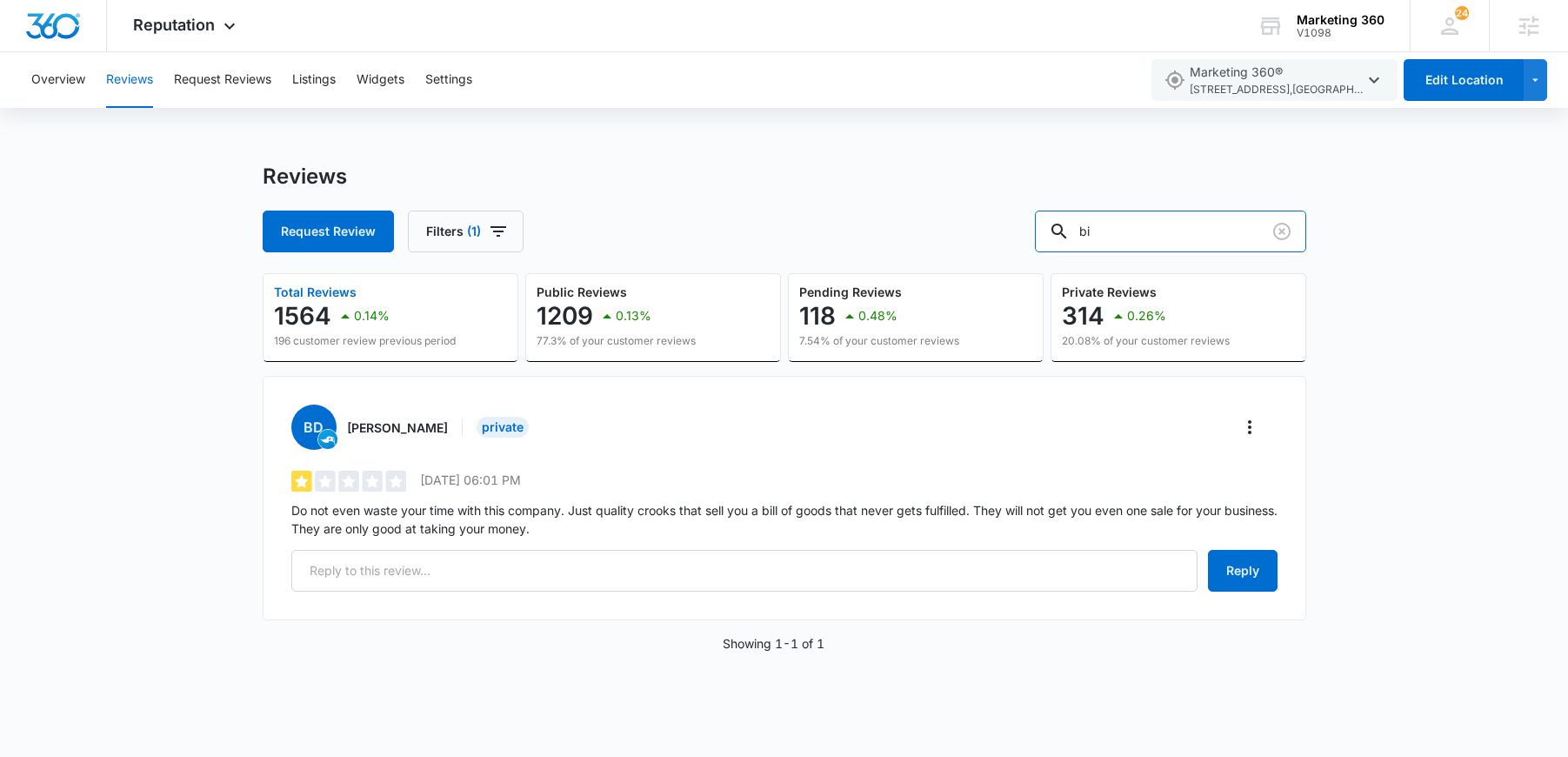
type input "b"
click at [1374, 435] on div "Reviews Request Review Filters (1) Total Reviews 1564 0.14% 196 customer review…" at bounding box center [784, 428] width 1568 height 531
click at [489, 230] on icon "button" at bounding box center [499, 231] width 21 height 21
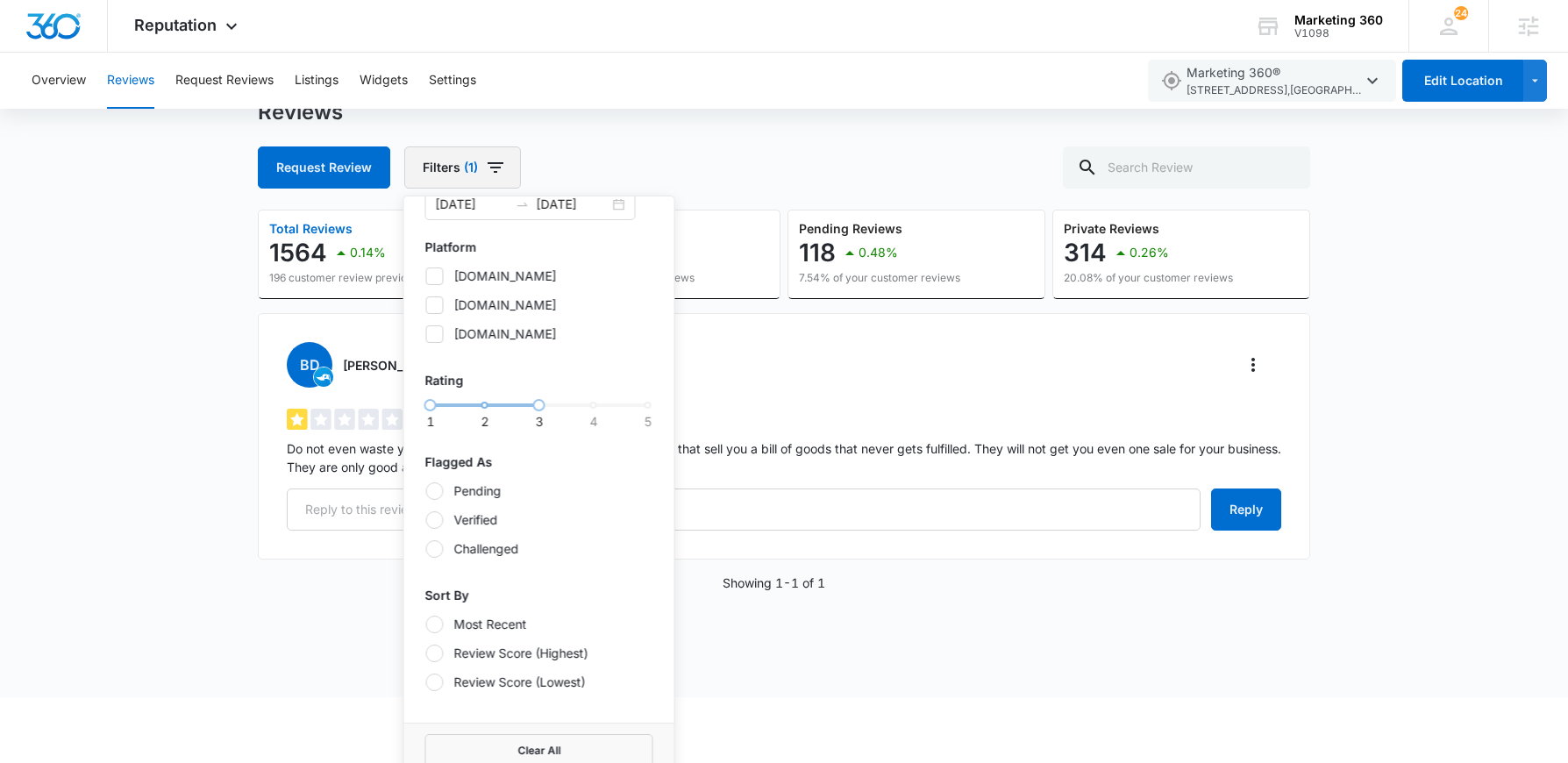
scroll to position [82, 0]
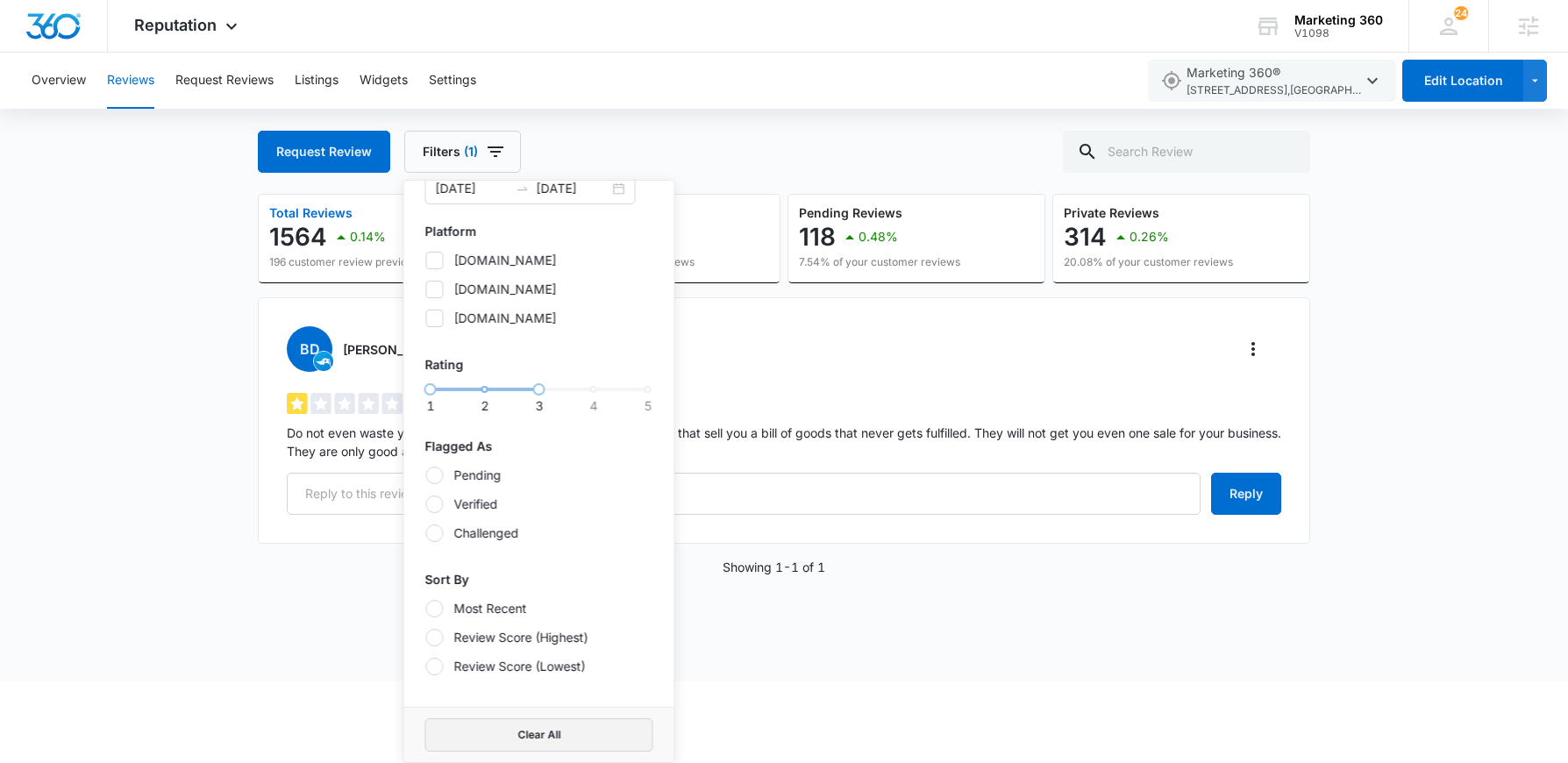
click at [538, 731] on button "Clear All" at bounding box center [539, 734] width 228 height 33
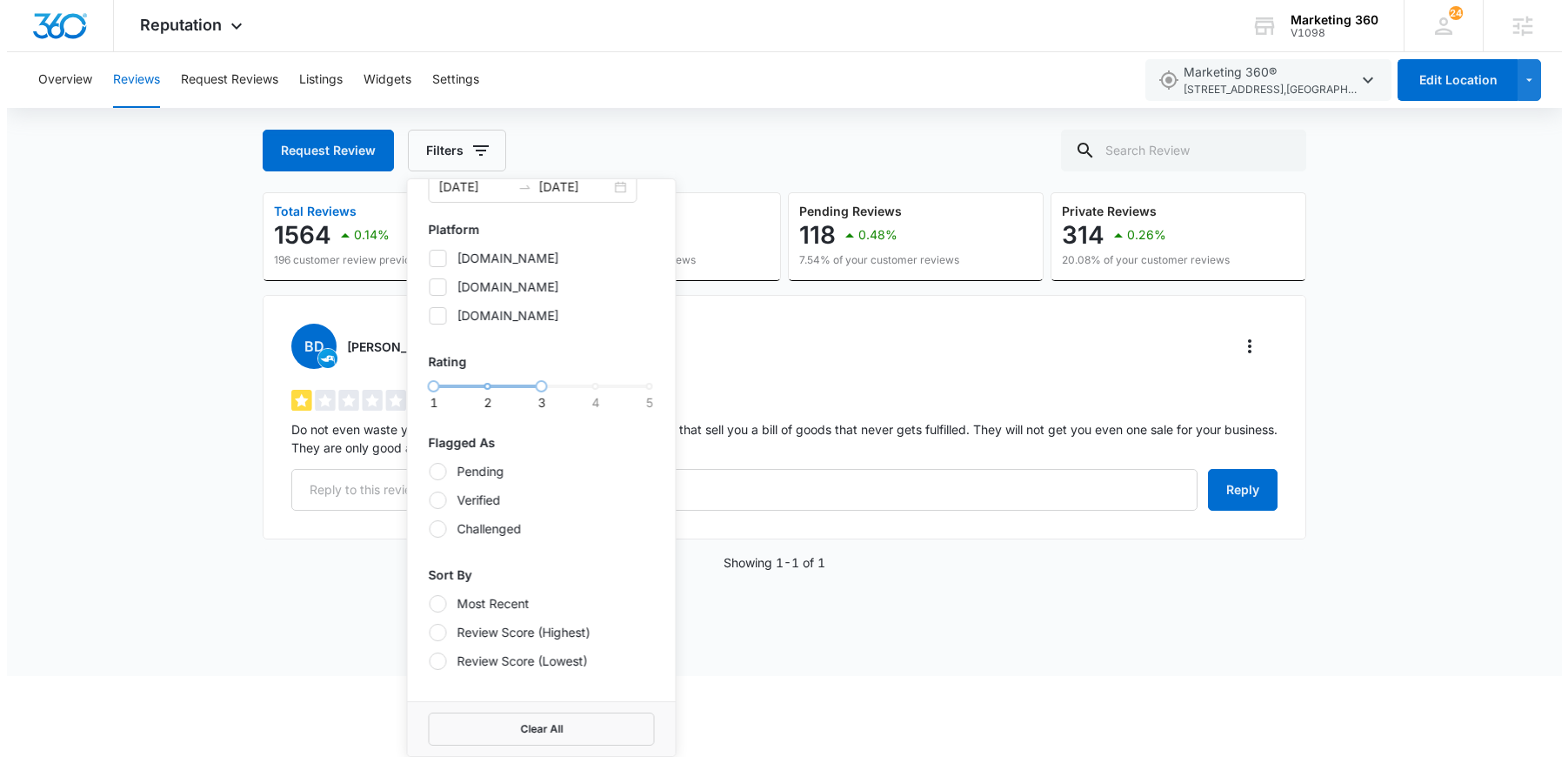
scroll to position [0, 0]
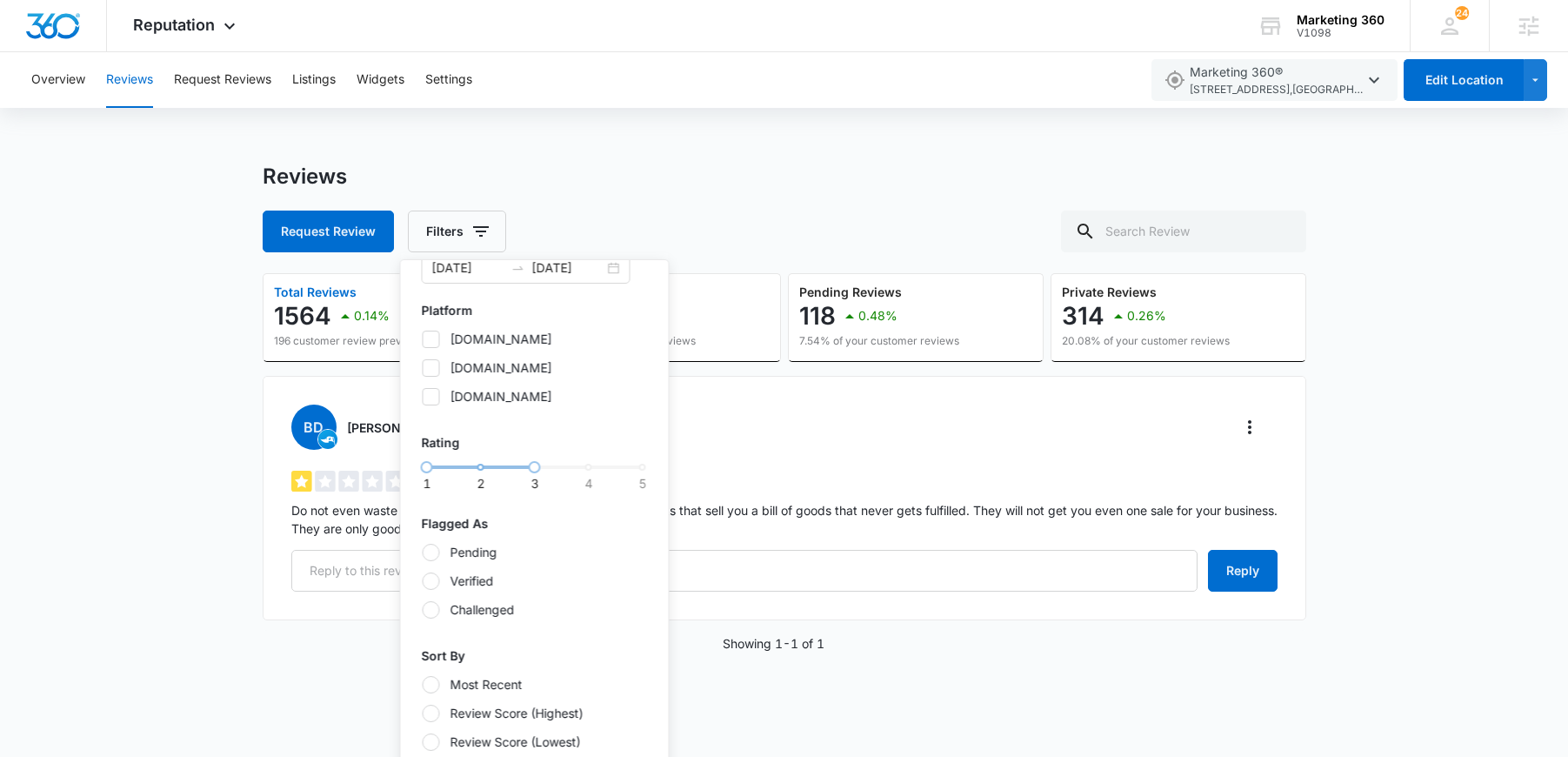
click at [174, 196] on div "Reviews Request Review Filters Date Range 09/09/2024 09/09/2025 Platform toprat…" at bounding box center [784, 428] width 1568 height 531
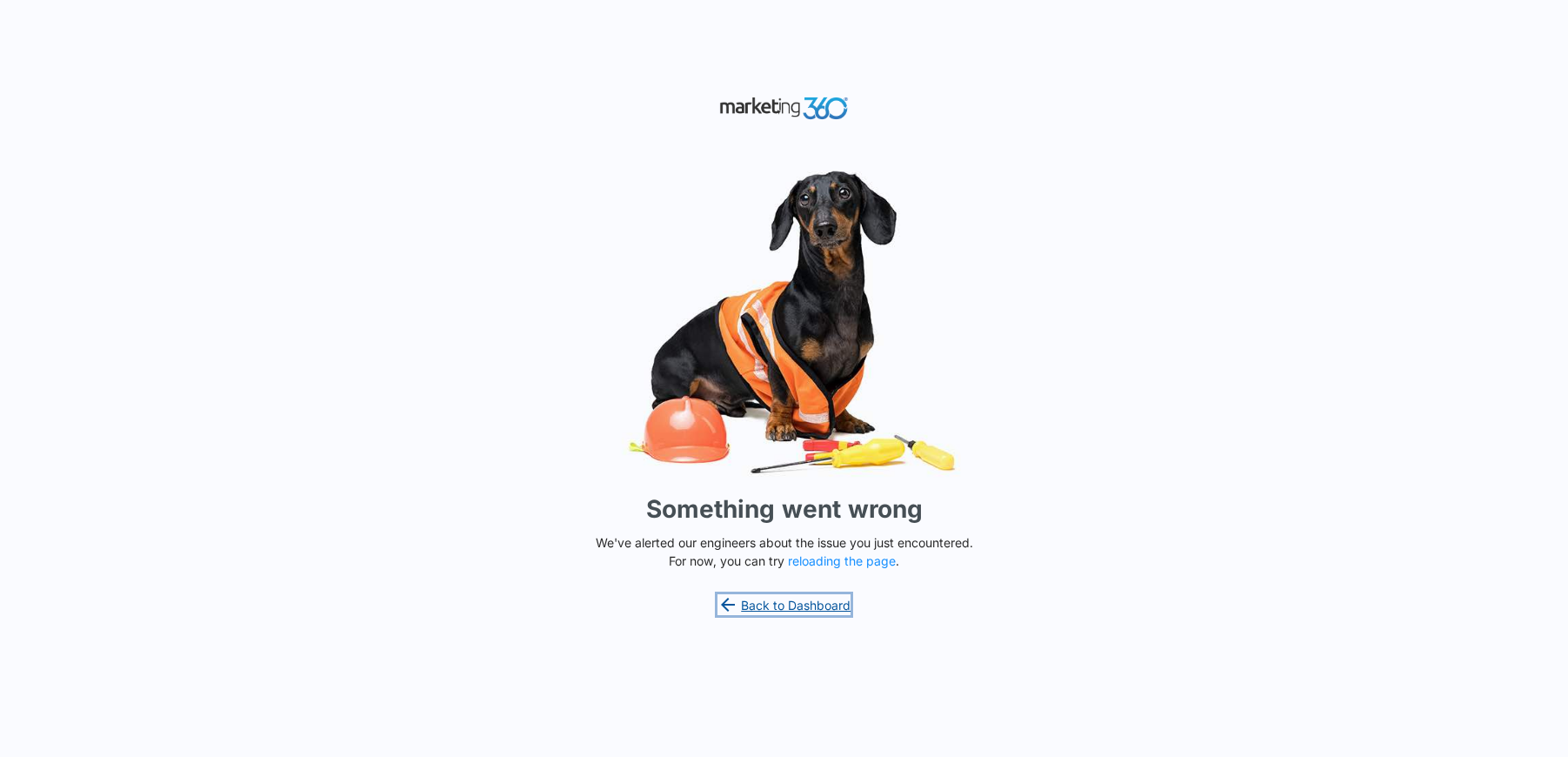
click at [807, 604] on link "Back to Dashboard" at bounding box center [784, 604] width 134 height 21
drag, startPoint x: 669, startPoint y: 559, endPoint x: 1009, endPoint y: 578, distance: 340.5
click at [1000, 576] on div "Something went wrong We've alerted our engineers about the issue you just encou…" at bounding box center [784, 378] width 1568 height 757
click at [1032, 581] on div "Something went wrong We've alerted our engineers about the issue you just encou…" at bounding box center [784, 378] width 1568 height 757
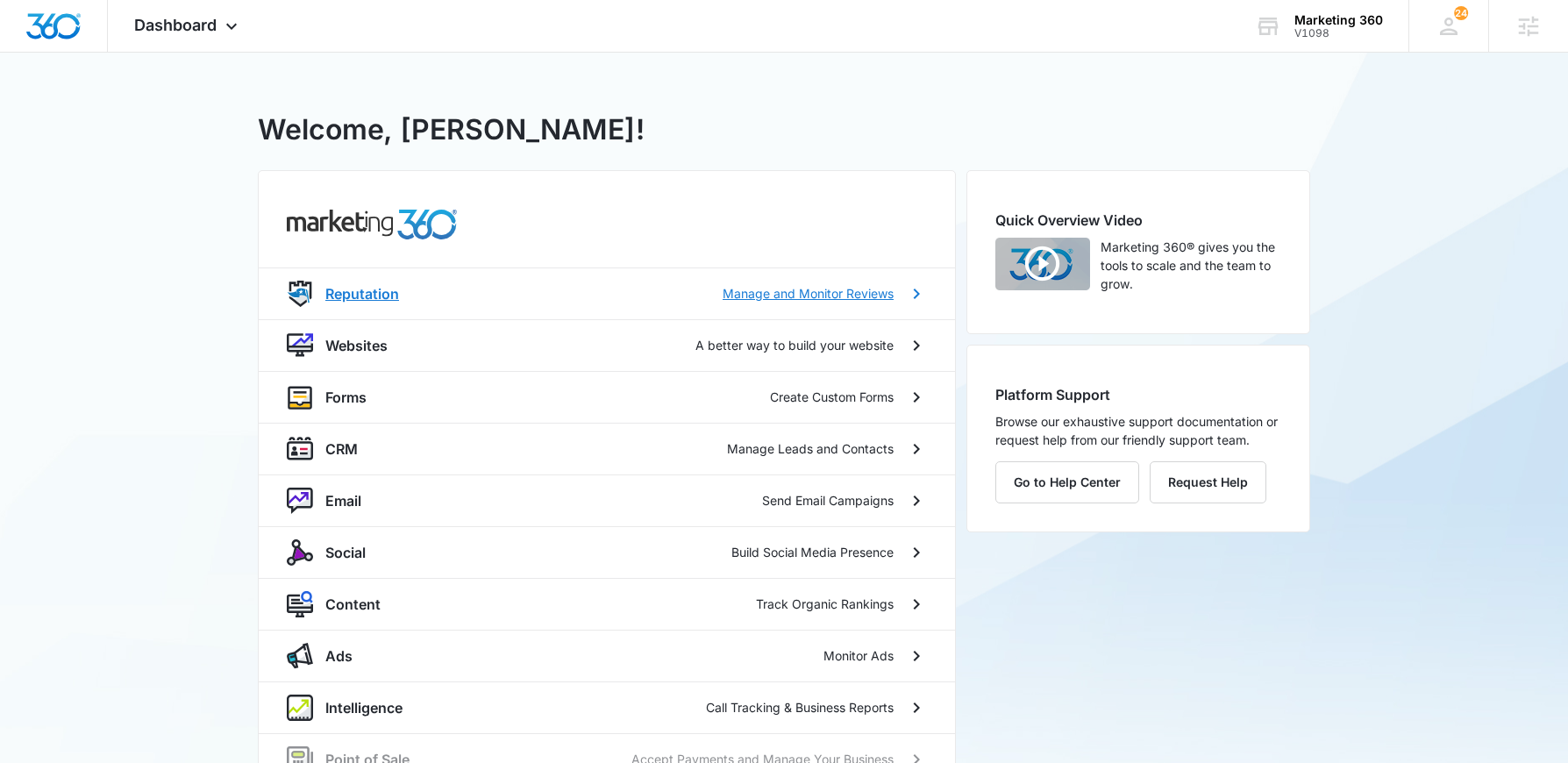
click at [385, 292] on p "Reputation" at bounding box center [361, 294] width 73 height 21
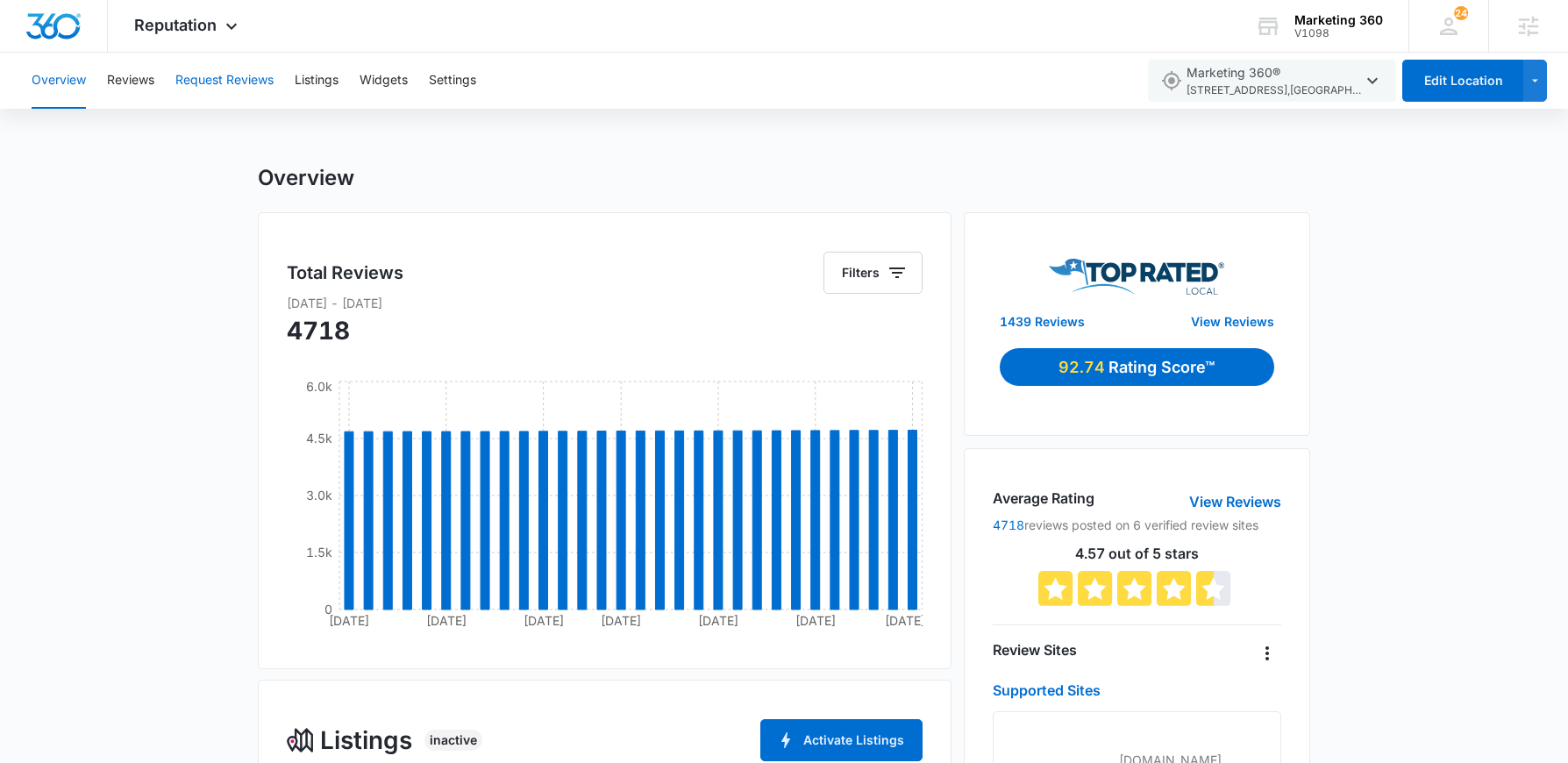
click at [220, 88] on button "Request Reviews" at bounding box center [224, 80] width 98 height 56
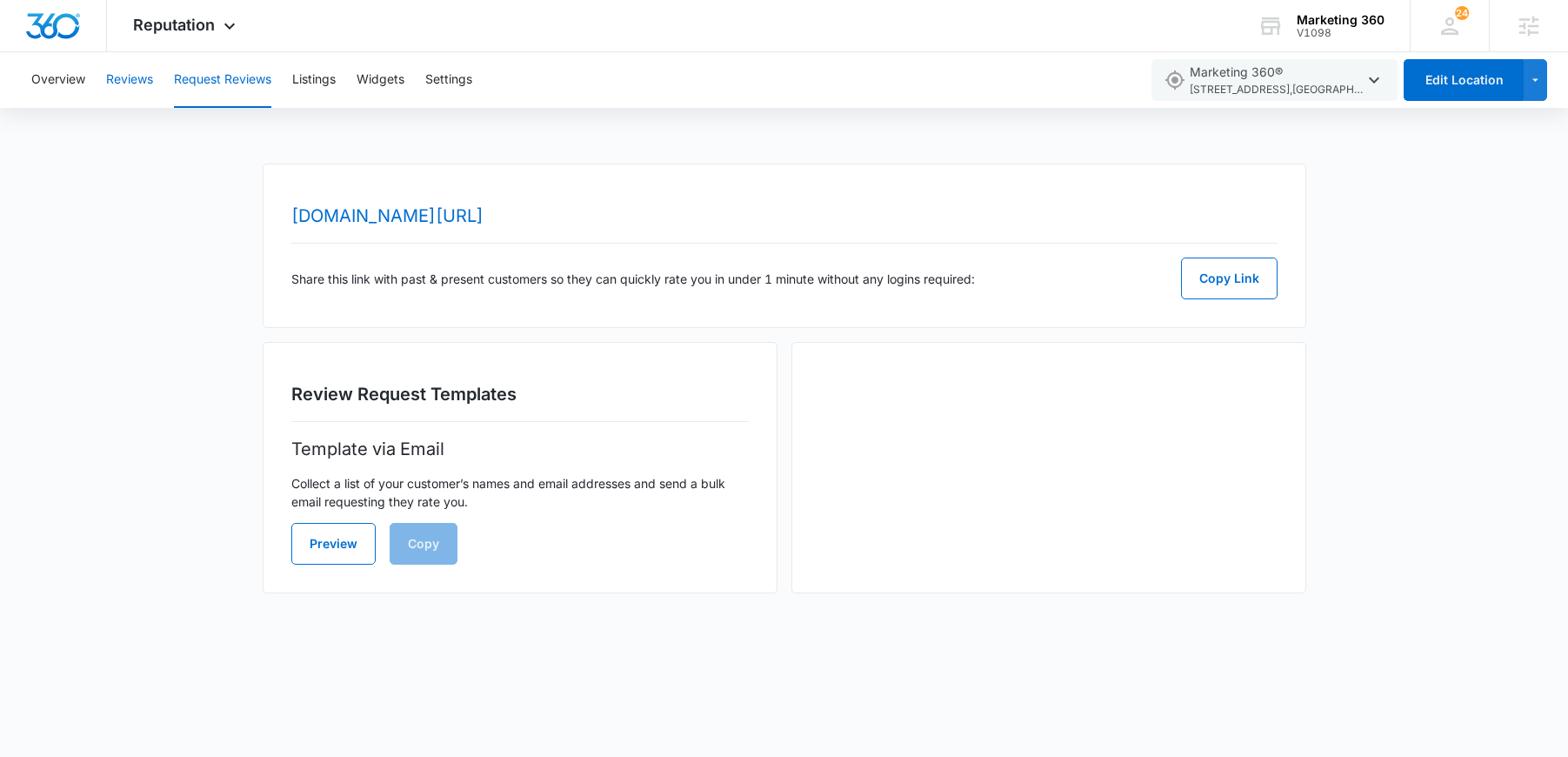
click at [143, 78] on button "Reviews" at bounding box center [130, 79] width 47 height 56
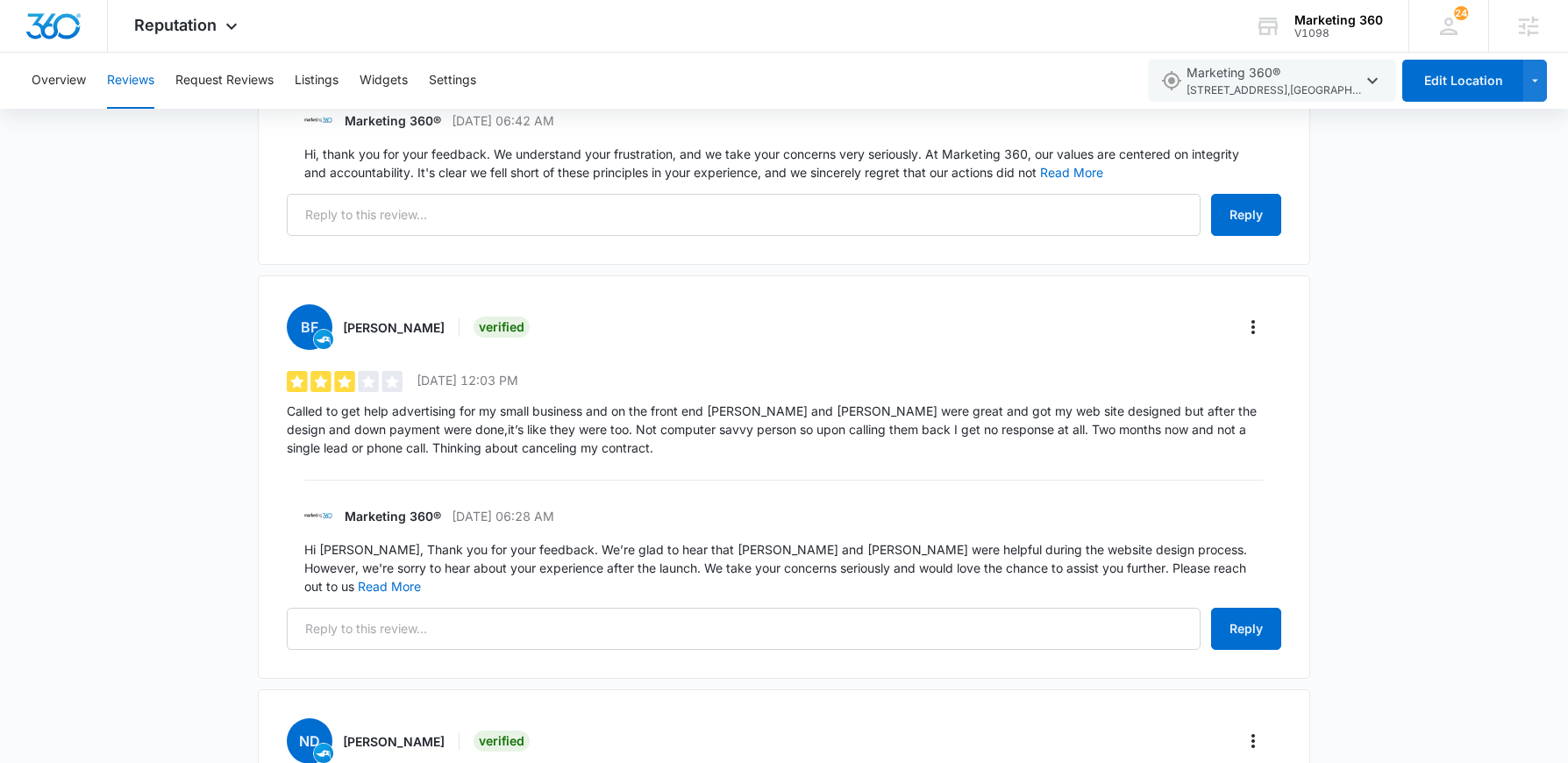
scroll to position [1873, 0]
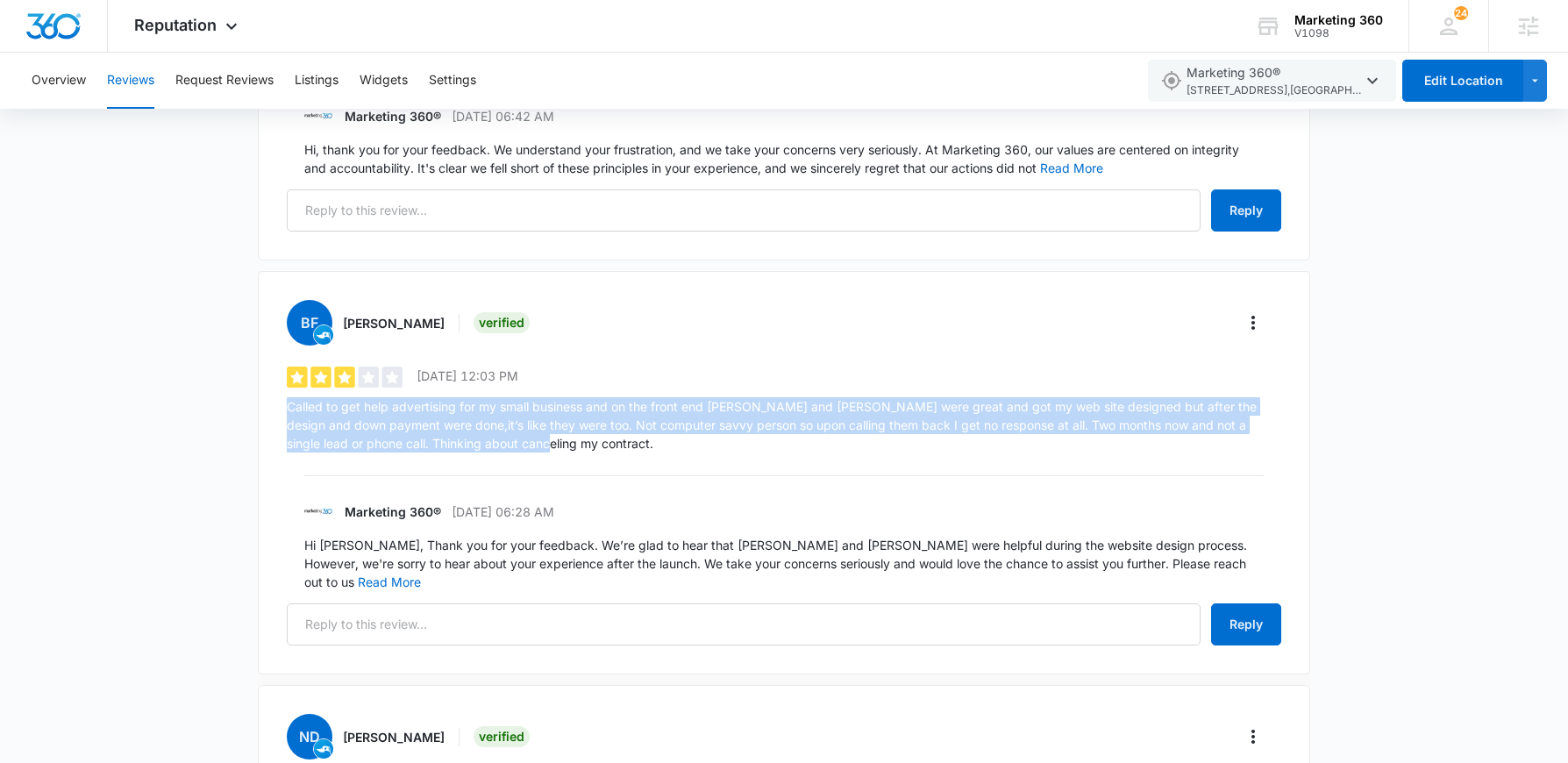
drag, startPoint x: 288, startPoint y: 370, endPoint x: 515, endPoint y: 409, distance: 230.3
click at [515, 409] on p "Called to get help advertising for my small business and on the front end [PERS…" at bounding box center [784, 425] width 994 height 55
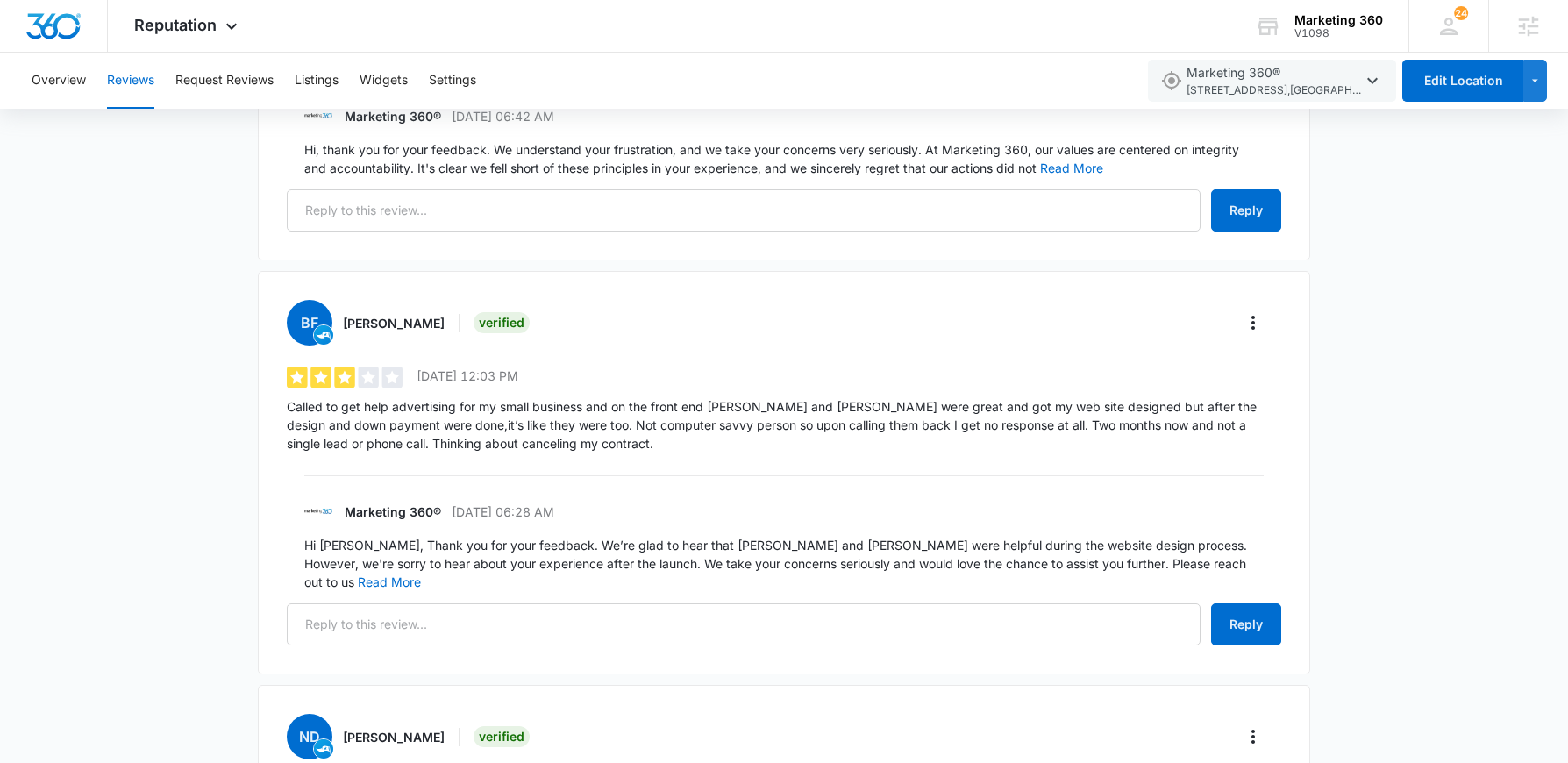
click at [1468, 322] on div "Reviews Request Review Filters Total Reviews 1564 0.14% 196 customer review pre…" at bounding box center [784, 221] width 1568 height 3859
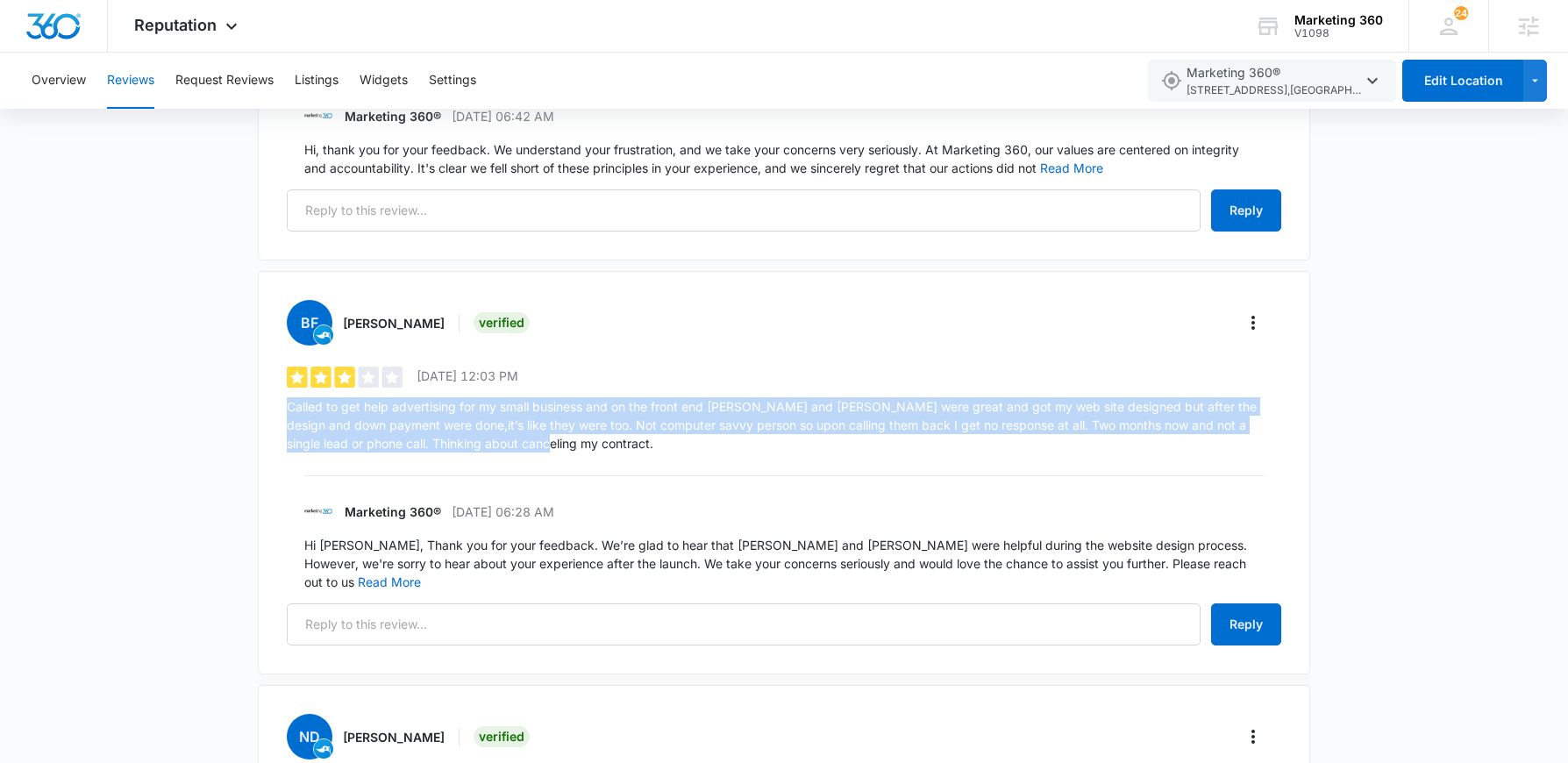
drag, startPoint x: 289, startPoint y: 370, endPoint x: 556, endPoint y: 405, distance: 269.3
click at [556, 405] on p "Called to get help advertising for my small business and on the front end [PERS…" at bounding box center [784, 425] width 994 height 55
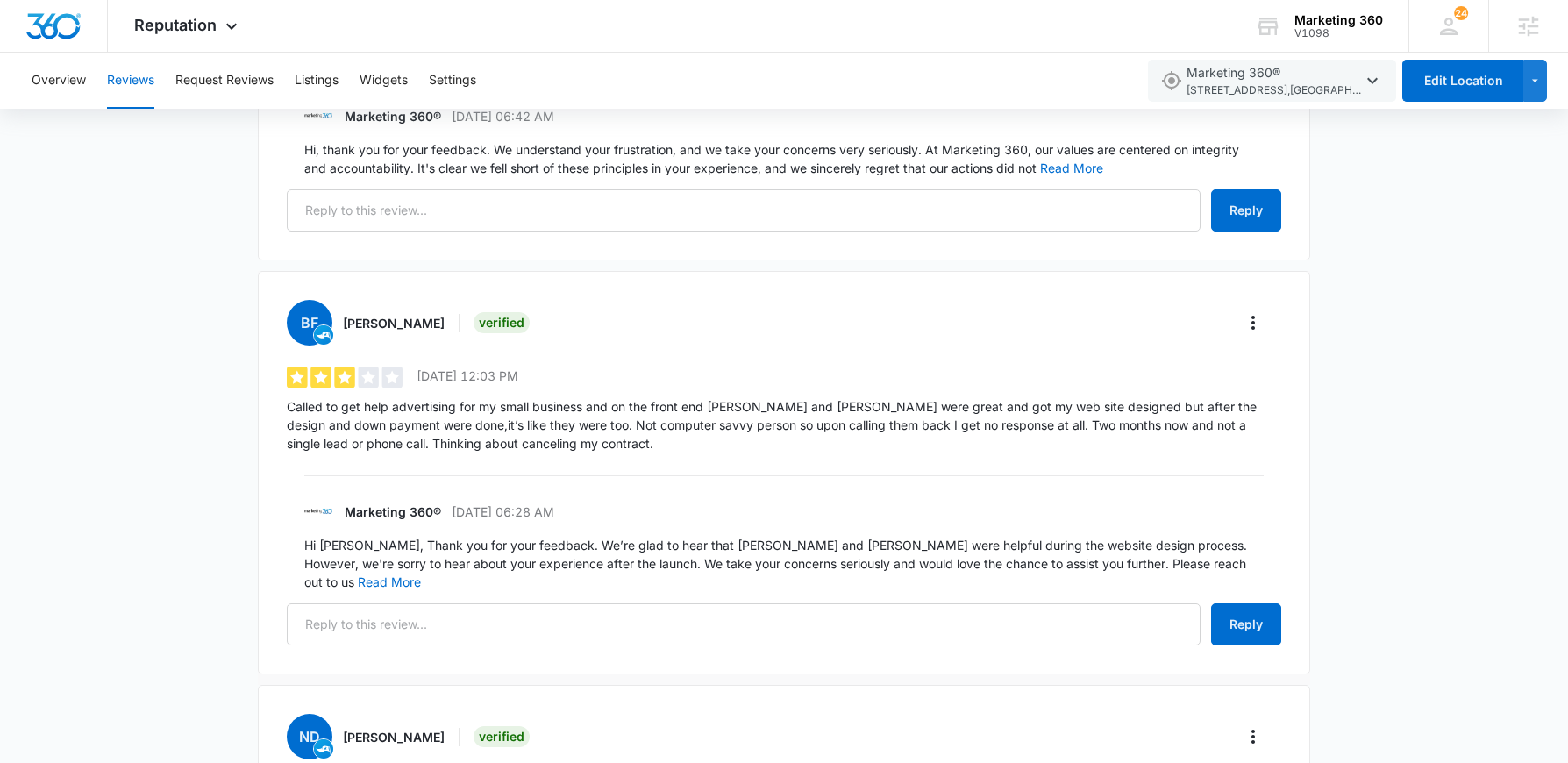
click at [561, 415] on div "BF Billy Foos Verified 3 out of 5 9/3/2025 12:03 PM Called to get help advertis…" at bounding box center [783, 472] width 1052 height 403
drag, startPoint x: 344, startPoint y: 282, endPoint x: 406, endPoint y: 284, distance: 62.0
click at [406, 314] on div "[PERSON_NAME]" at bounding box center [401, 322] width 117 height 18
click at [609, 399] on p "Called to get help advertising for my small business and on the front end [PERS…" at bounding box center [784, 425] width 994 height 55
click at [1259, 312] on icon "More" at bounding box center [1252, 322] width 21 height 21
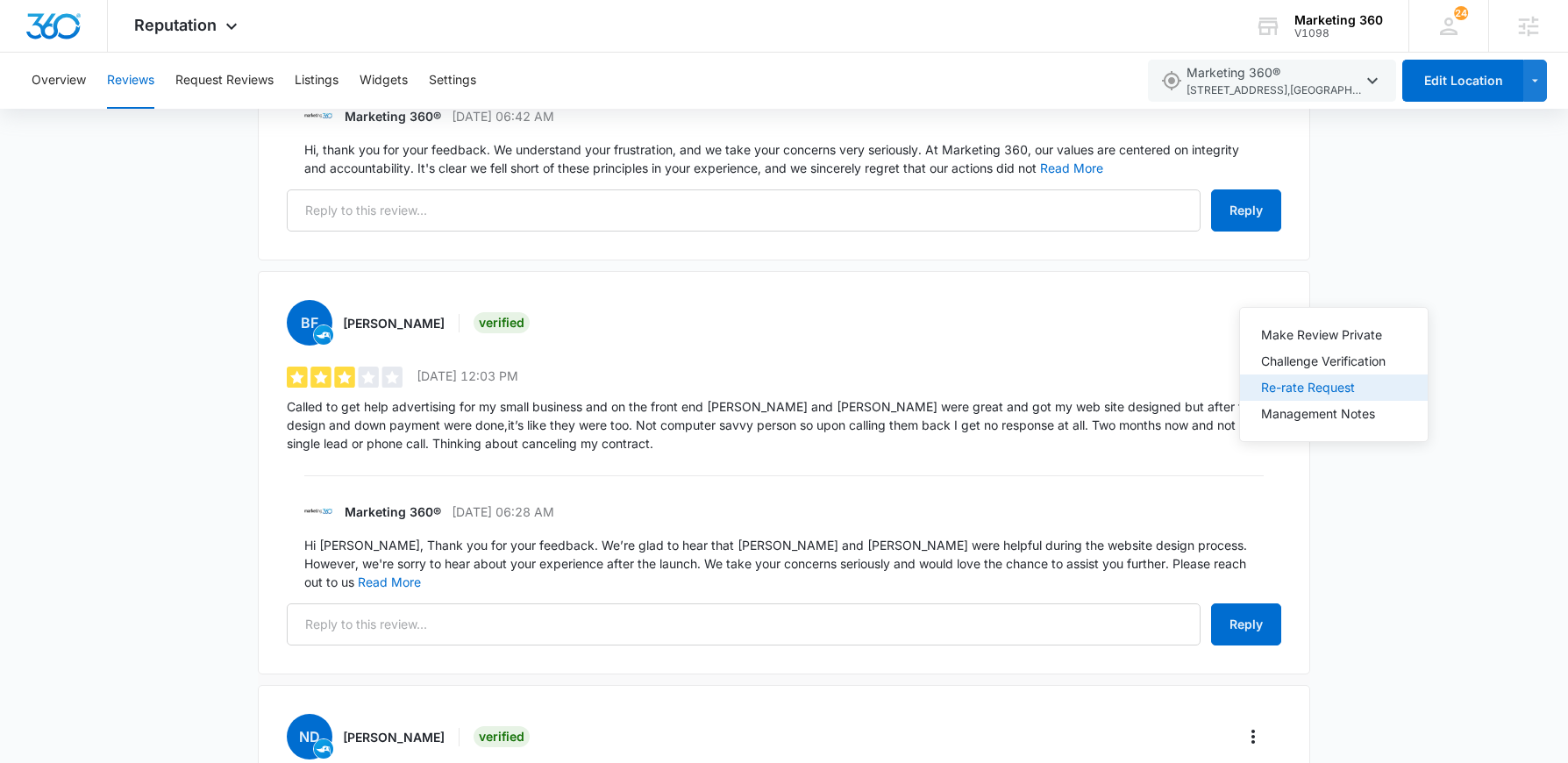
click at [1296, 391] on div "Re-rate Request" at bounding box center [1323, 387] width 124 height 12
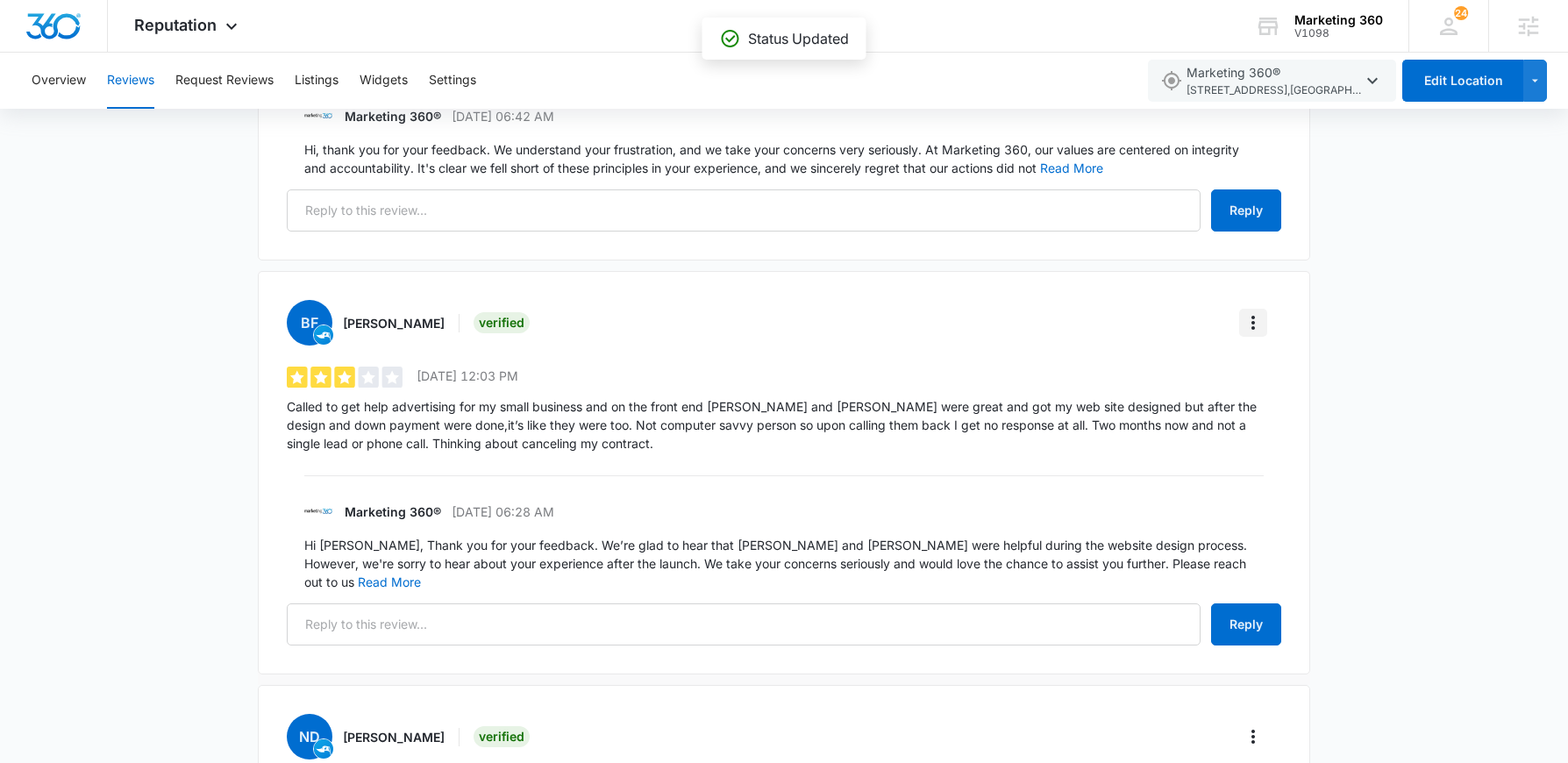
click at [1250, 312] on icon "More" at bounding box center [1252, 322] width 21 height 21
click at [738, 397] on p "Called to get help advertising for my small business and on the front end [PERS…" at bounding box center [784, 425] width 994 height 55
click at [1254, 312] on icon "More" at bounding box center [1252, 322] width 21 height 21
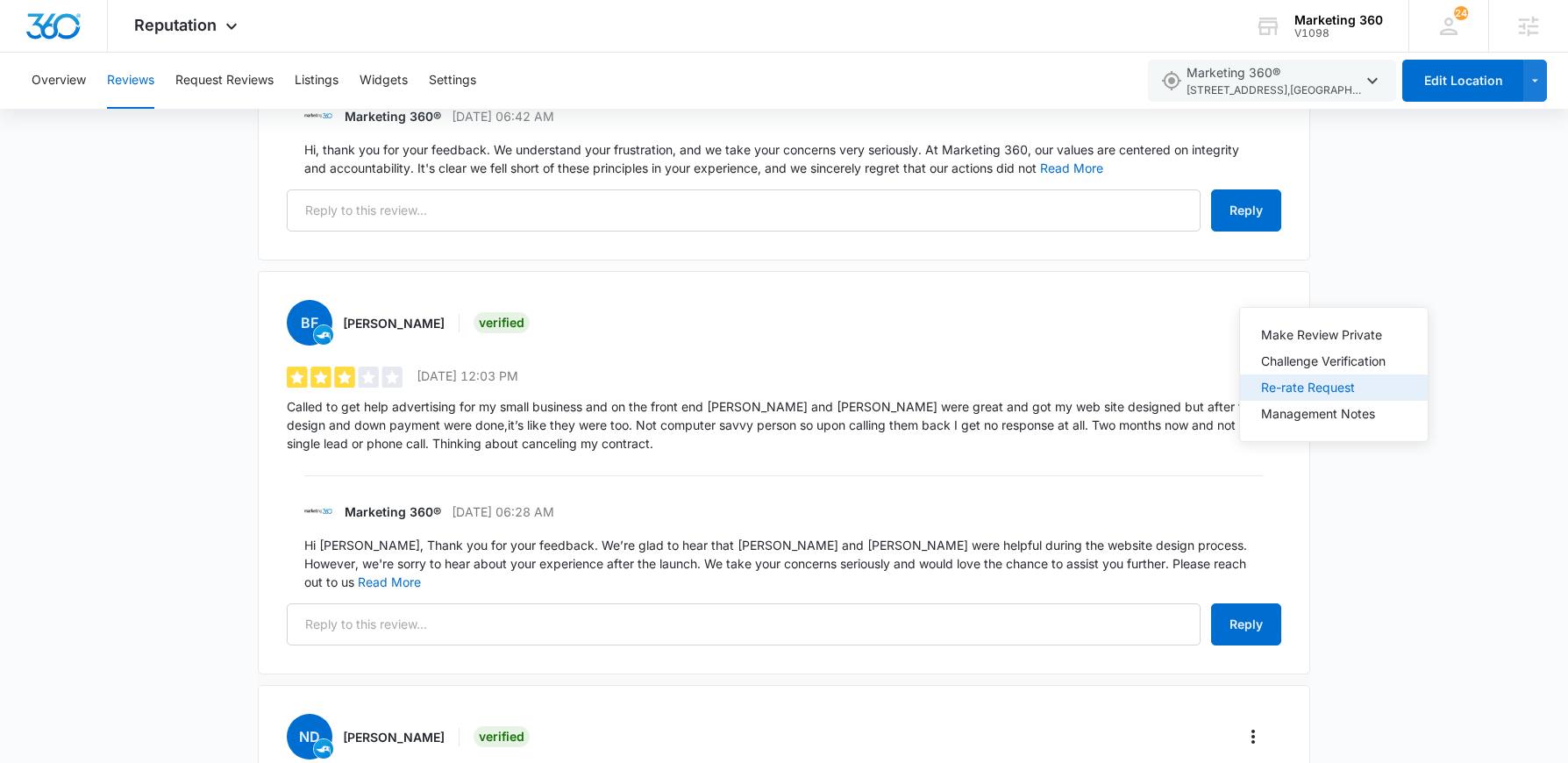
click at [1281, 387] on div "Re-rate Request" at bounding box center [1323, 387] width 124 height 12
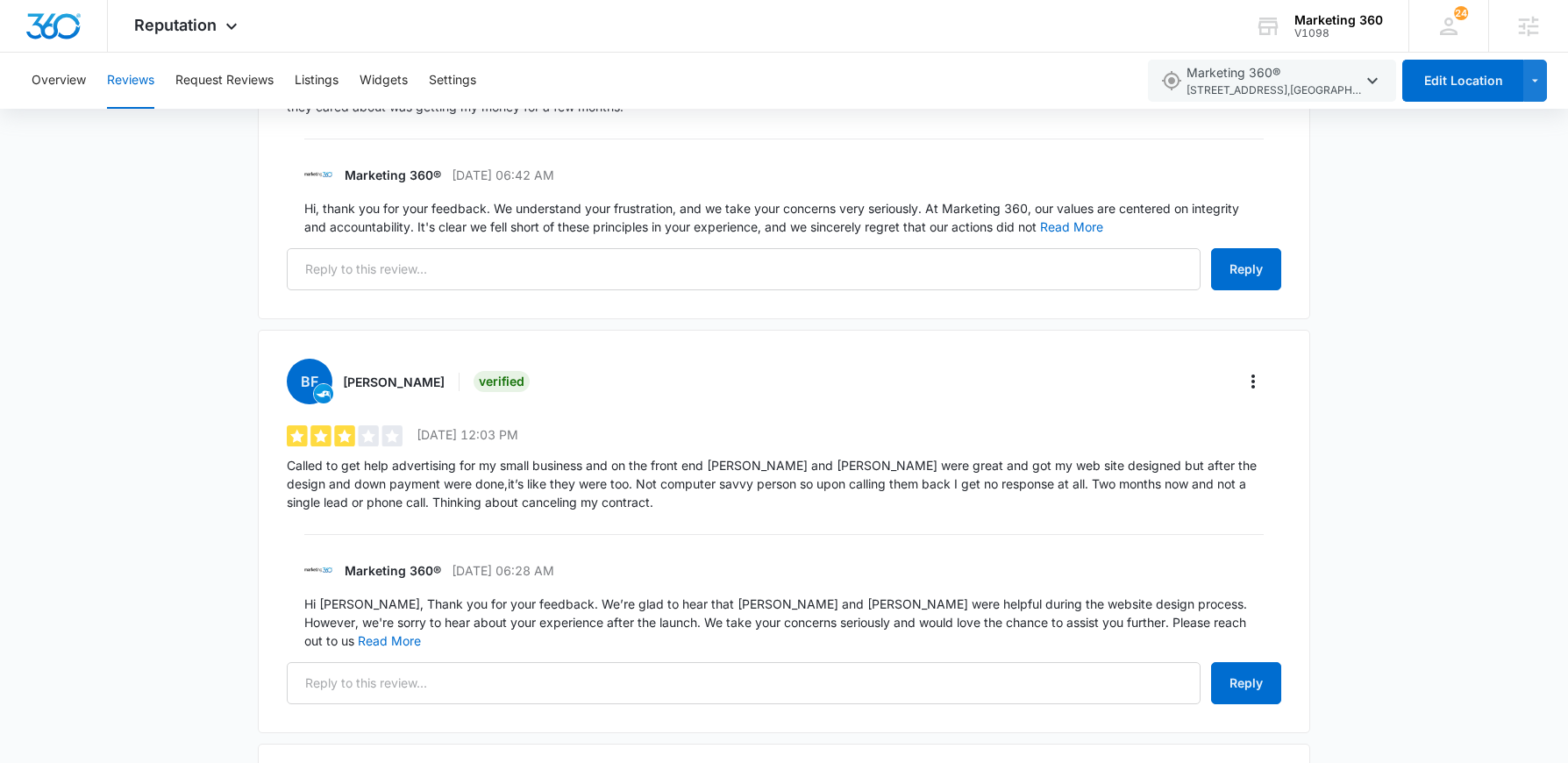
scroll to position [1819, 0]
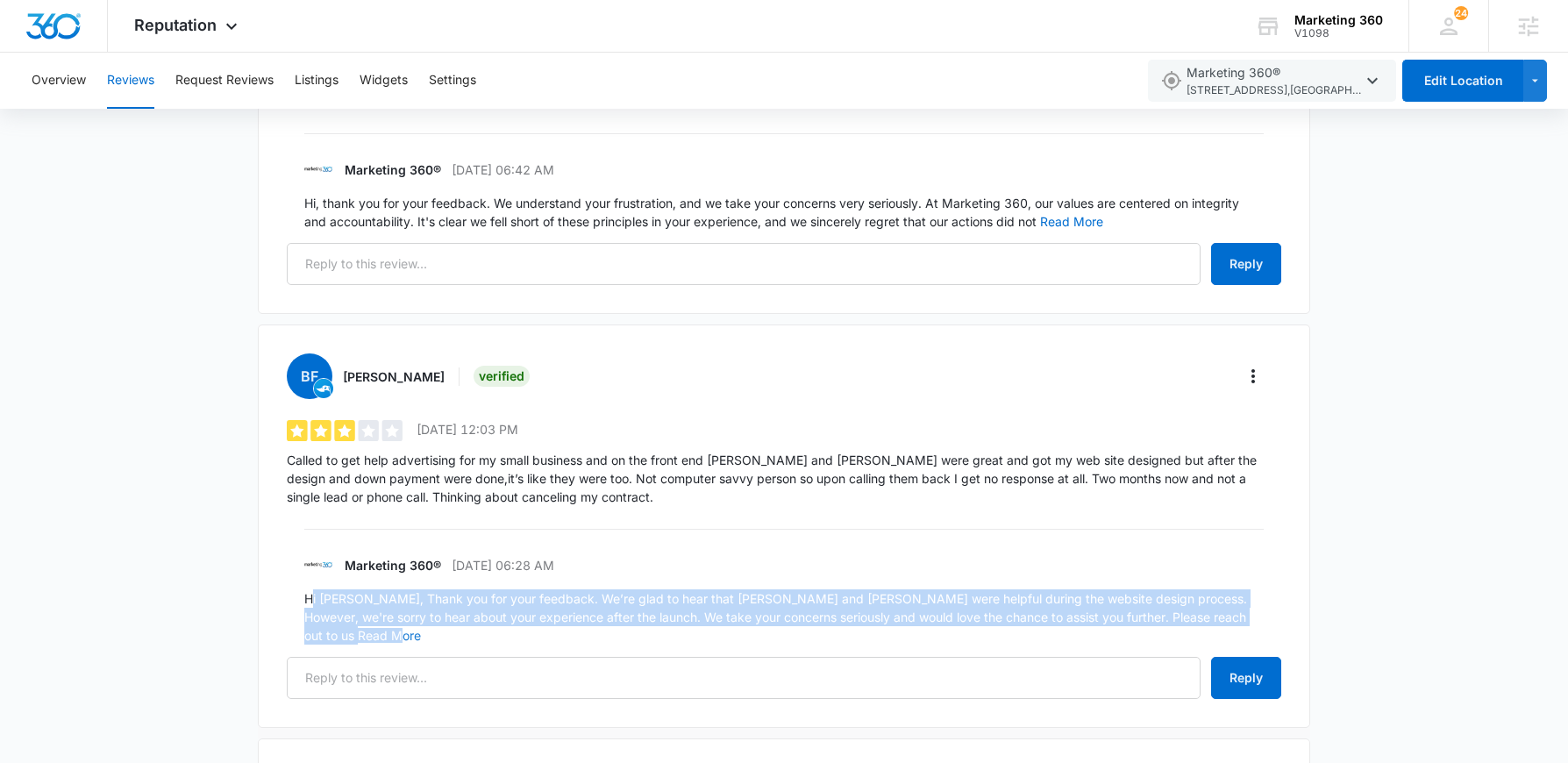
drag, startPoint x: 310, startPoint y: 559, endPoint x: 1115, endPoint y: 586, distance: 805.5
click at [1115, 589] on p "Hi [PERSON_NAME], Thank you for your feedback. We’re glad to hear that [PERSON_…" at bounding box center [783, 617] width 959 height 55
click at [421, 629] on button "Read More" at bounding box center [389, 635] width 63 height 12
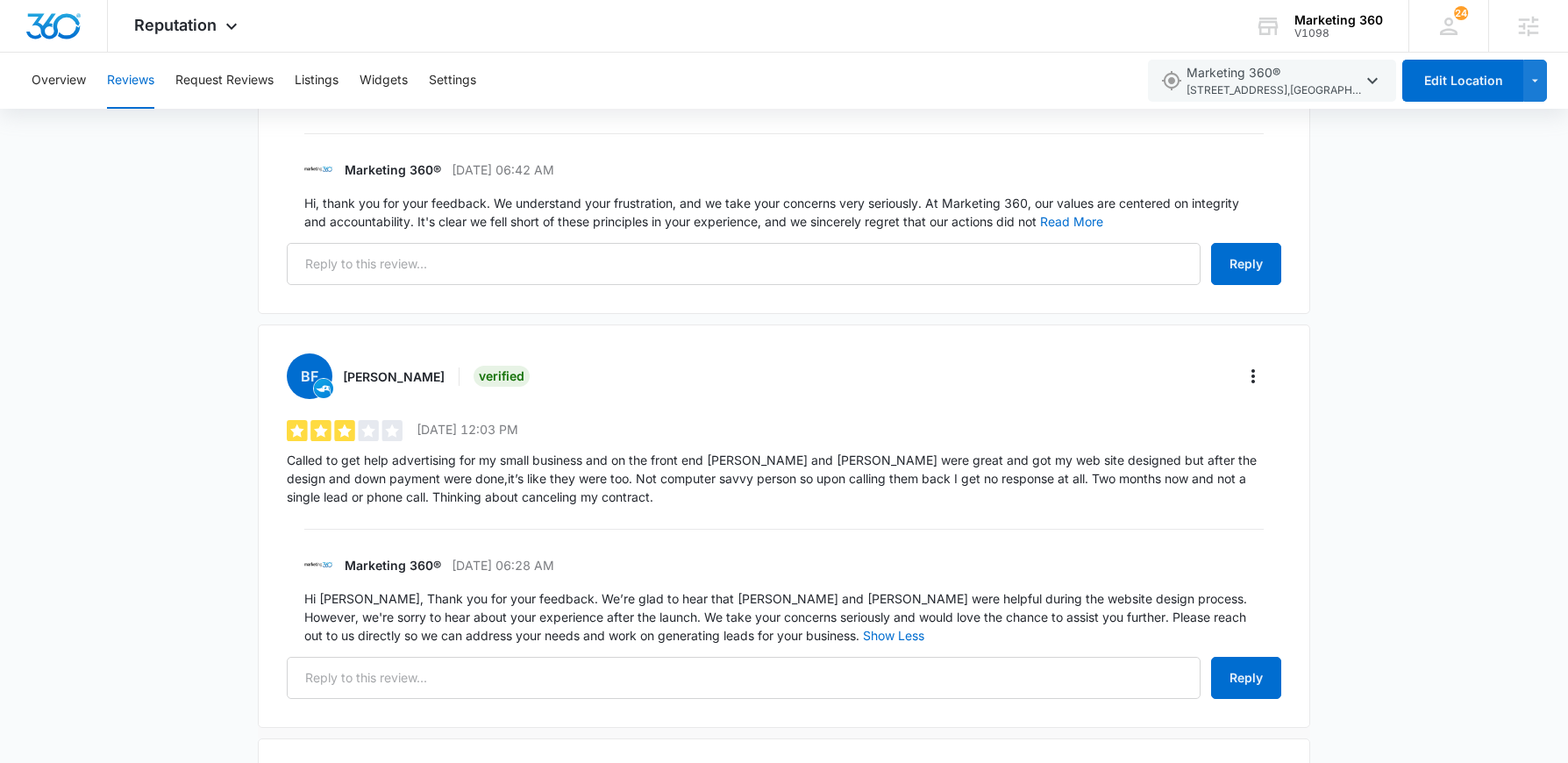
click at [730, 600] on p "Hi [PERSON_NAME], Thank you for your feedback. We’re glad to hear that [PERSON_…" at bounding box center [783, 617] width 959 height 55
click at [187, 479] on div "Reviews Request Review Filters Total Reviews 1564 0.14% 196 customer review pre…" at bounding box center [784, 275] width 1568 height 3859
click at [1251, 366] on icon "More" at bounding box center [1252, 376] width 21 height 21
click at [1280, 387] on div "Make Review Private" at bounding box center [1323, 388] width 124 height 12
click at [126, 419] on div "Reviews Request Review Filters Total Reviews 1564 0.14% 196 customer review pre…" at bounding box center [784, 275] width 1568 height 3859
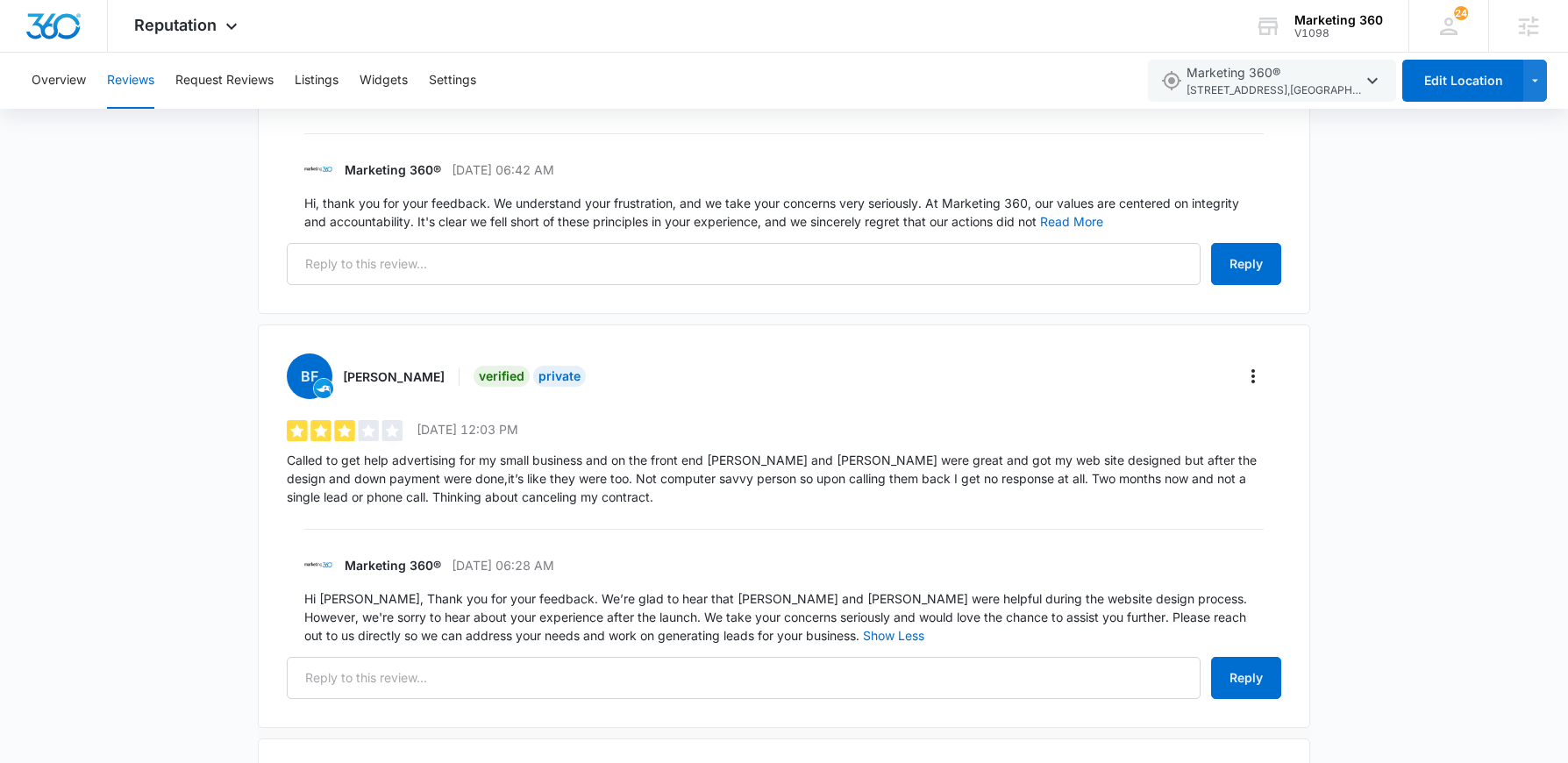
click at [1346, 399] on div "Reviews Request Review Filters Total Reviews 1564 0.14% 196 customer review pre…" at bounding box center [784, 275] width 1568 height 3859
